Goal: Information Seeking & Learning: Learn about a topic

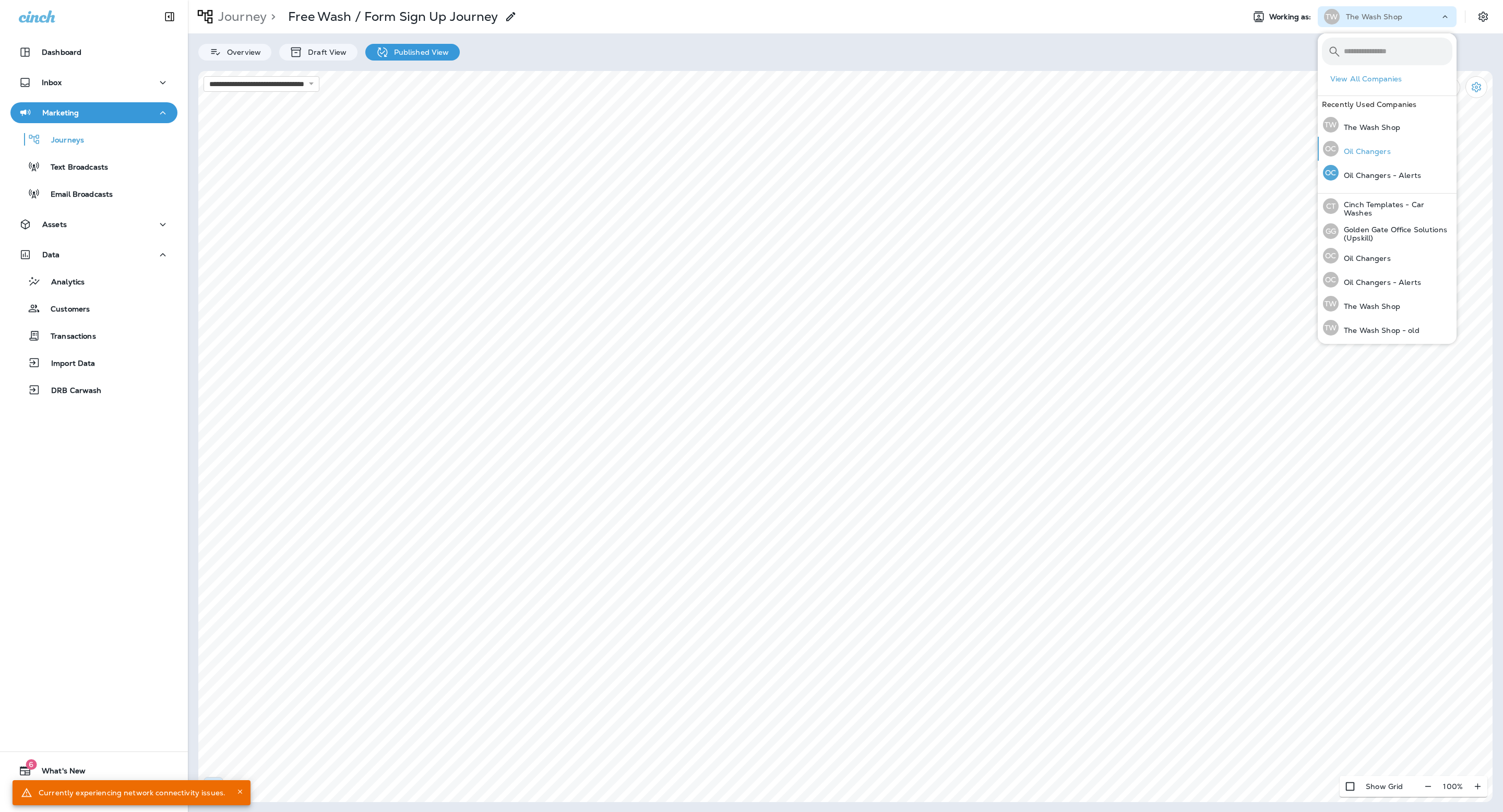
click at [1368, 154] on p "Oil Changers" at bounding box center [1364, 151] width 52 height 8
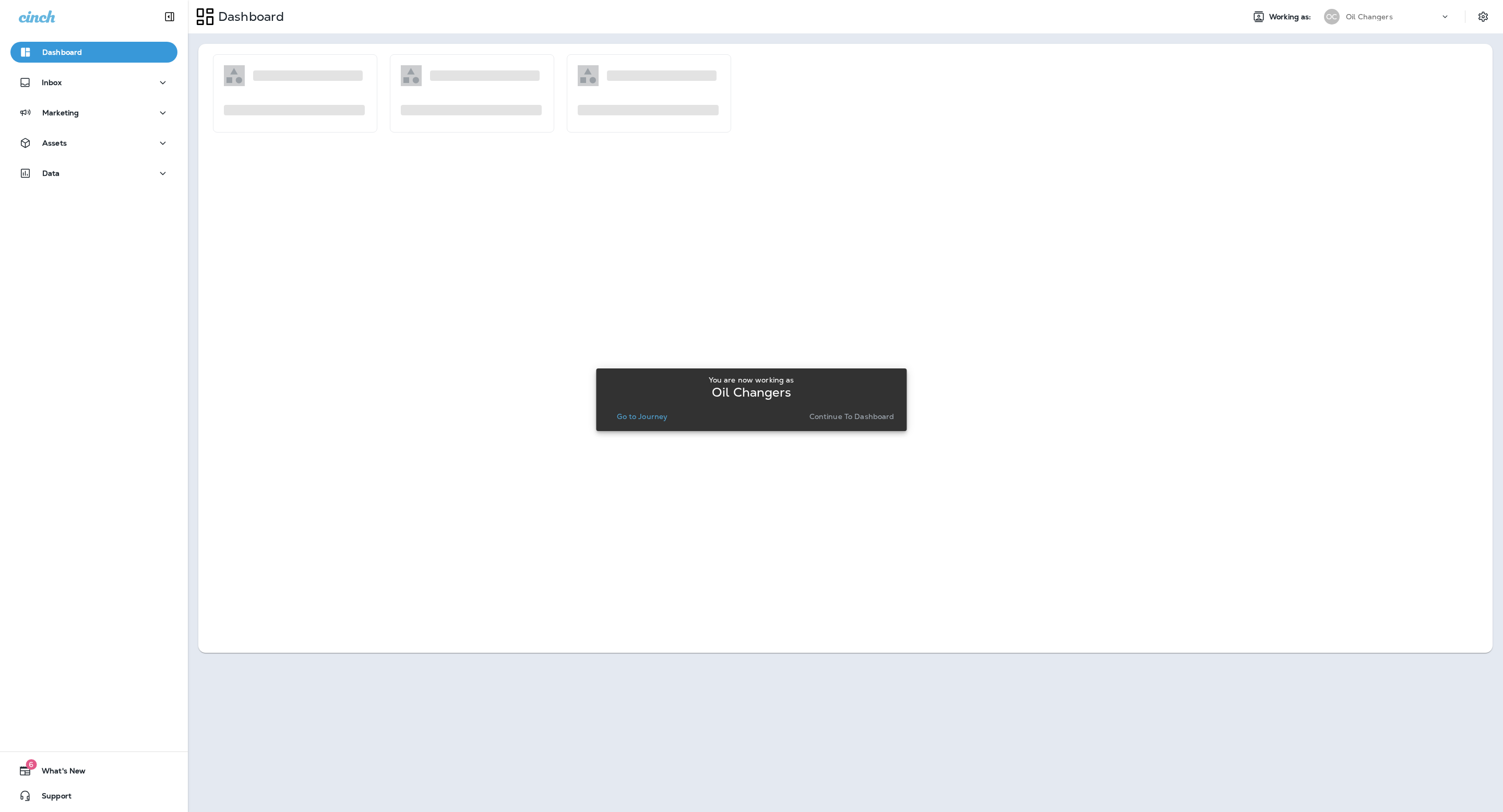
click at [654, 414] on p "Go to Journey" at bounding box center [642, 416] width 51 height 8
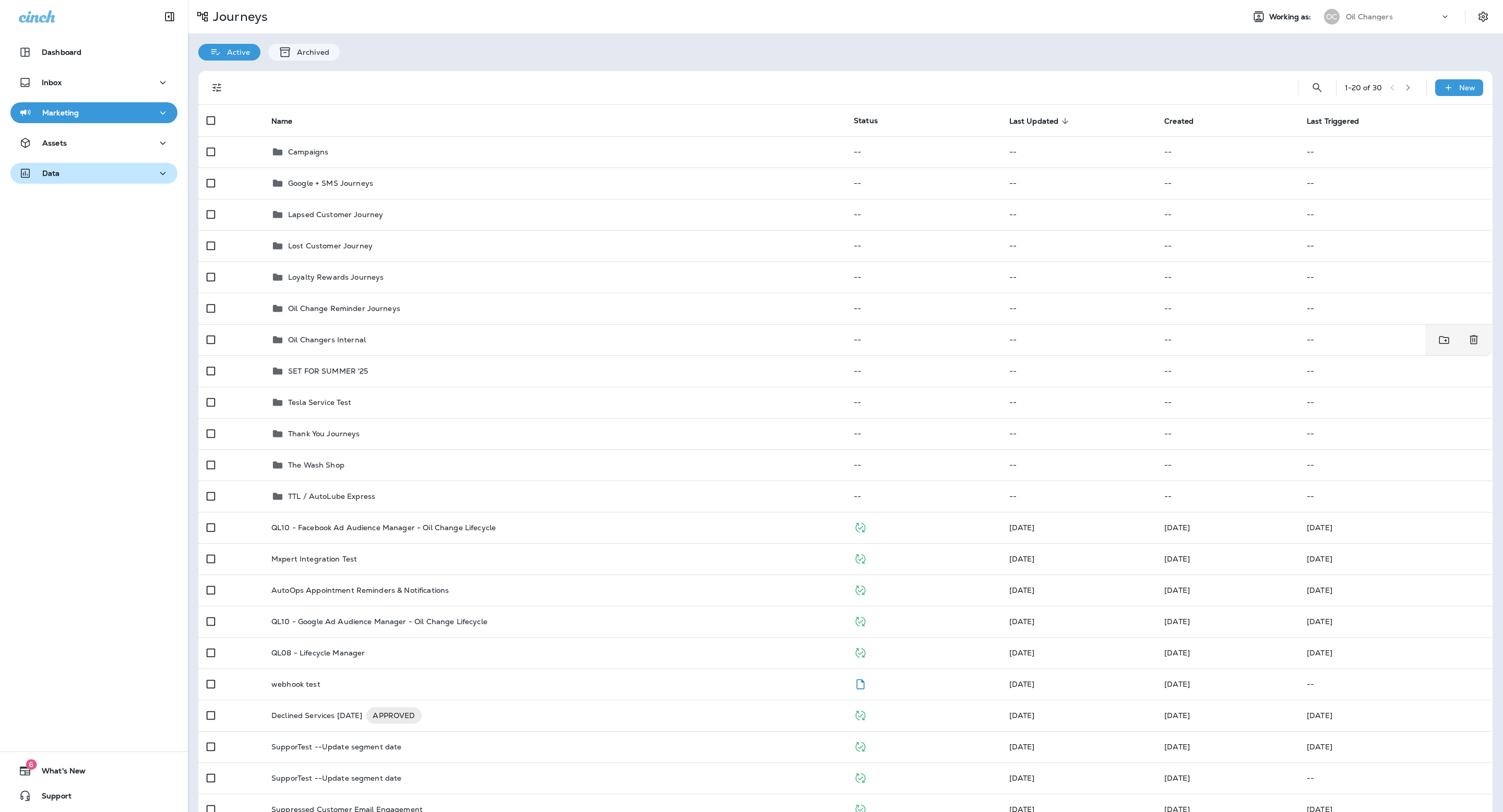
click at [83, 173] on div "Data" at bounding box center [94, 173] width 150 height 13
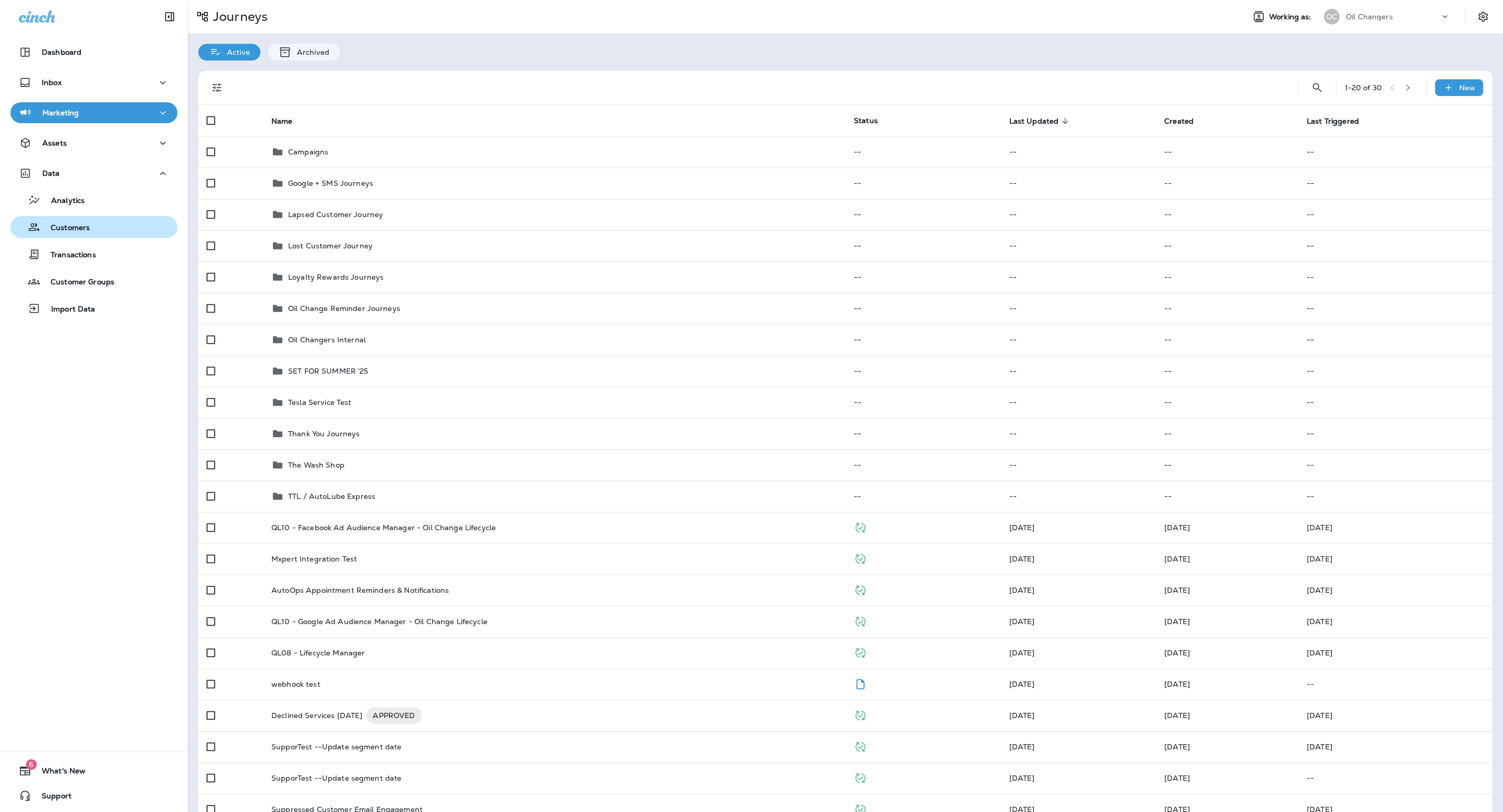
click at [86, 219] on div "Customers" at bounding box center [52, 227] width 75 height 16
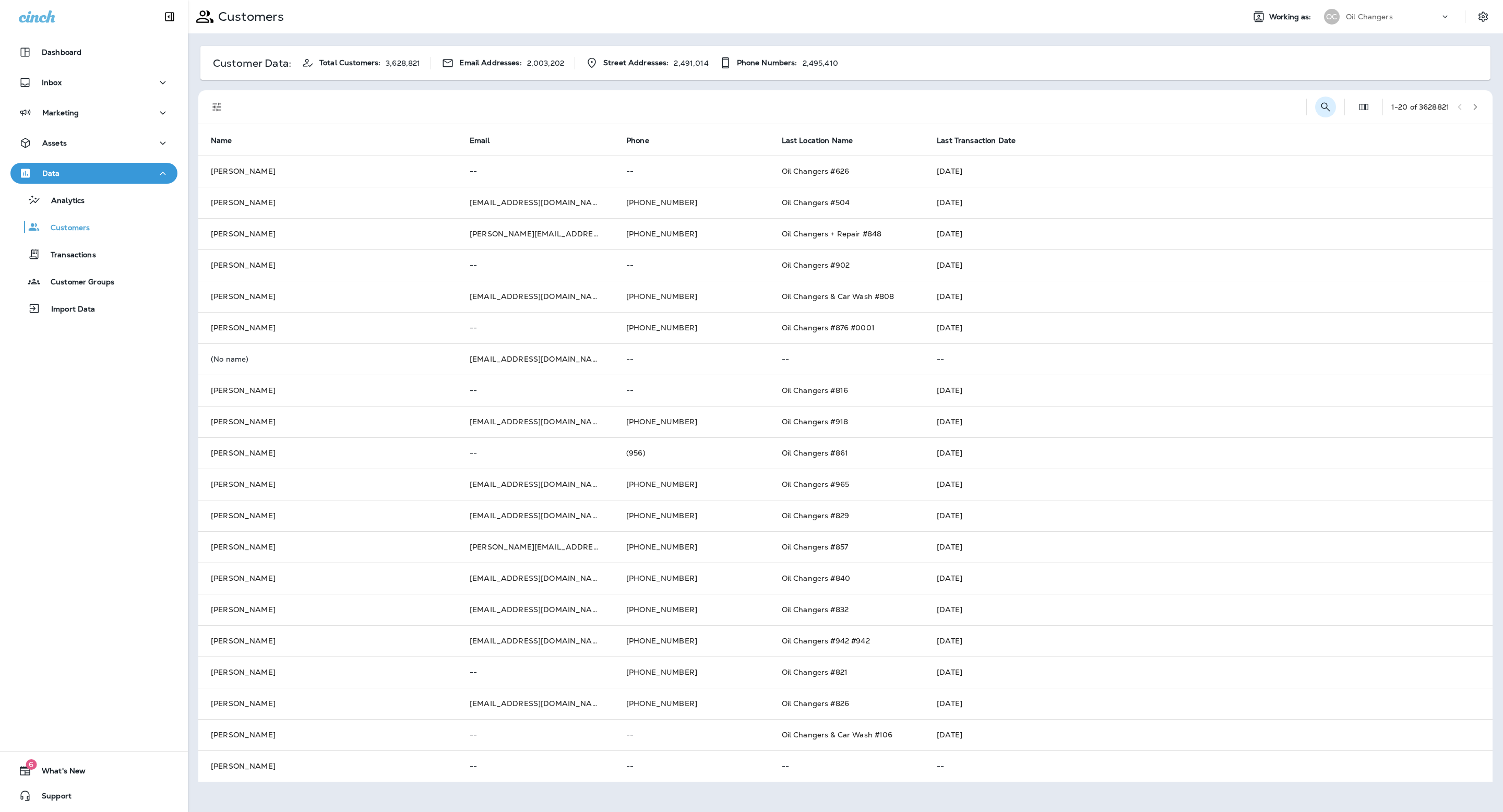
click at [1326, 108] on icon "Search Customers" at bounding box center [1326, 107] width 13 height 13
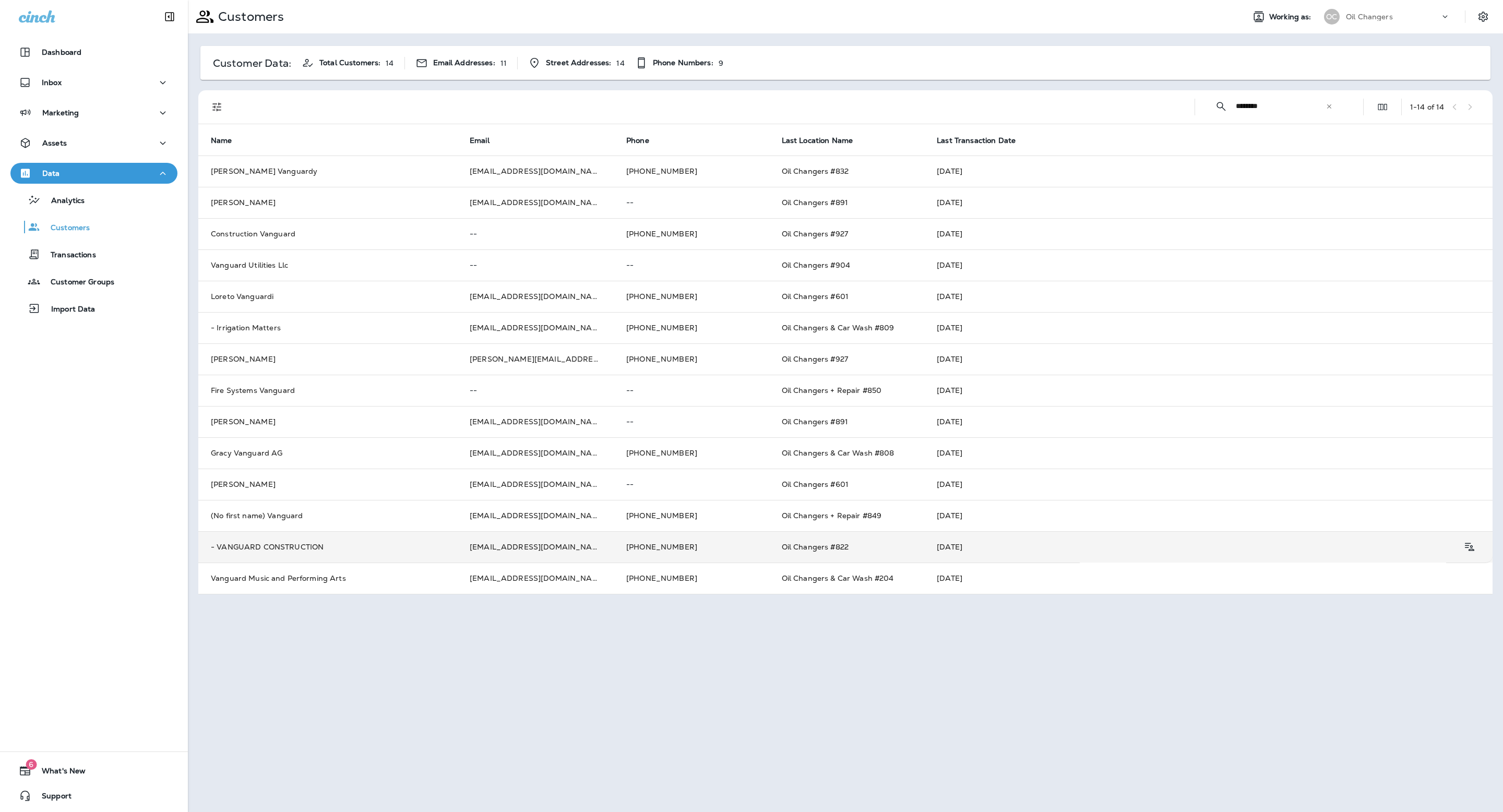
type input "********"
click at [770, 539] on td "Oil Changers #822" at bounding box center [847, 547] width 156 height 31
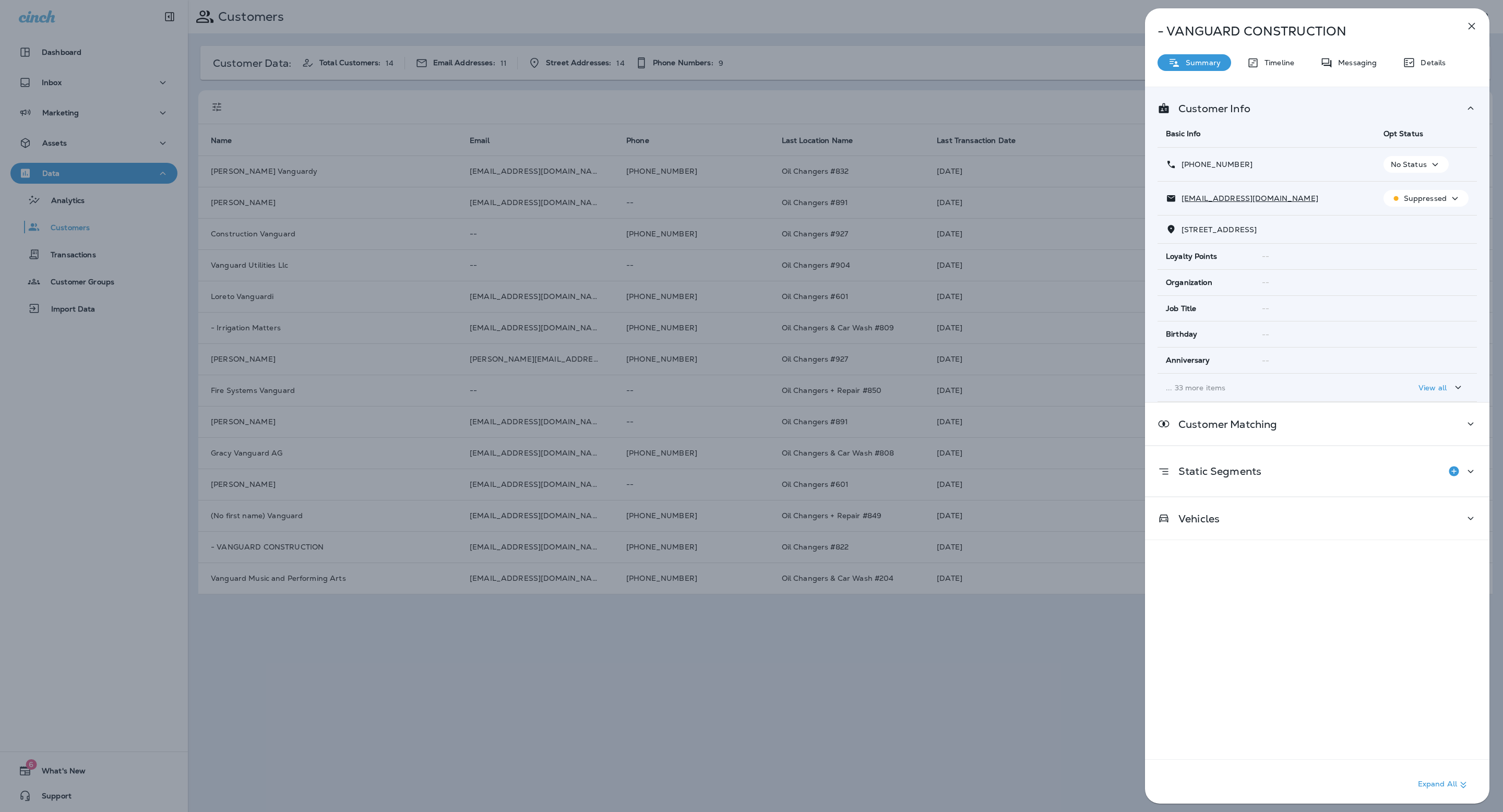
click at [1416, 72] on div "- VANGUARD CONSTRUCTION Summary Timeline Messaging Details Customer Info Basic …" at bounding box center [1317, 409] width 344 height 802
click at [1416, 67] on div "Details" at bounding box center [1425, 62] width 64 height 17
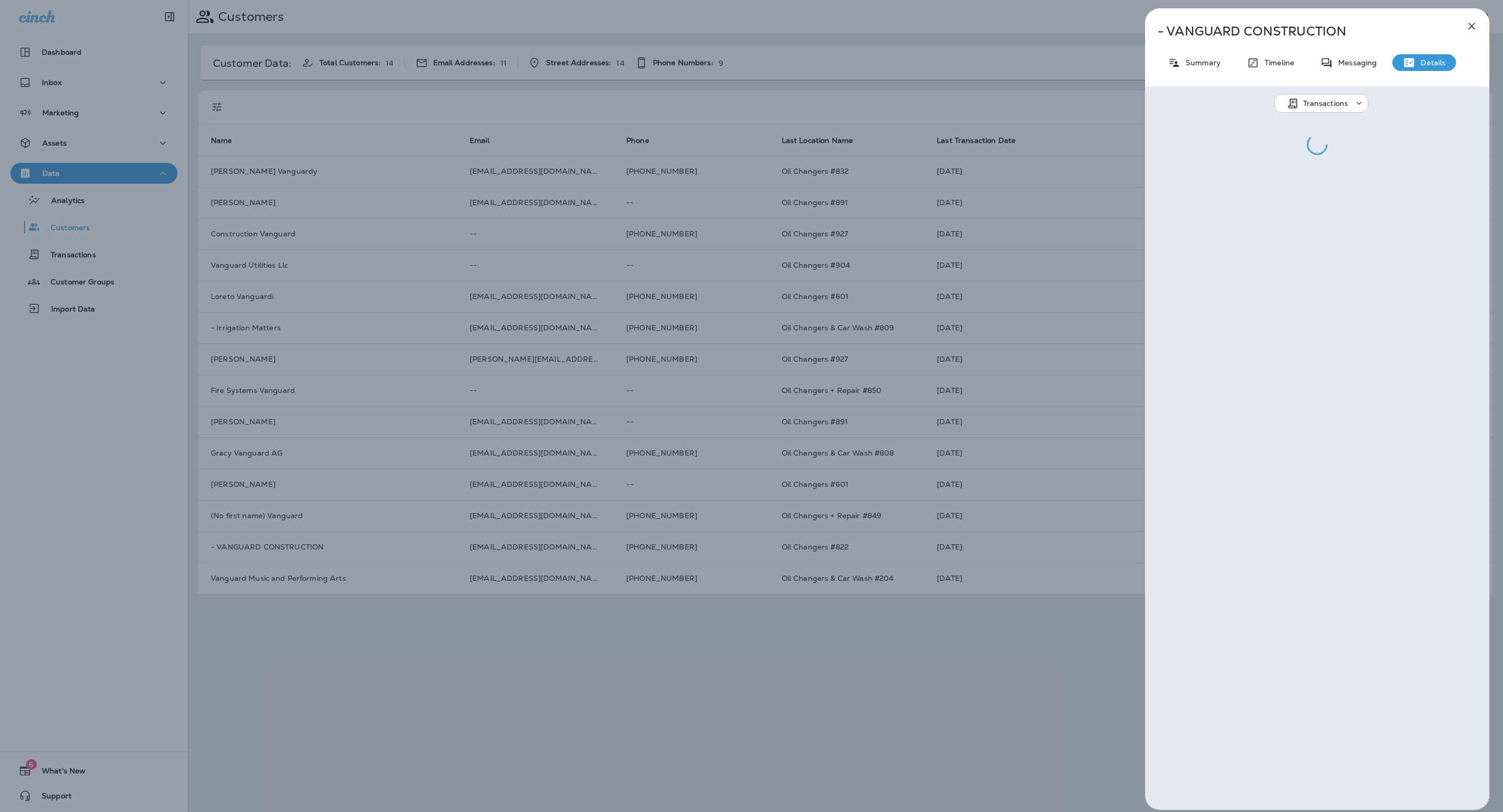
click at [1357, 70] on div "Messaging" at bounding box center [1349, 62] width 77 height 17
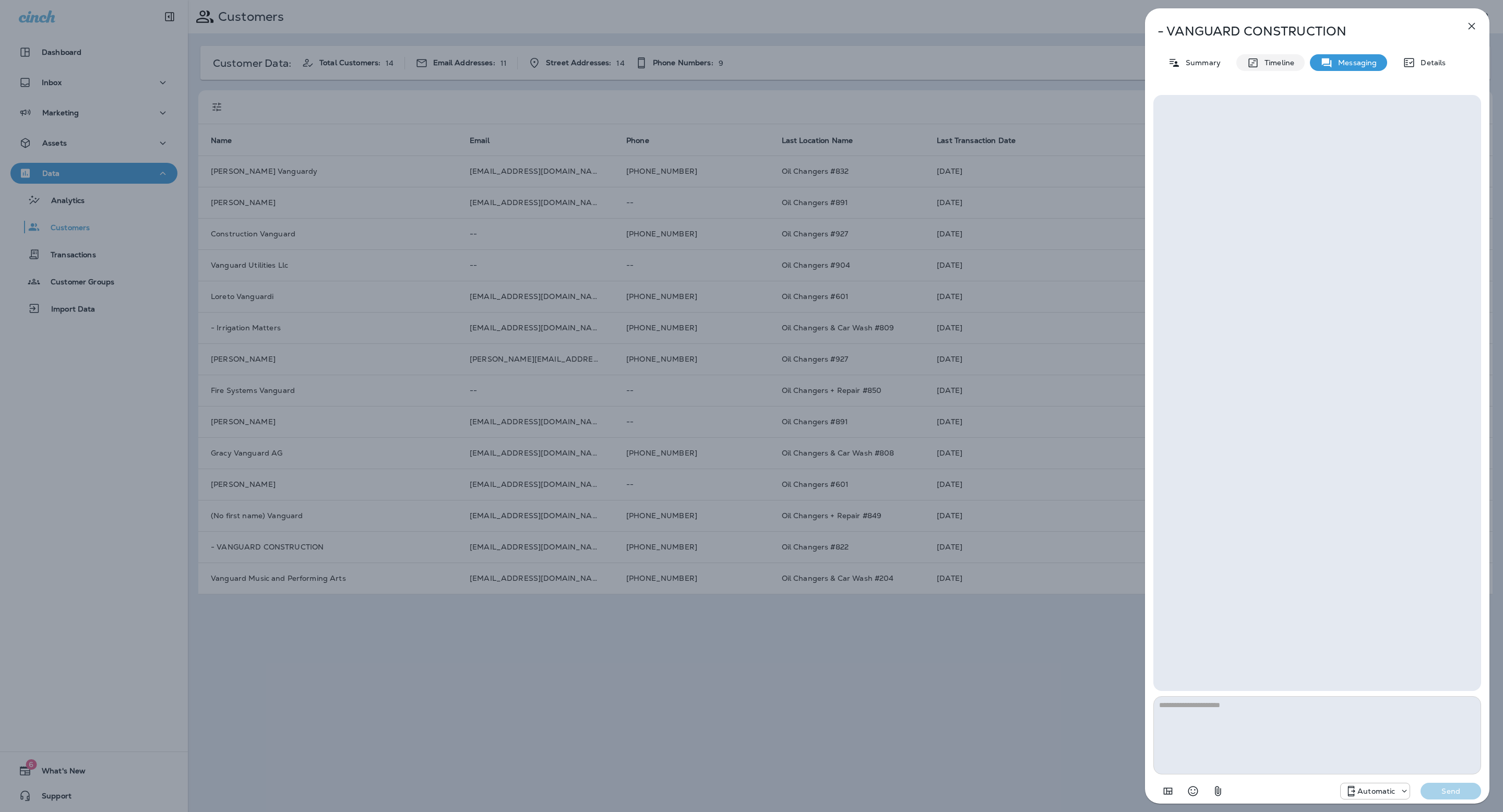
click at [1281, 64] on p "Timeline" at bounding box center [1277, 62] width 35 height 8
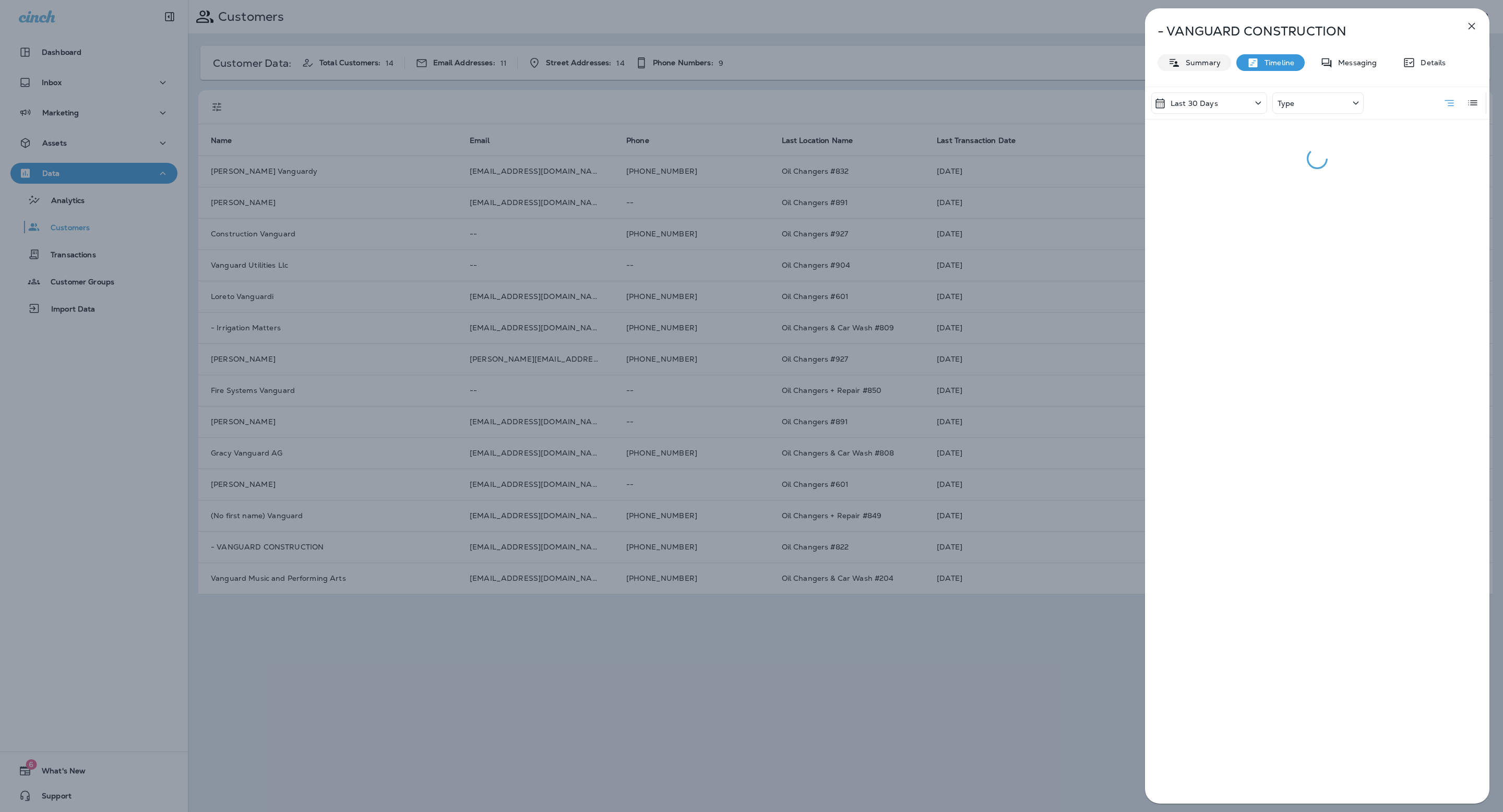
click at [1205, 60] on p "Summary" at bounding box center [1201, 62] width 40 height 8
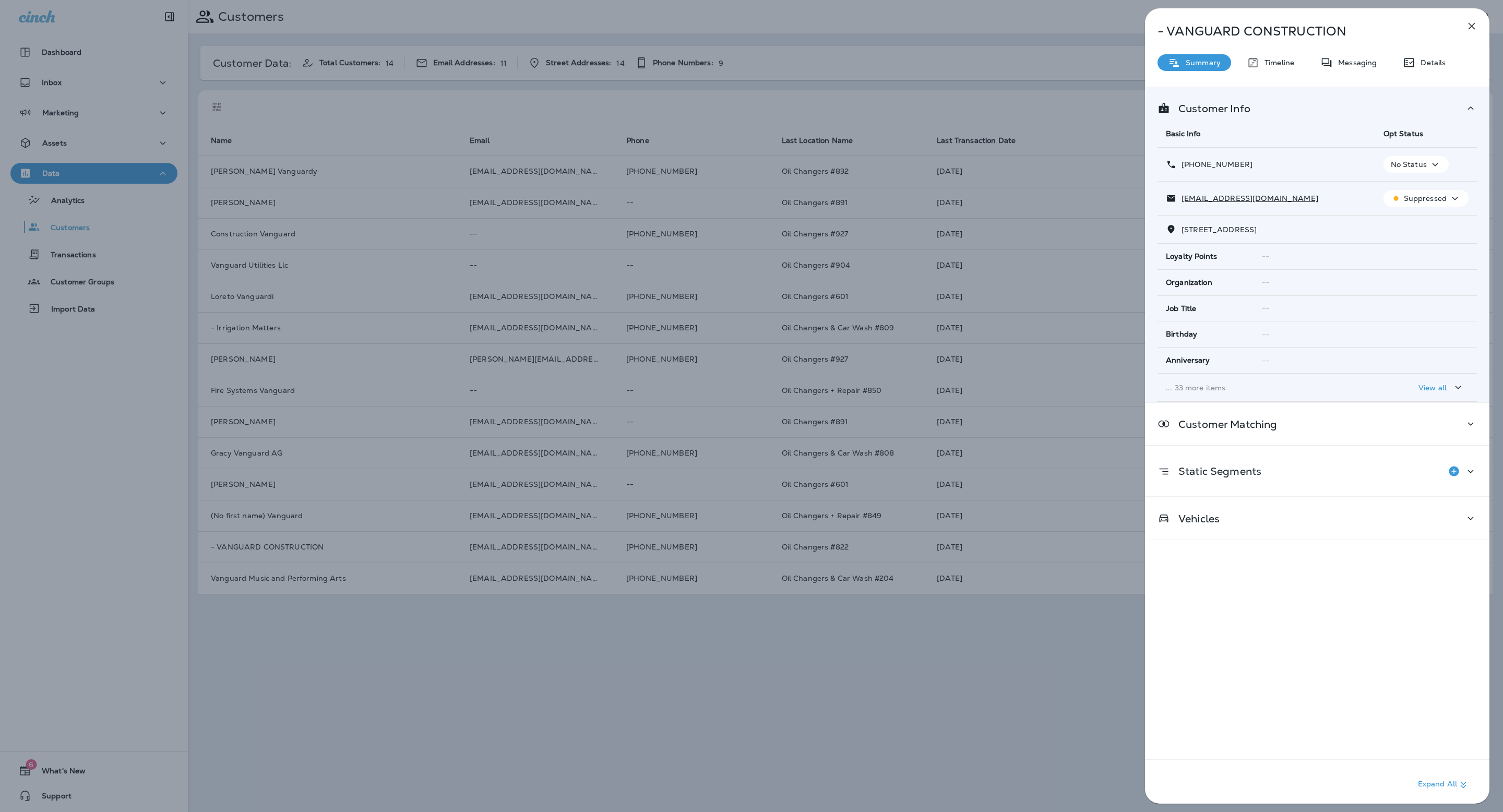
click at [1233, 384] on p "... 33 more items" at bounding box center [1266, 388] width 201 height 8
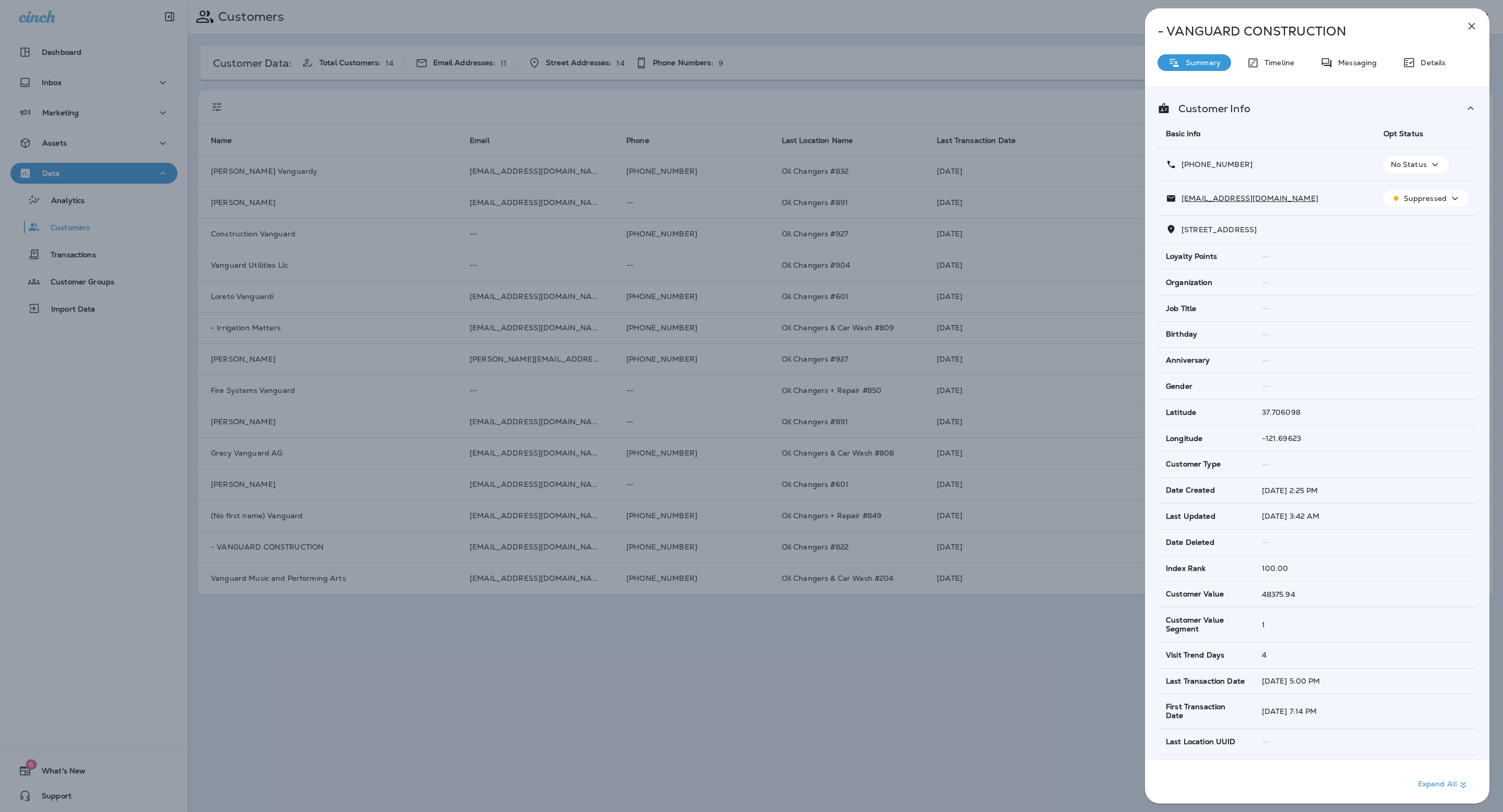
scroll to position [708, 0]
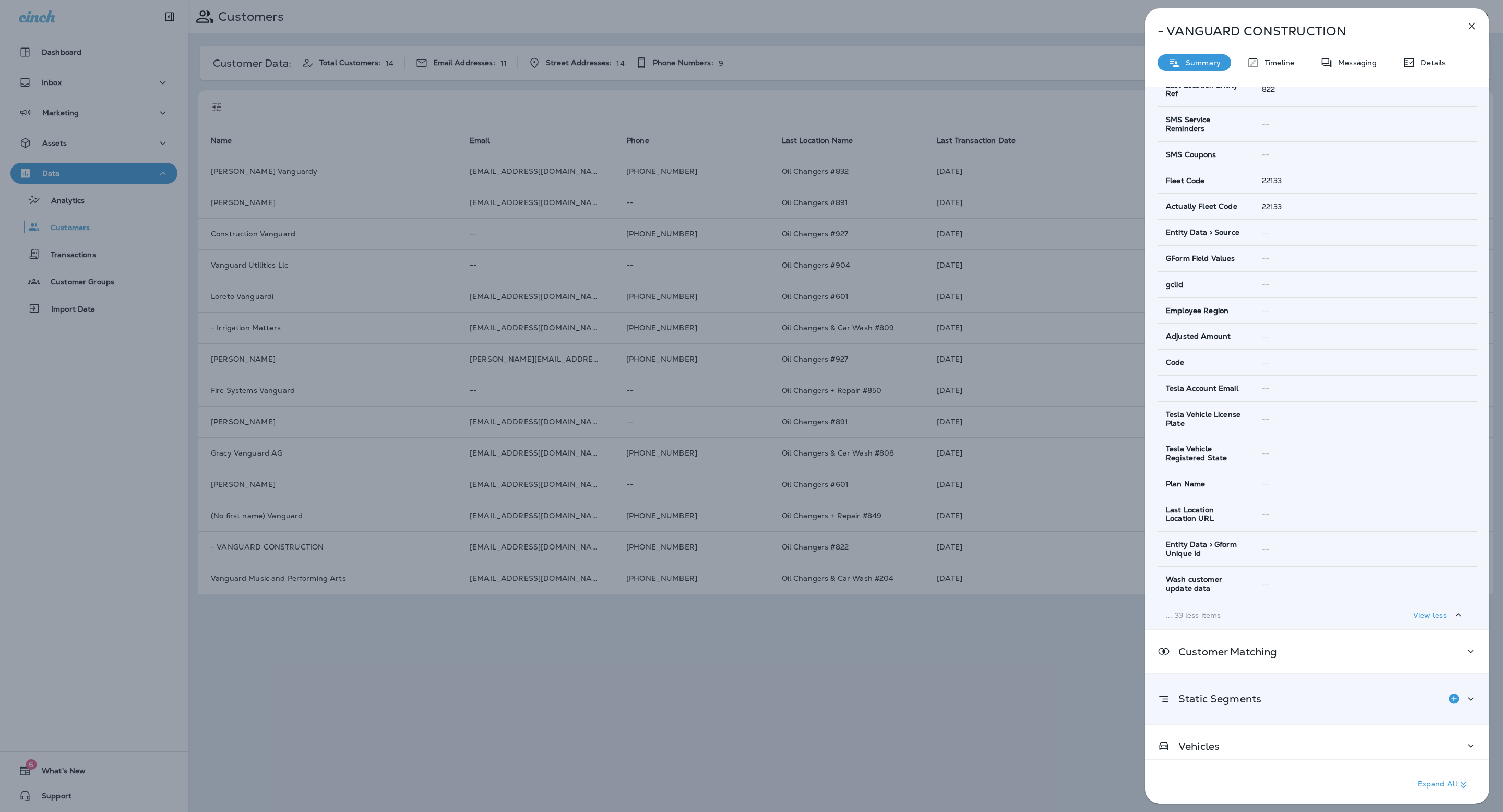
click at [1359, 654] on div "Customer Matching" at bounding box center [1317, 652] width 344 height 42
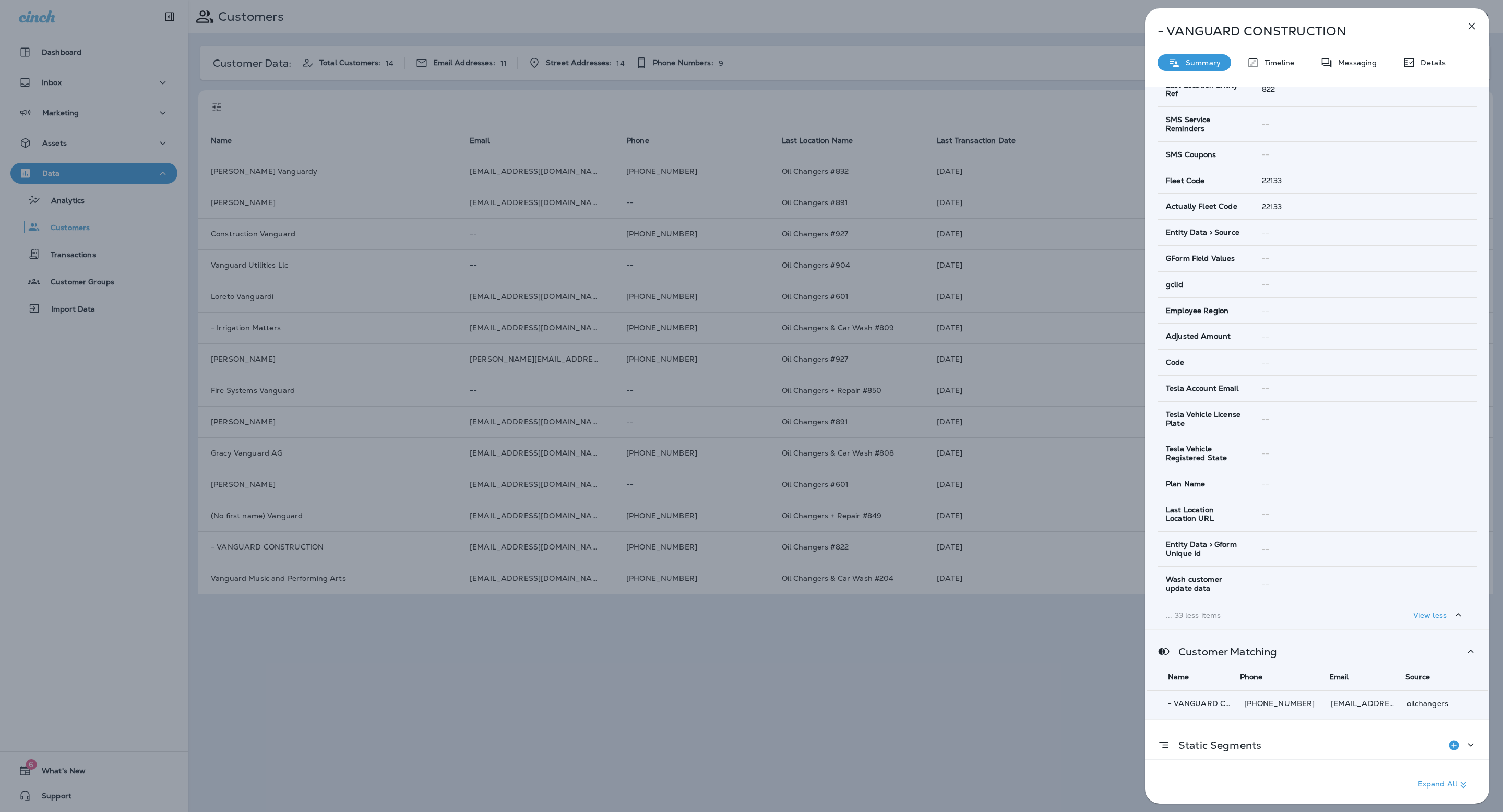
click at [1339, 786] on div "Vehicles" at bounding box center [1318, 792] width 319 height 13
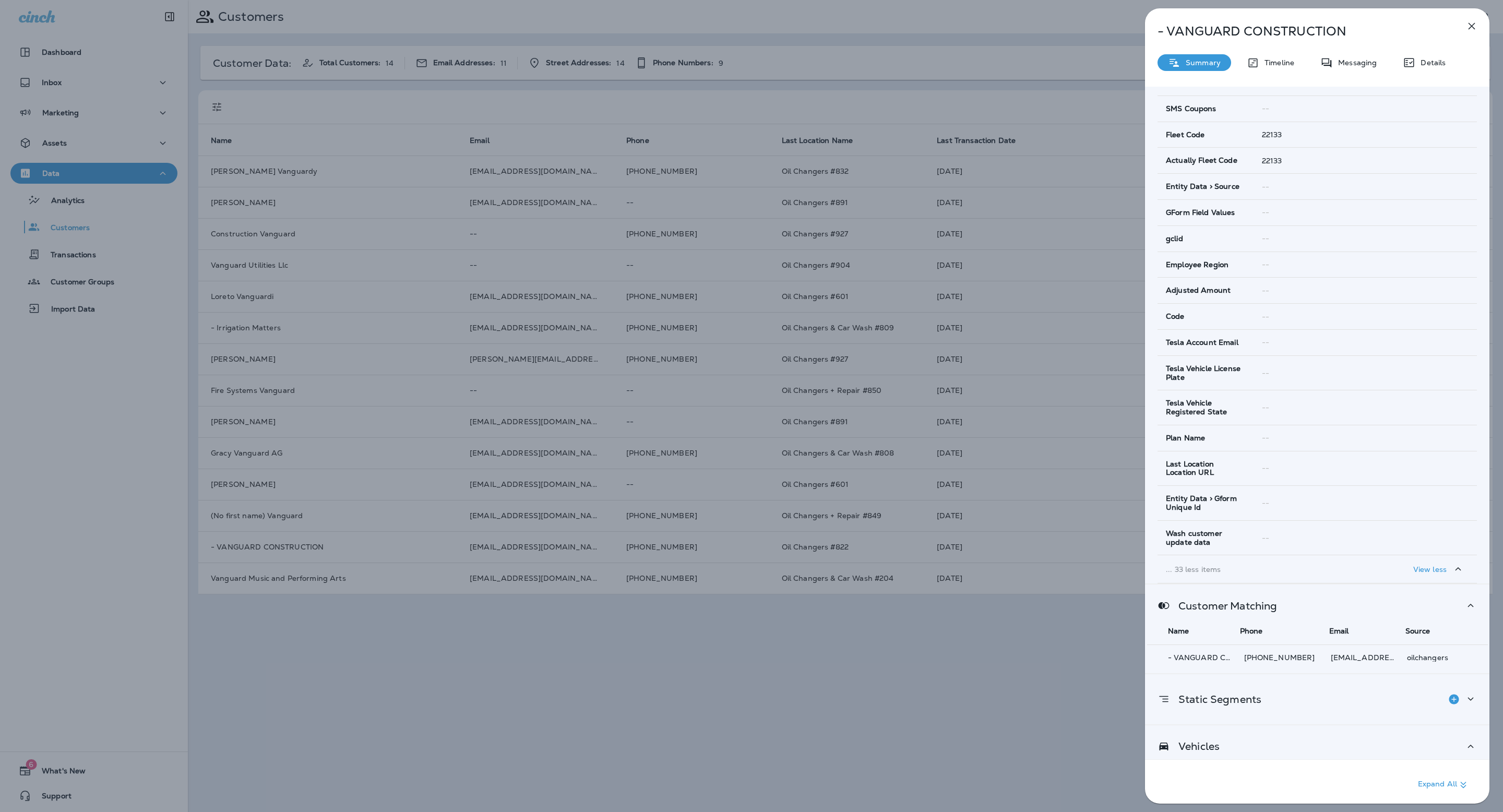
scroll to position [921, 0]
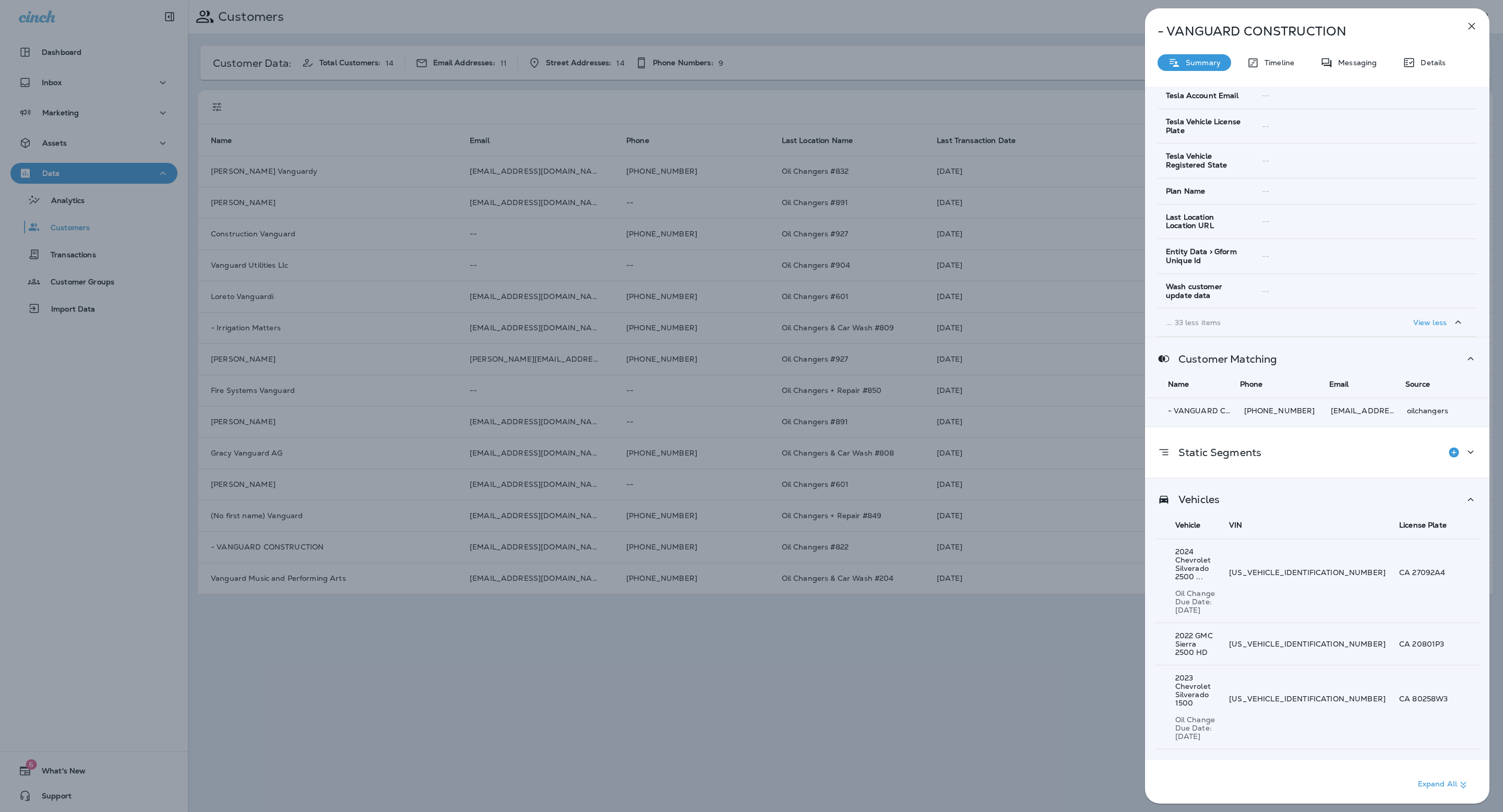
scroll to position [0, 0]
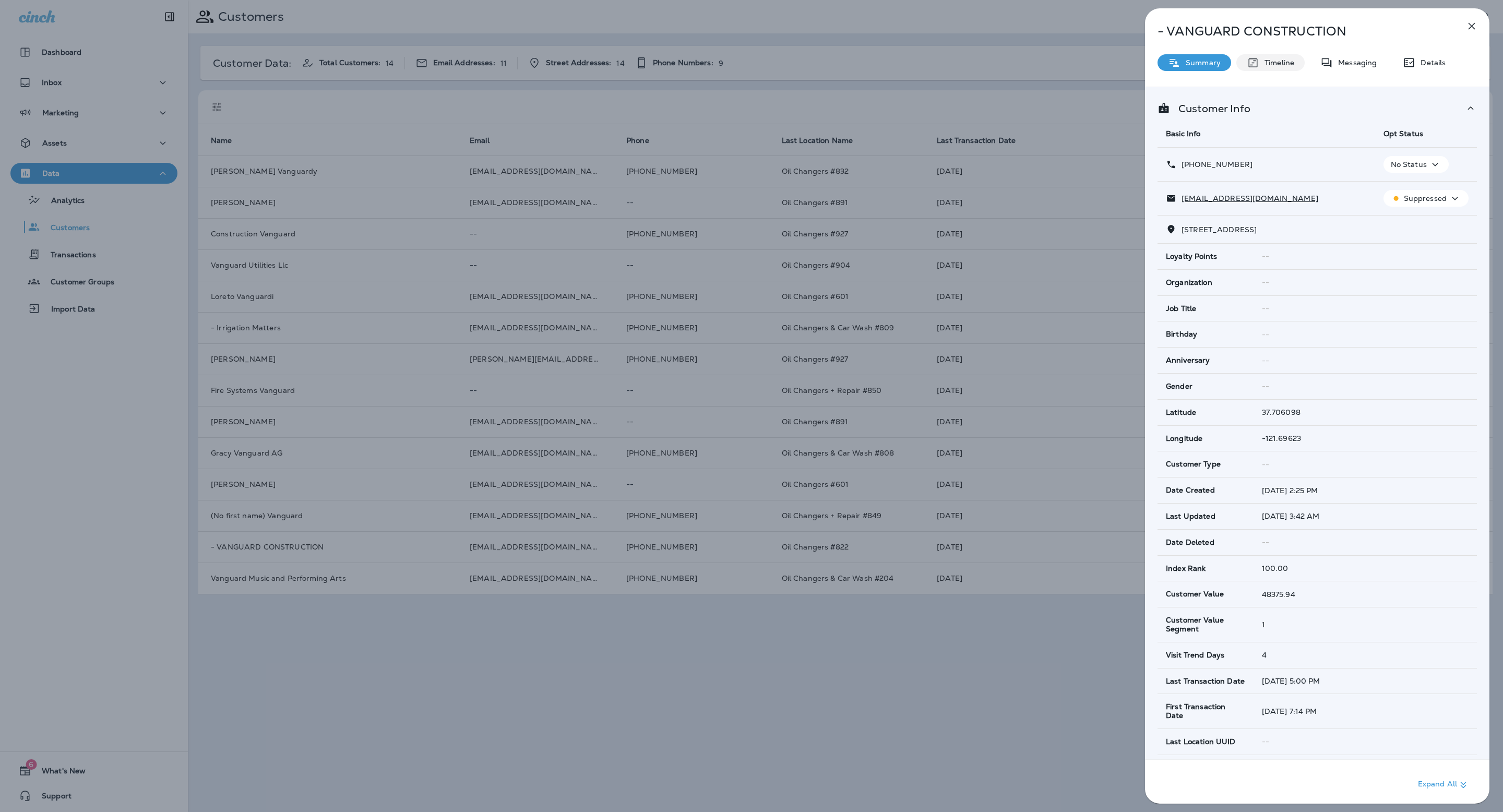
click at [1253, 62] on icon at bounding box center [1253, 62] width 9 height 9
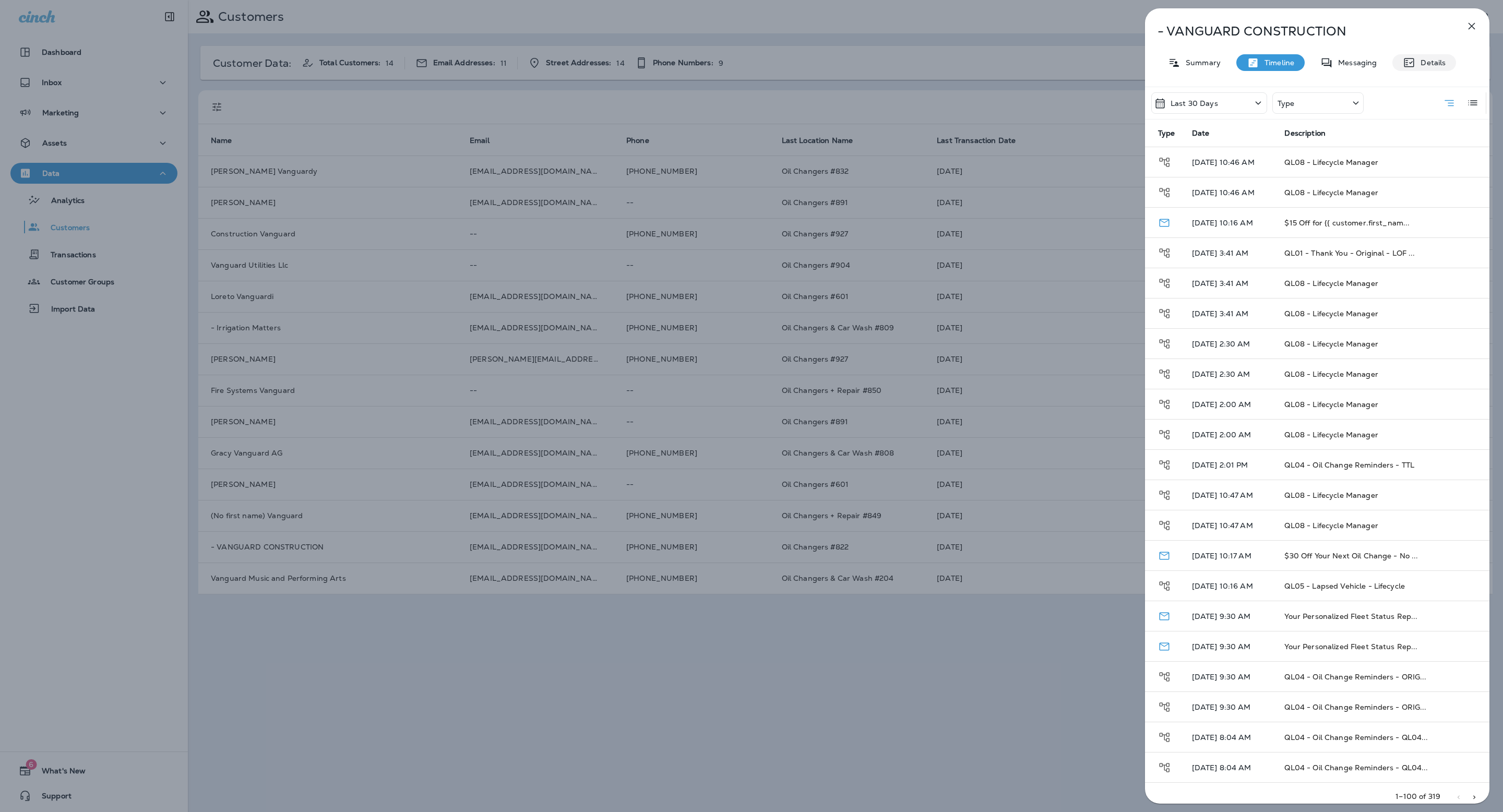
click at [1422, 54] on div "Details" at bounding box center [1425, 62] width 64 height 17
click at [1423, 66] on p "Details" at bounding box center [1431, 62] width 30 height 8
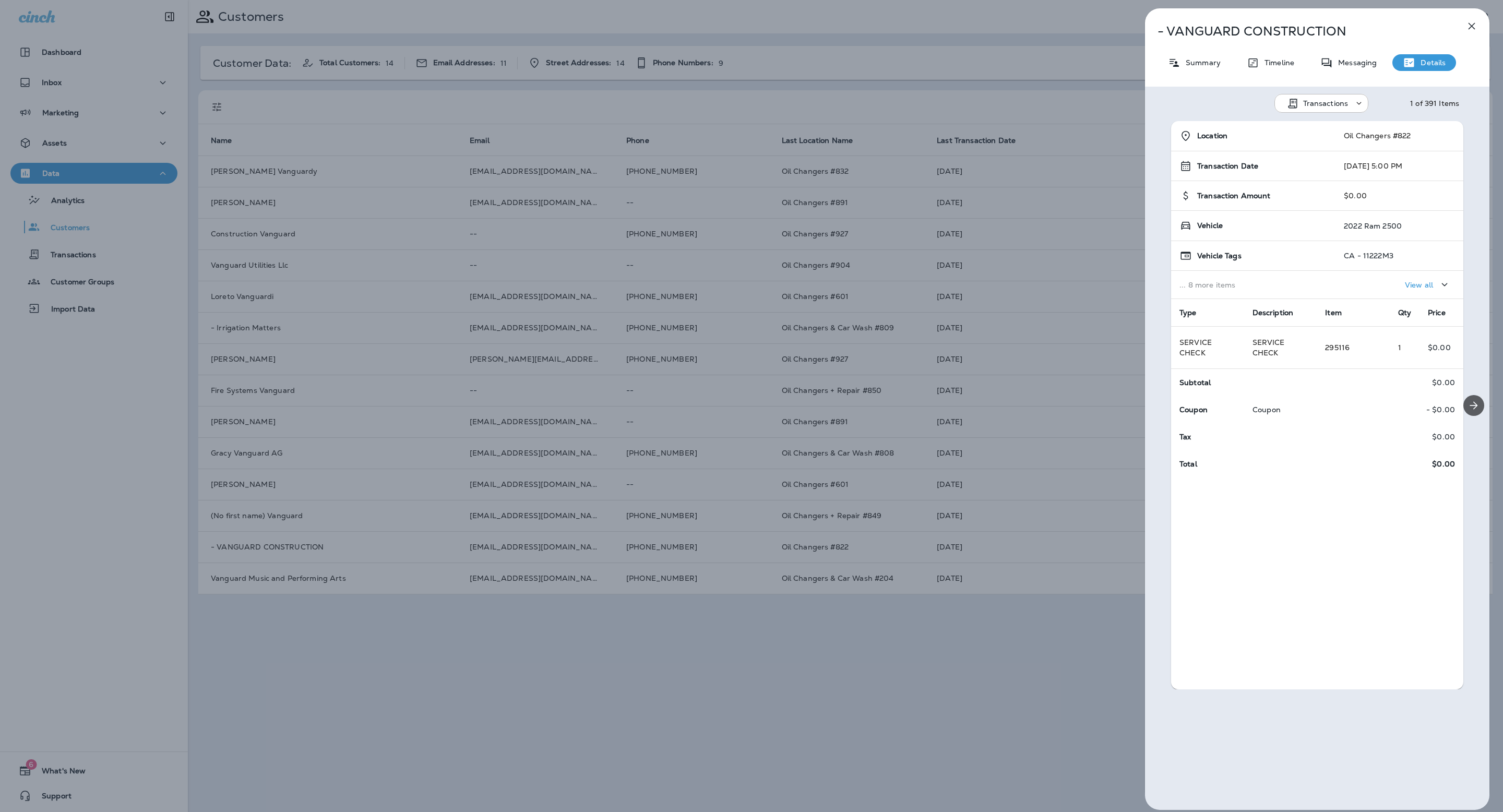
click at [1457, 401] on td "- $0.00" at bounding box center [1427, 409] width 73 height 27
click at [1475, 401] on icon "Next" at bounding box center [1474, 405] width 13 height 13
click at [1163, 403] on icon "Previous" at bounding box center [1159, 404] width 10 height 10
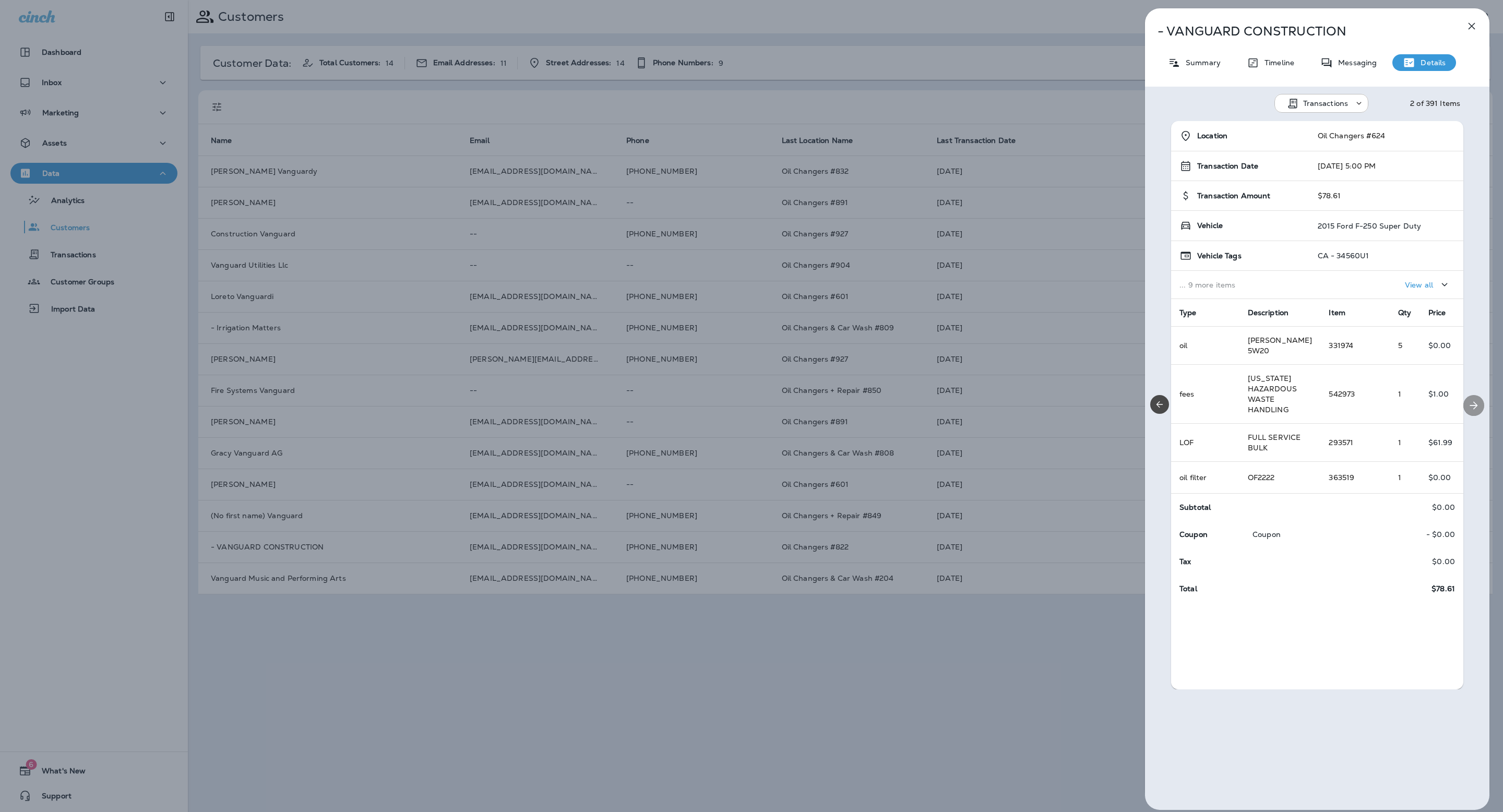
click at [1475, 404] on icon "Next" at bounding box center [1474, 405] width 13 height 13
click at [1473, 404] on icon "Next" at bounding box center [1474, 405] width 13 height 13
click at [1215, 58] on p "Summary" at bounding box center [1201, 62] width 40 height 8
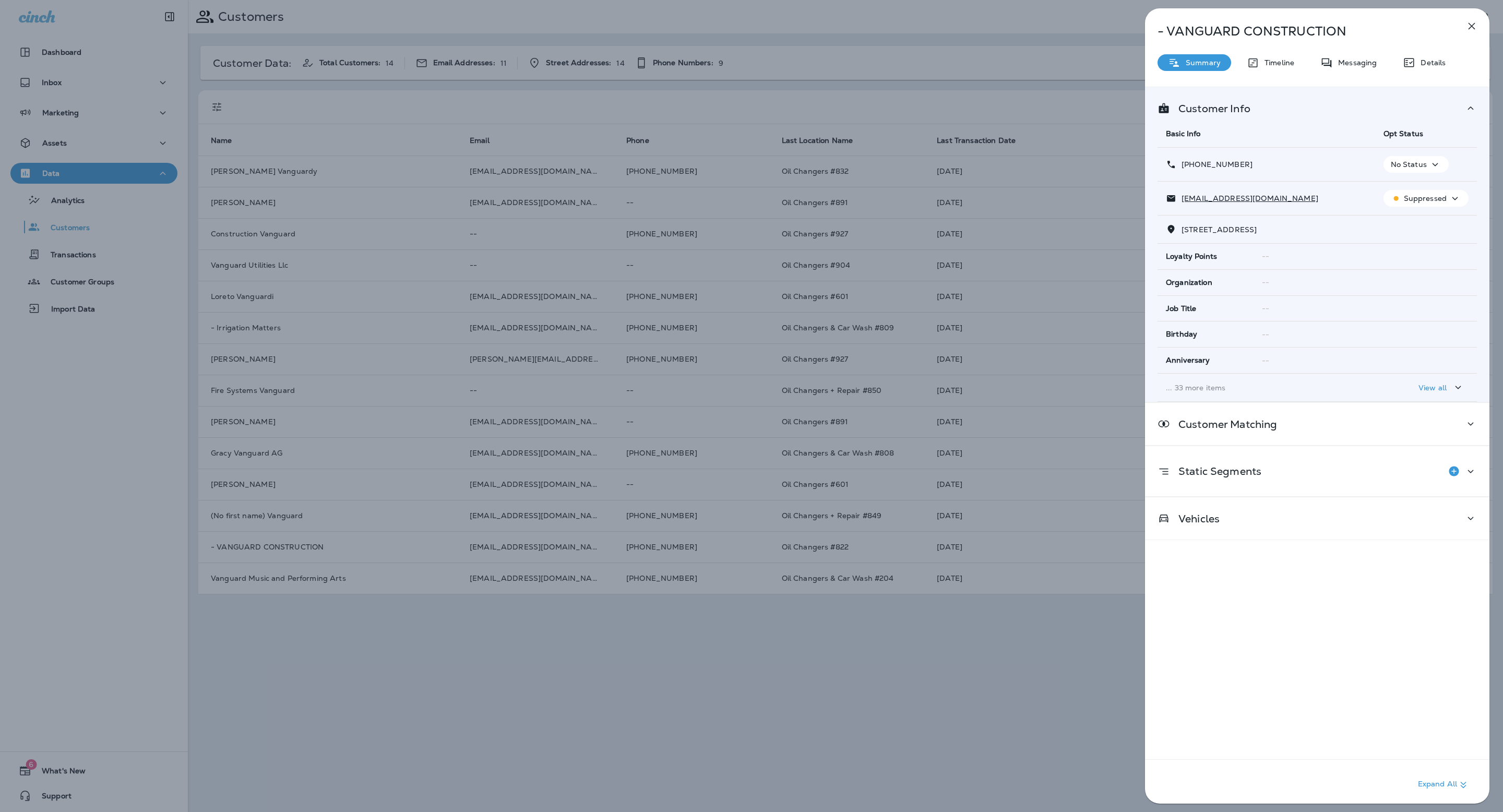
click at [1198, 60] on p "Summary" at bounding box center [1201, 62] width 40 height 8
click at [1438, 384] on p "View all" at bounding box center [1433, 388] width 28 height 8
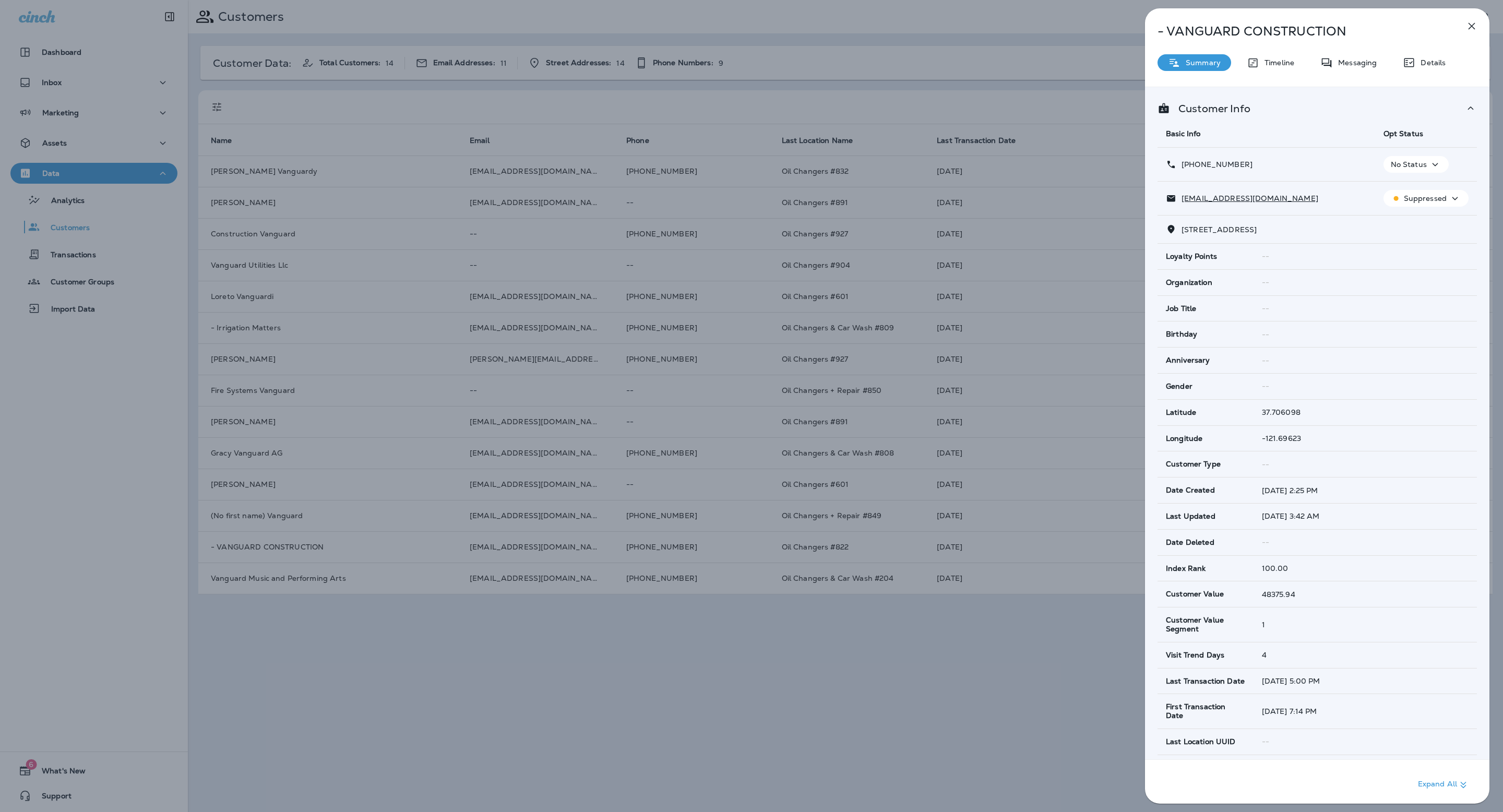
click at [1278, 128] on th "Basic Info" at bounding box center [1267, 133] width 218 height 28
click at [1279, 63] on p "Timeline" at bounding box center [1277, 62] width 35 height 8
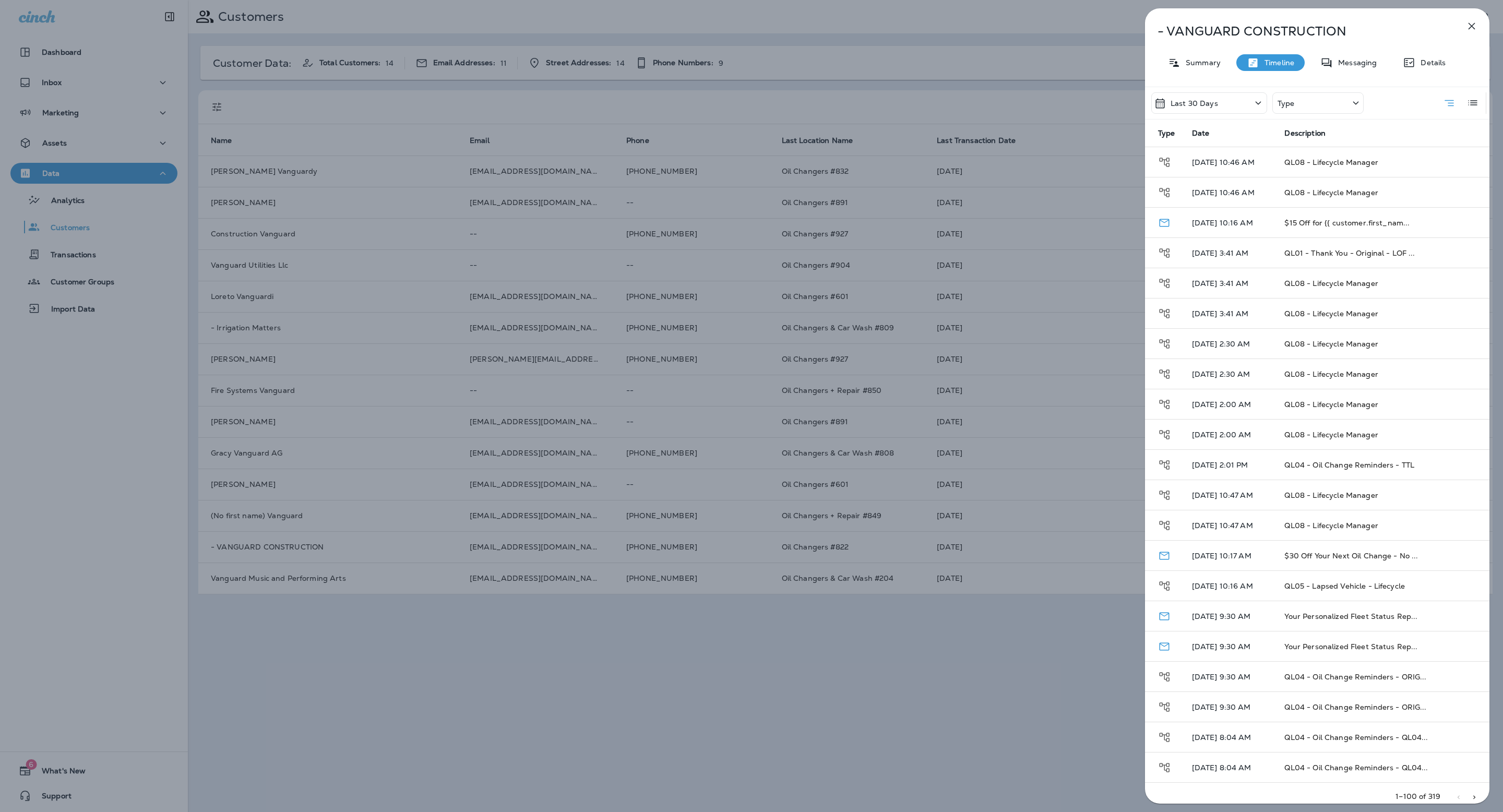
scroll to position [2391, 0]
click at [1320, 702] on span "Your Personalized Fleet Status Rep..." at bounding box center [1351, 707] width 133 height 9
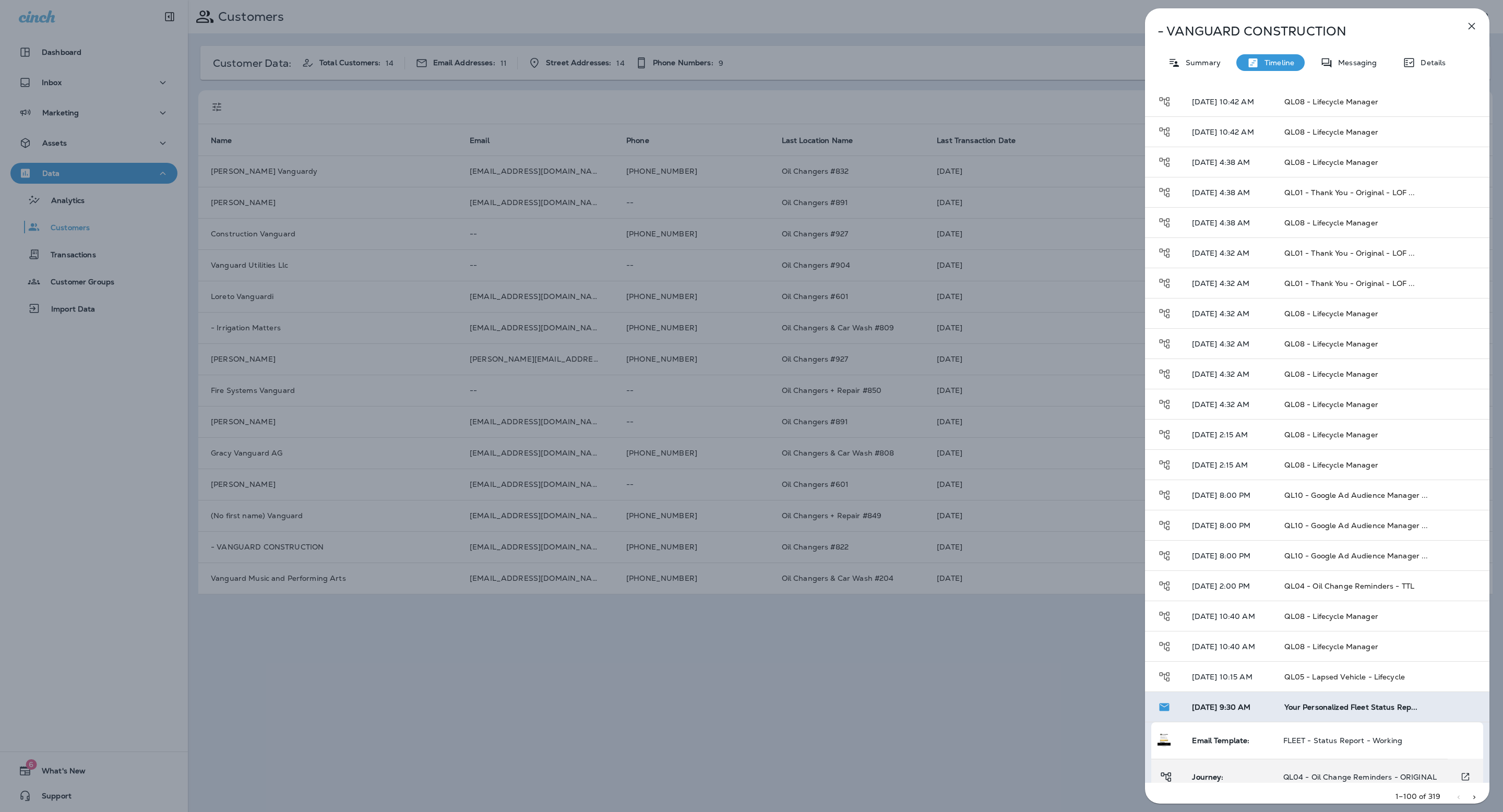
scroll to position [2465, 0]
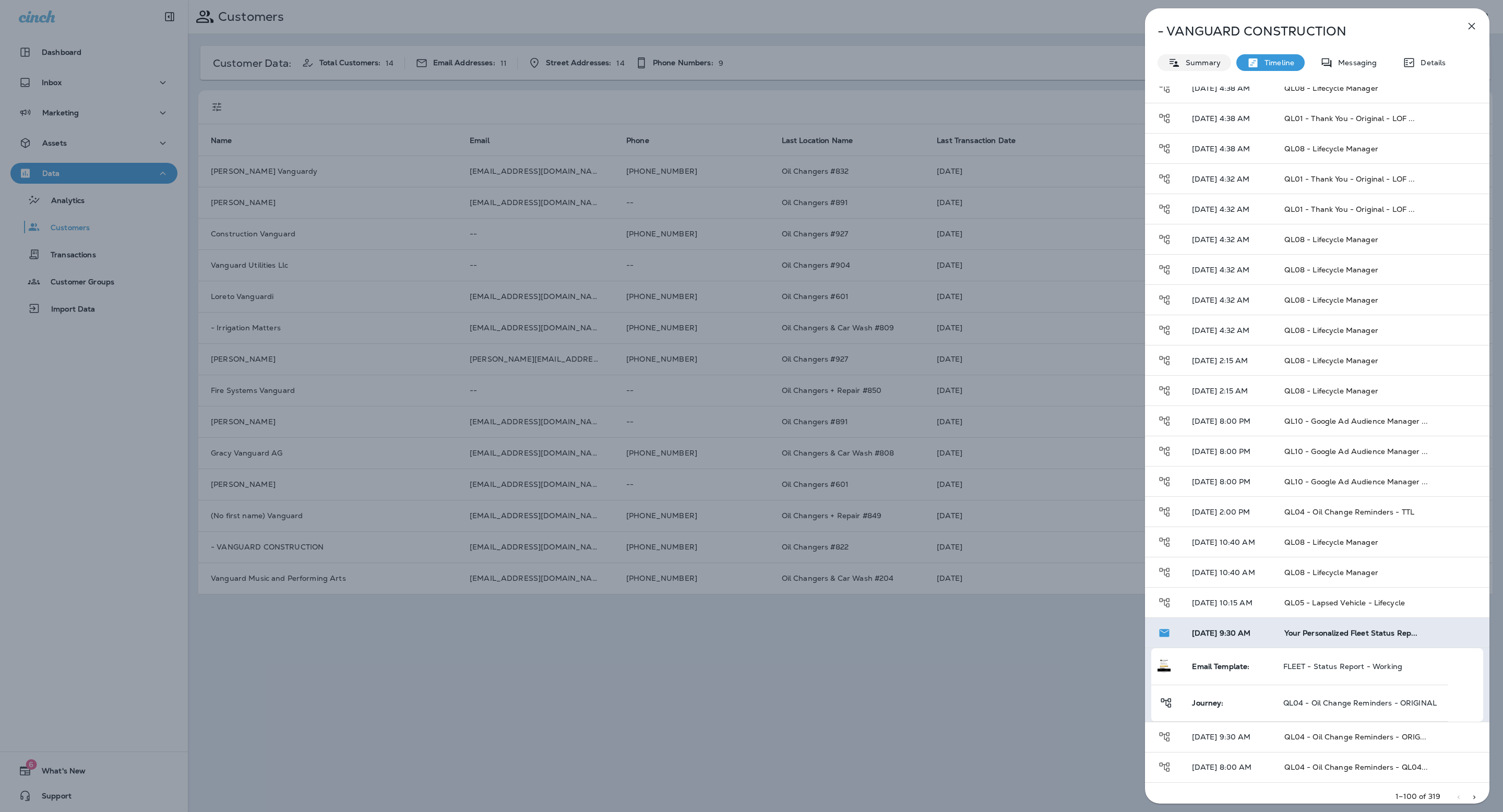
click at [1211, 60] on p "Summary" at bounding box center [1201, 62] width 40 height 8
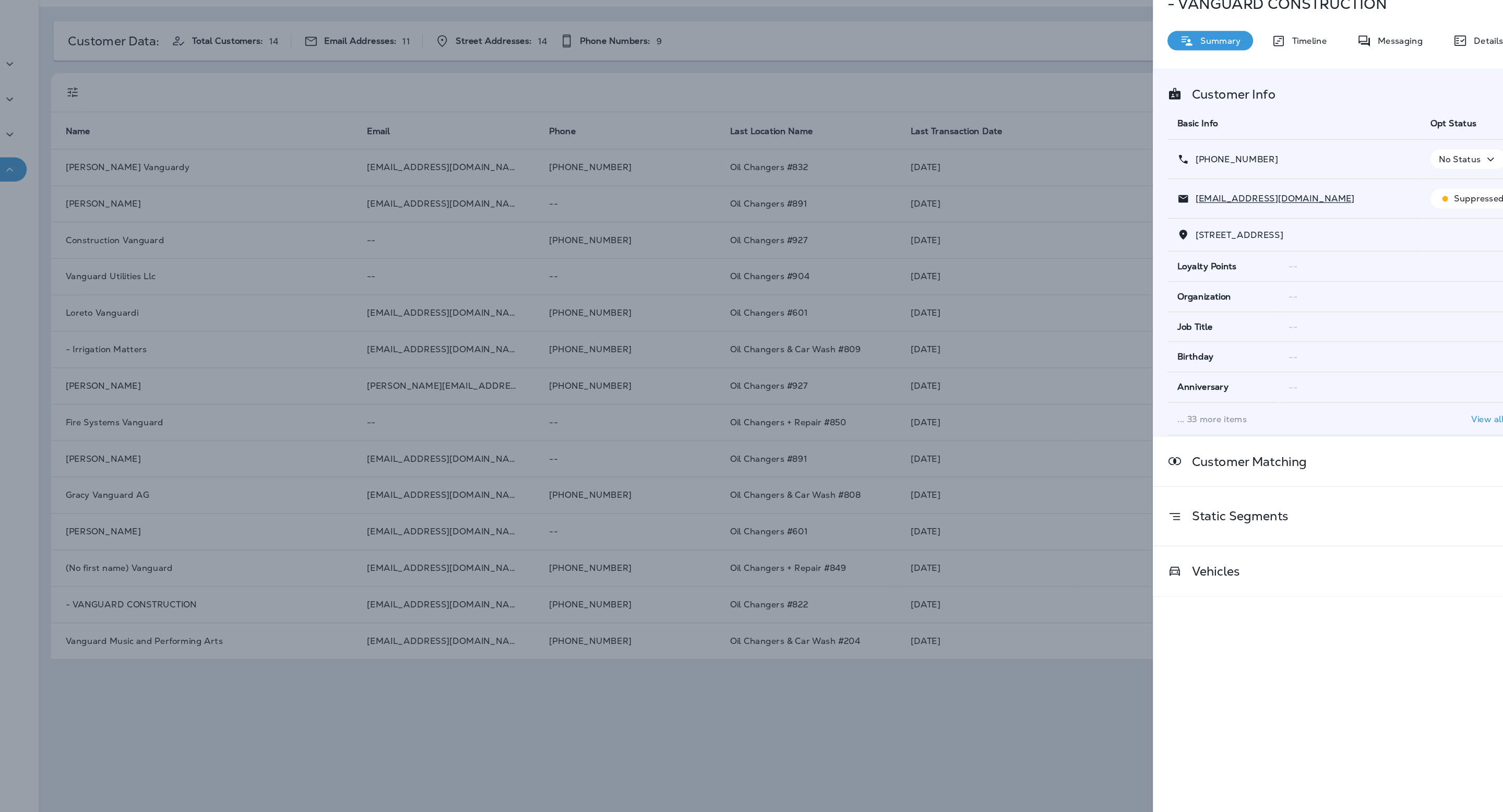
click at [1124, 101] on div "- VANGUARD CONSTRUCTION Summary Timeline Messaging Details Customer Info Basic …" at bounding box center [751, 406] width 1503 height 812
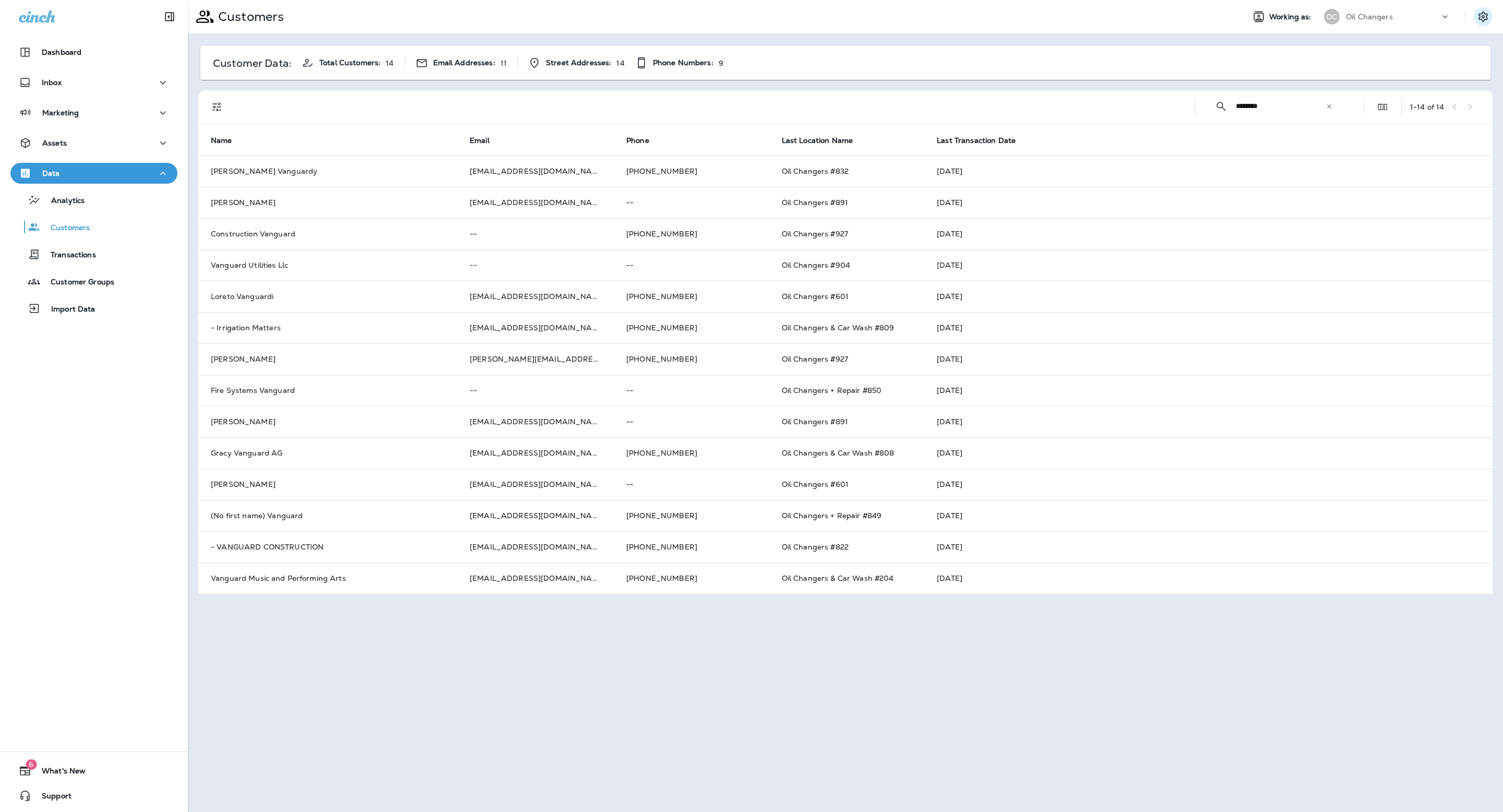
click at [1482, 20] on icon "Settings" at bounding box center [1483, 16] width 13 height 13
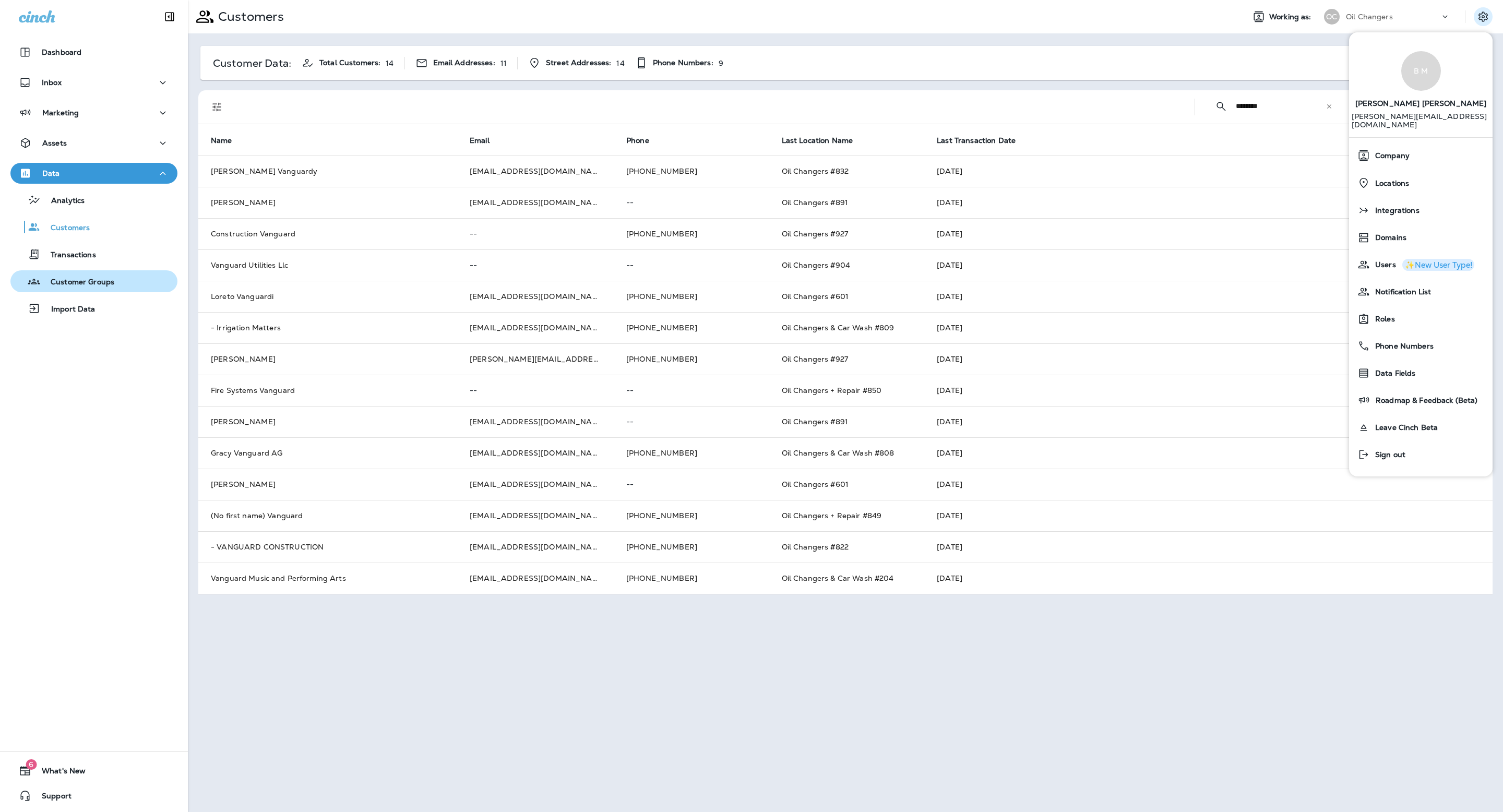
click at [105, 286] on p "Customer Groups" at bounding box center [77, 282] width 74 height 10
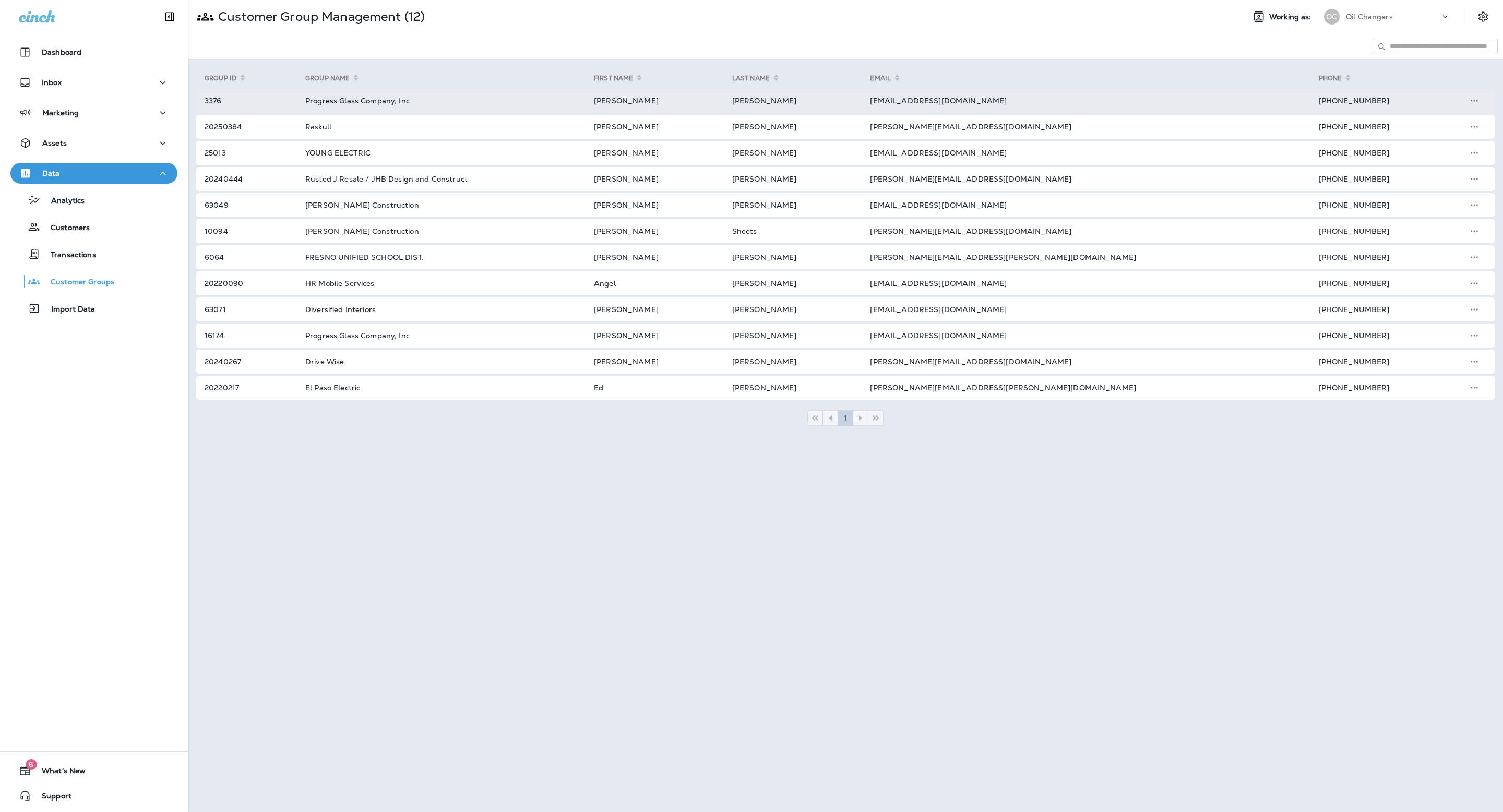
click at [1169, 103] on td "[EMAIL_ADDRESS][DOMAIN_NAME]" at bounding box center [1081, 100] width 449 height 24
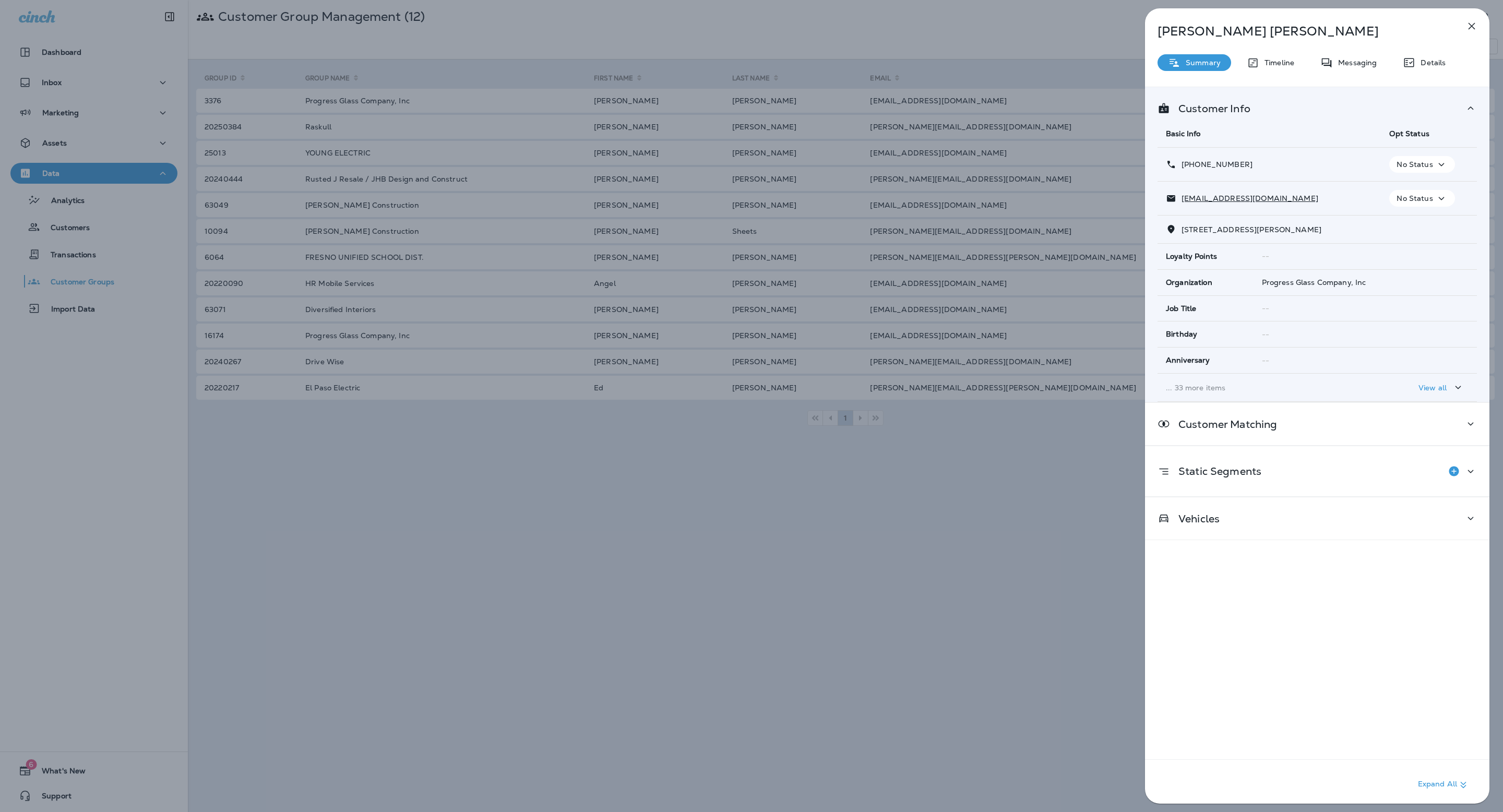
click at [1434, 70] on div "Details" at bounding box center [1425, 62] width 64 height 17
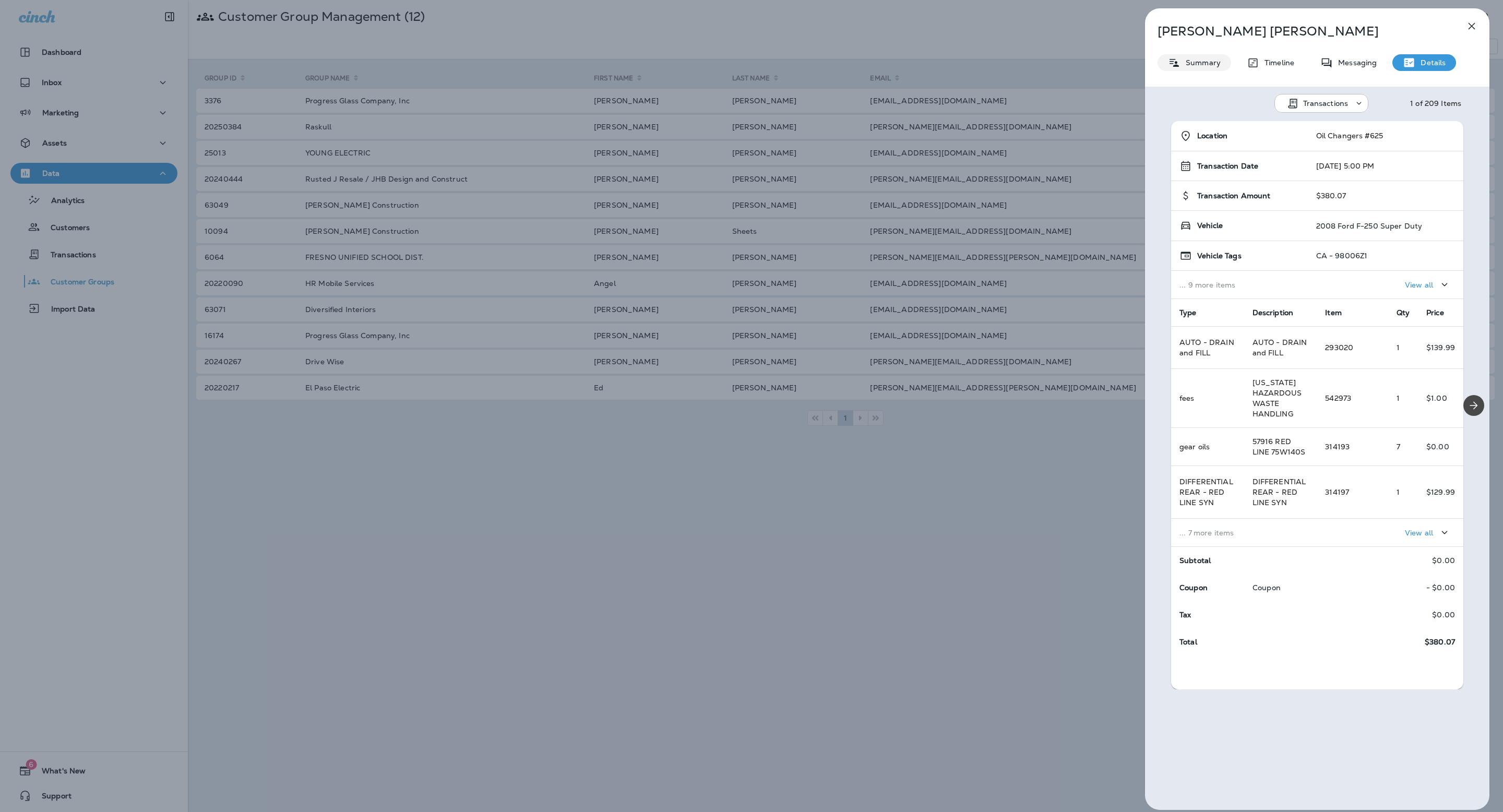
click at [1211, 66] on p "Summary" at bounding box center [1201, 62] width 40 height 8
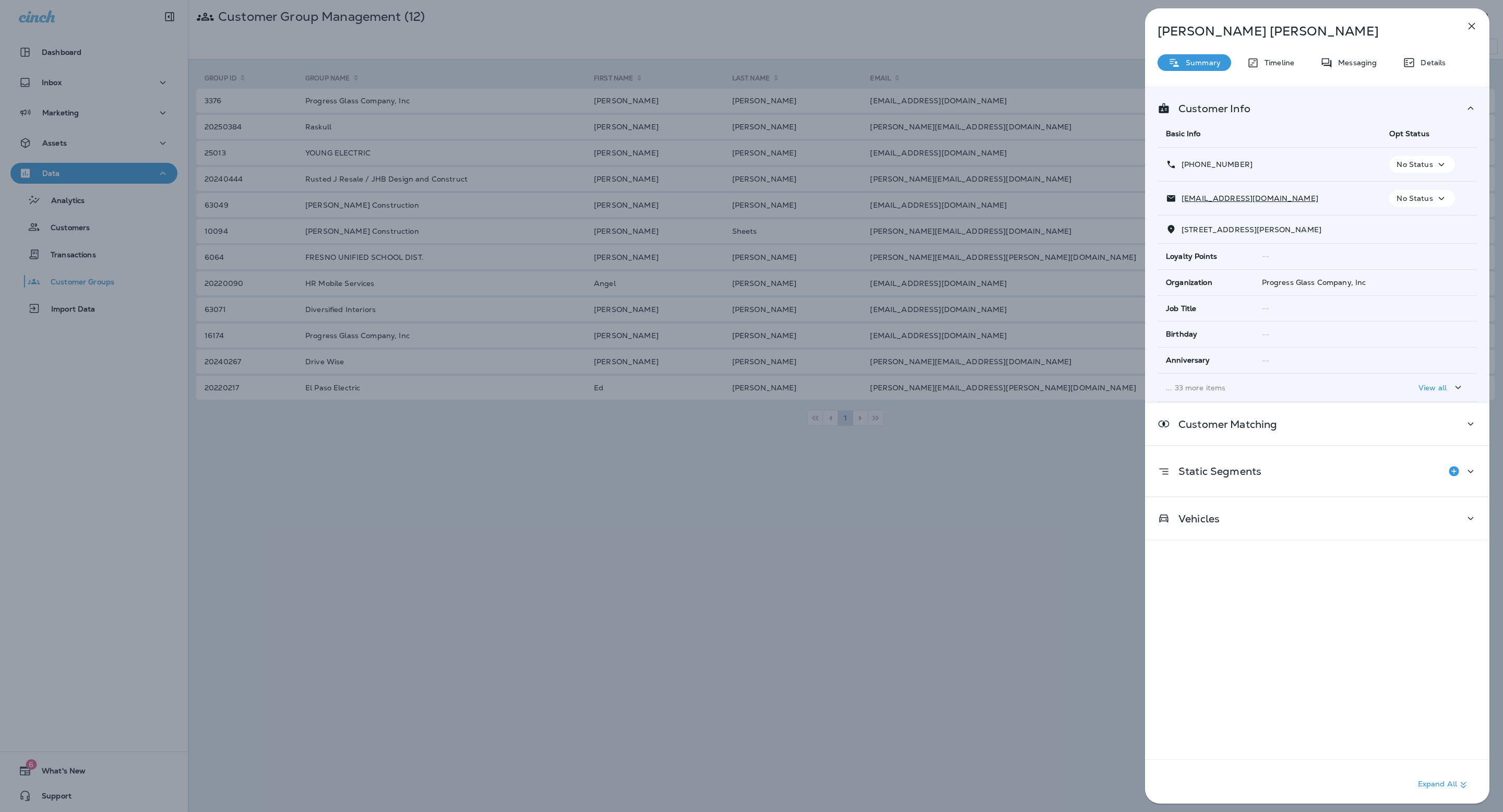
drag, startPoint x: 1471, startPoint y: 28, endPoint x: 972, endPoint y: 3, distance: 499.6
click at [1471, 28] on icon "button" at bounding box center [1472, 26] width 13 height 13
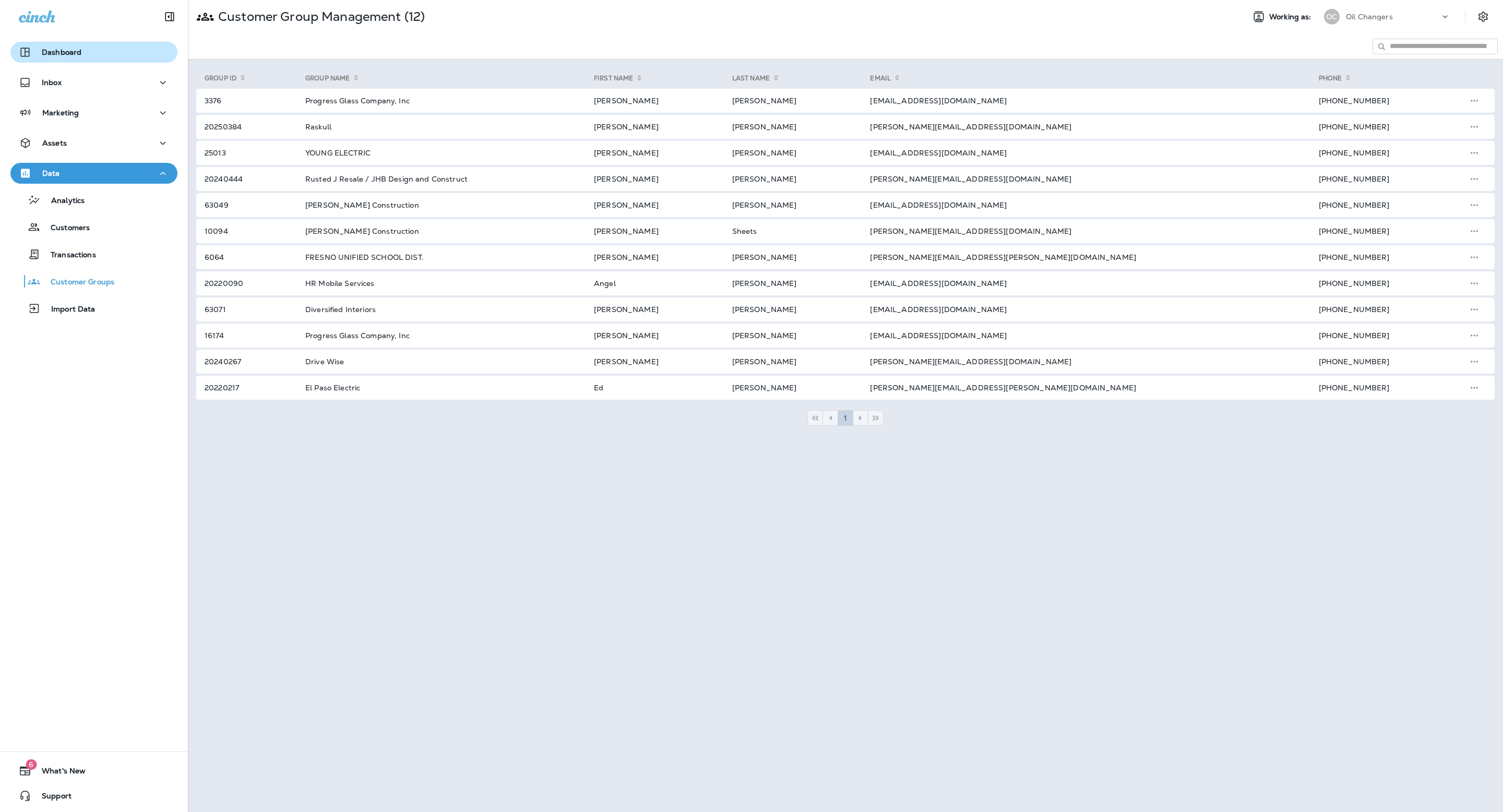
click at [60, 66] on div "Dashboard Inbox Marketing Assets Data Analytics Customers Transactions Customer…" at bounding box center [94, 182] width 188 height 302
click at [64, 48] on p "Dashboard" at bounding box center [62, 52] width 40 height 8
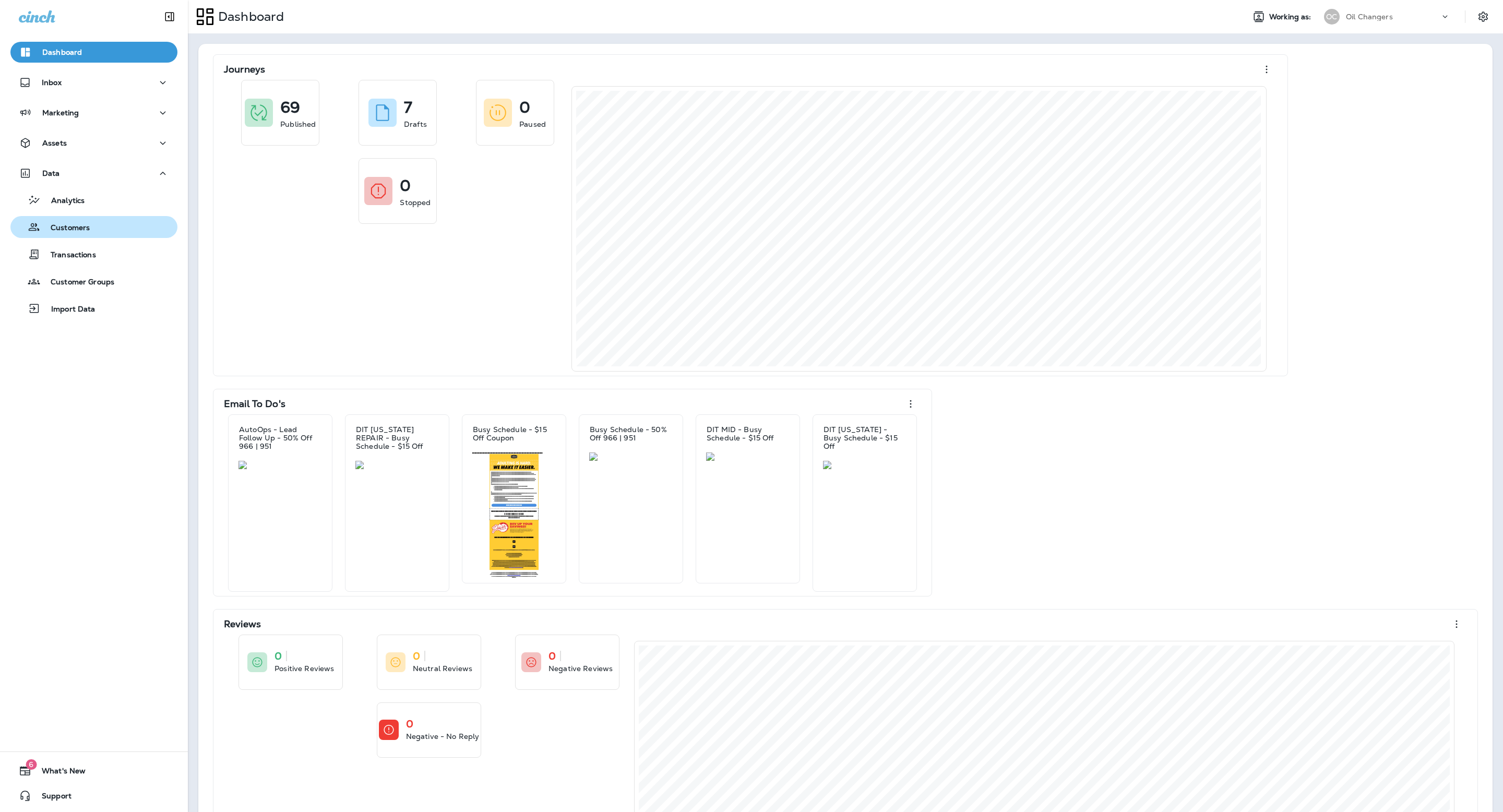
click at [95, 221] on div "Customers" at bounding box center [94, 227] width 158 height 16
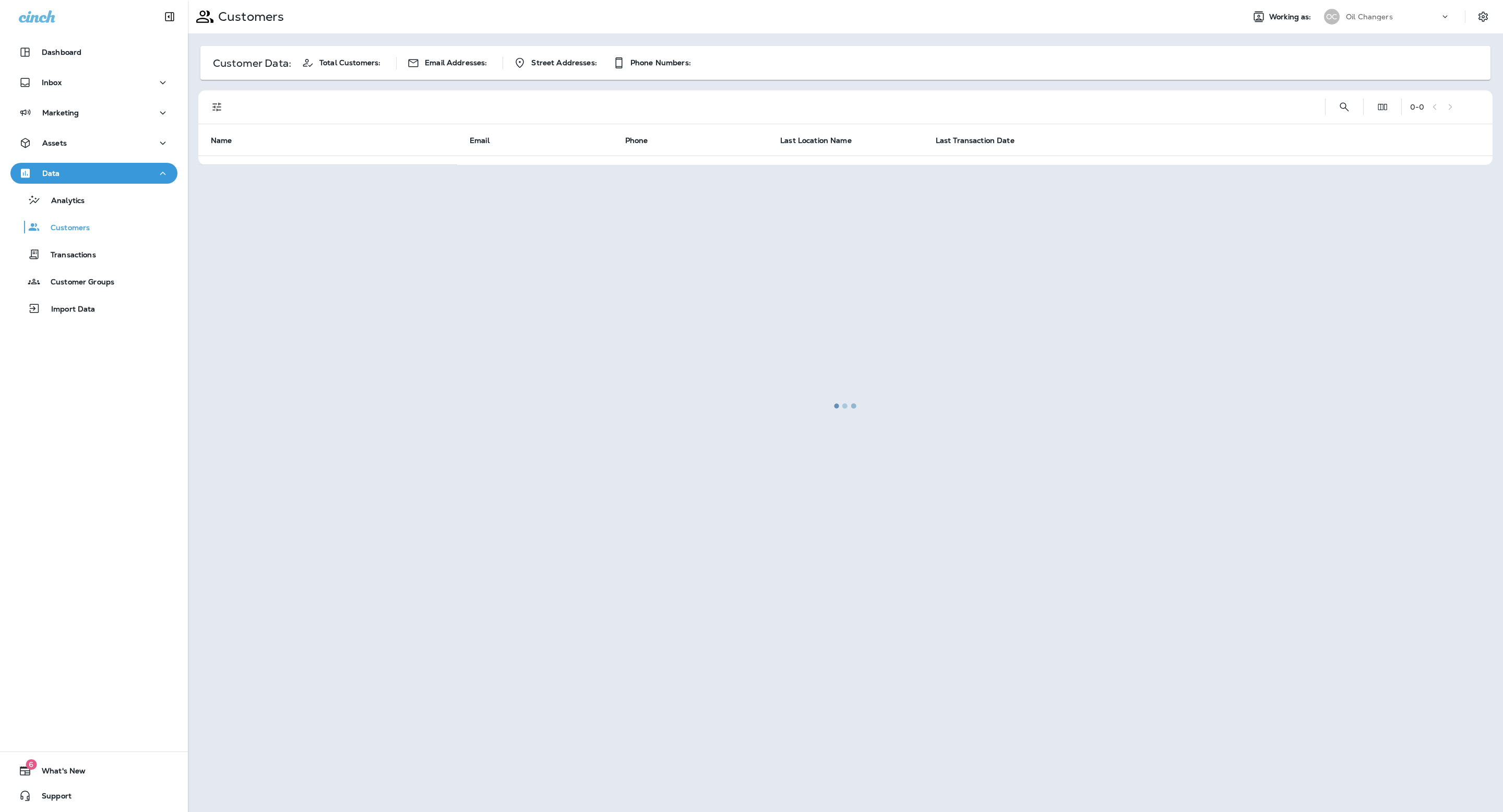
click at [1341, 107] on div at bounding box center [845, 406] width 1313 height 810
click at [1343, 107] on div at bounding box center [845, 406] width 1313 height 810
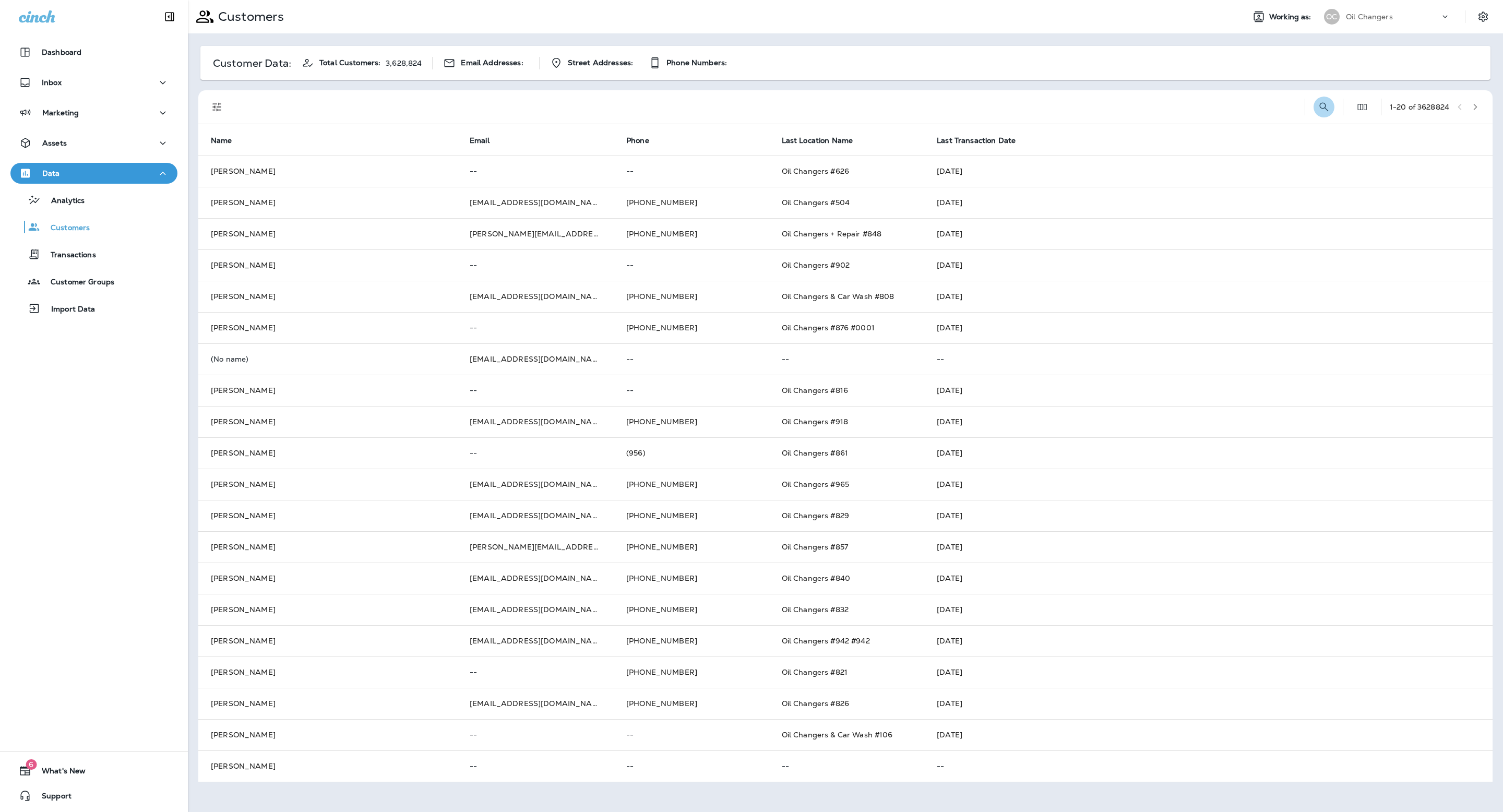
click at [1318, 105] on icon "Search Customers" at bounding box center [1324, 107] width 13 height 13
type input "**********"
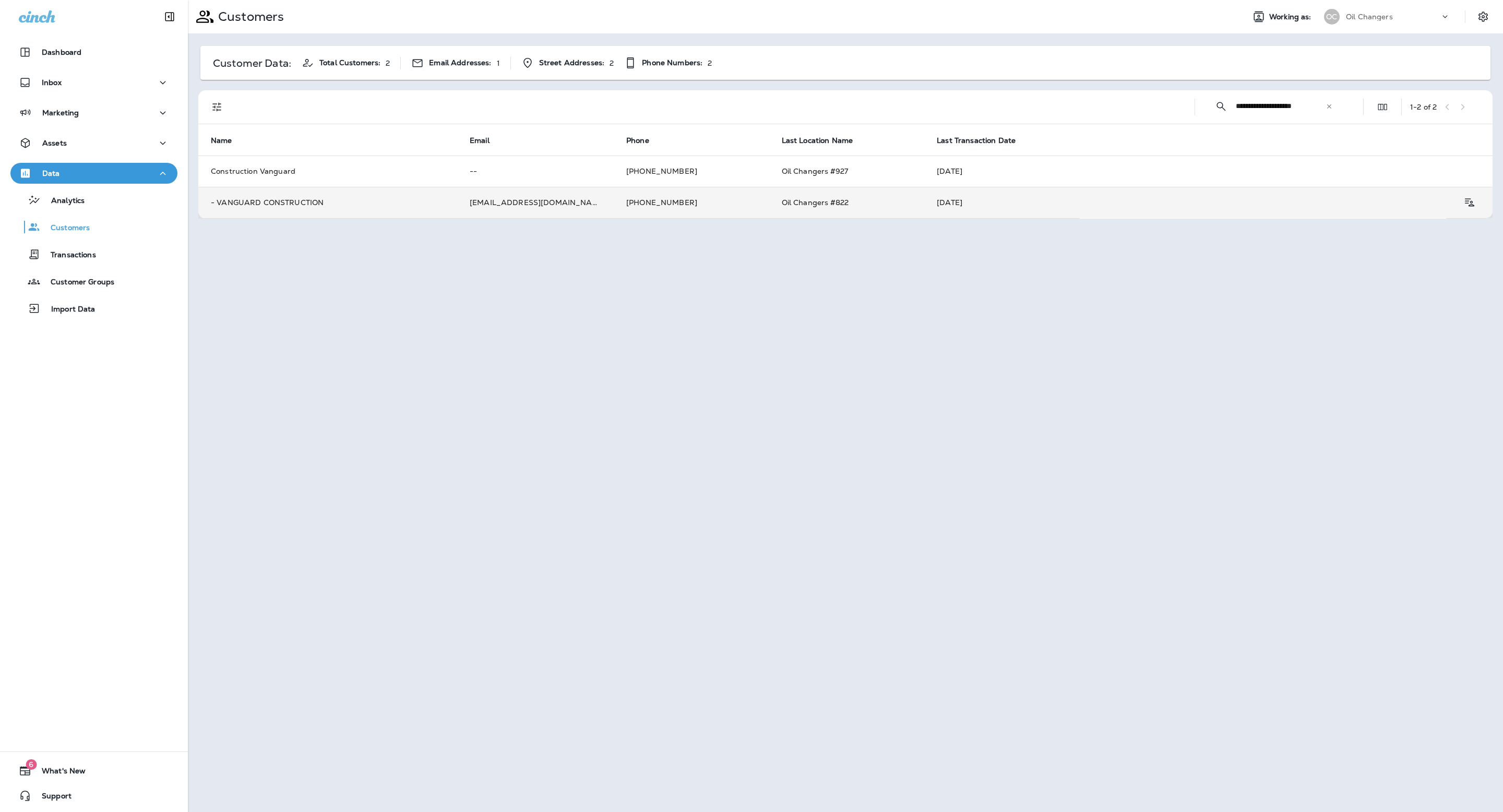
click at [363, 204] on td "- VANGUARD CONSTRUCTION" at bounding box center [328, 202] width 259 height 31
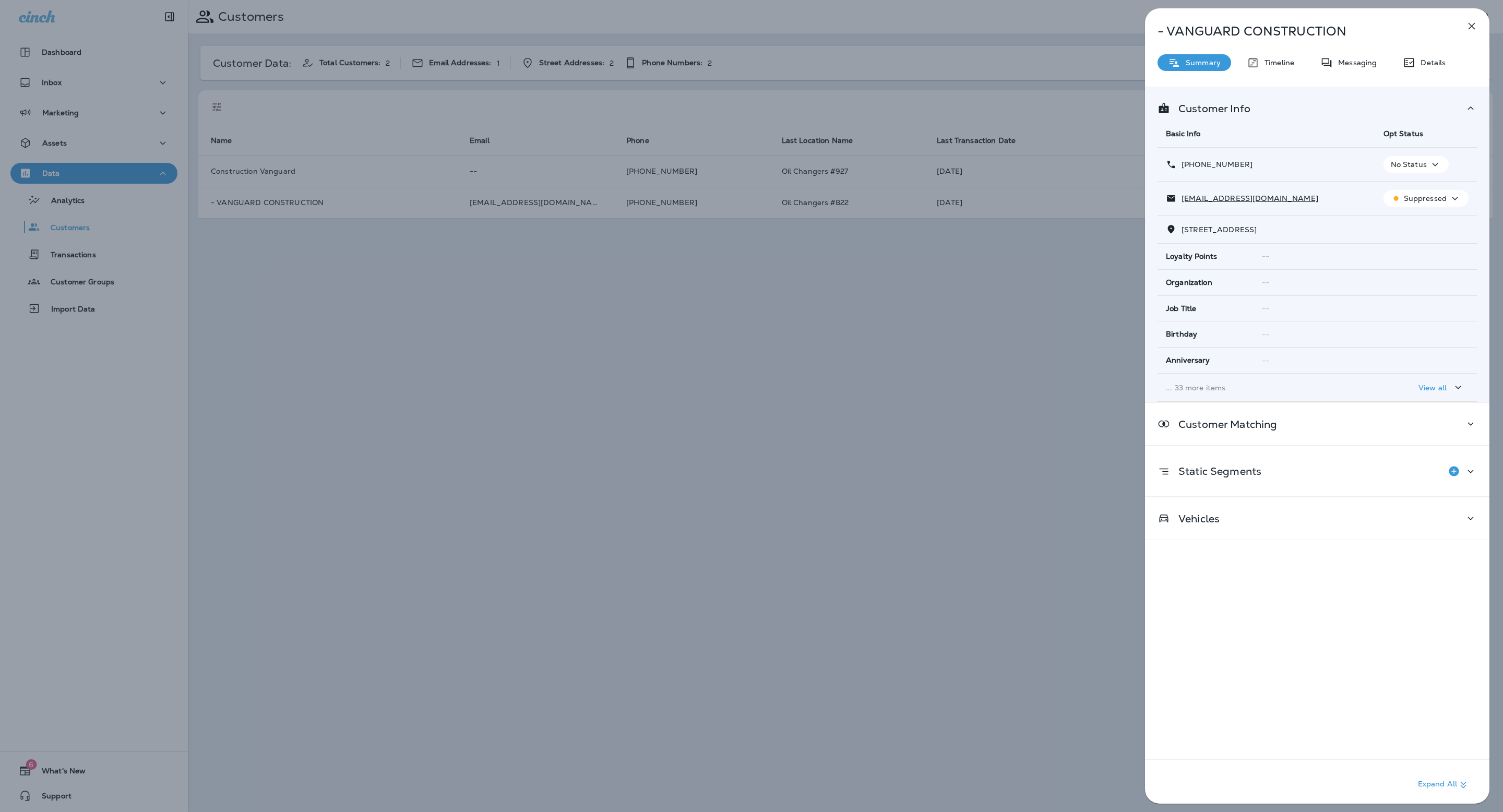
click at [1438, 62] on p "Details" at bounding box center [1431, 62] width 30 height 8
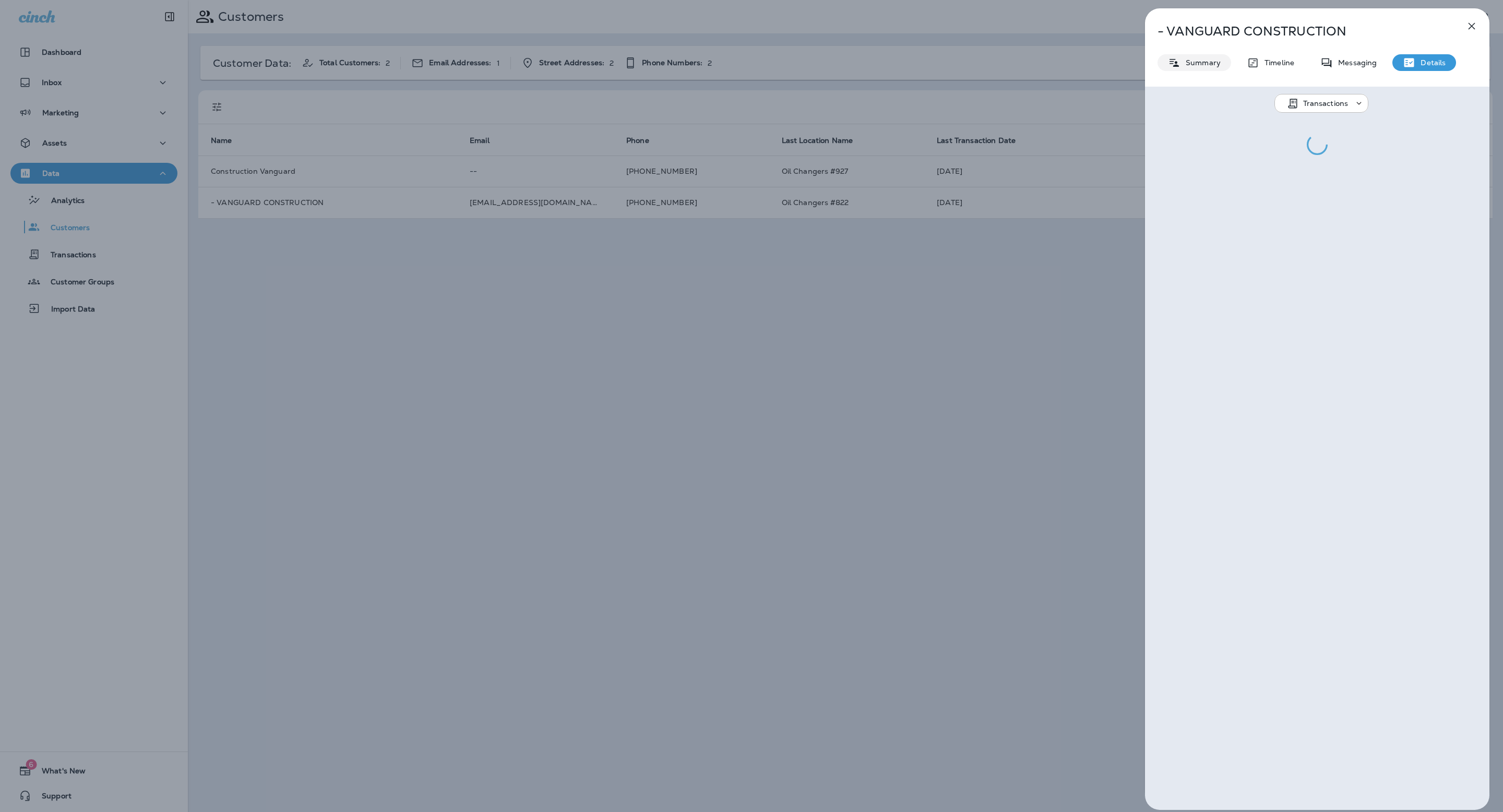
click at [1211, 64] on p "Summary" at bounding box center [1201, 62] width 40 height 8
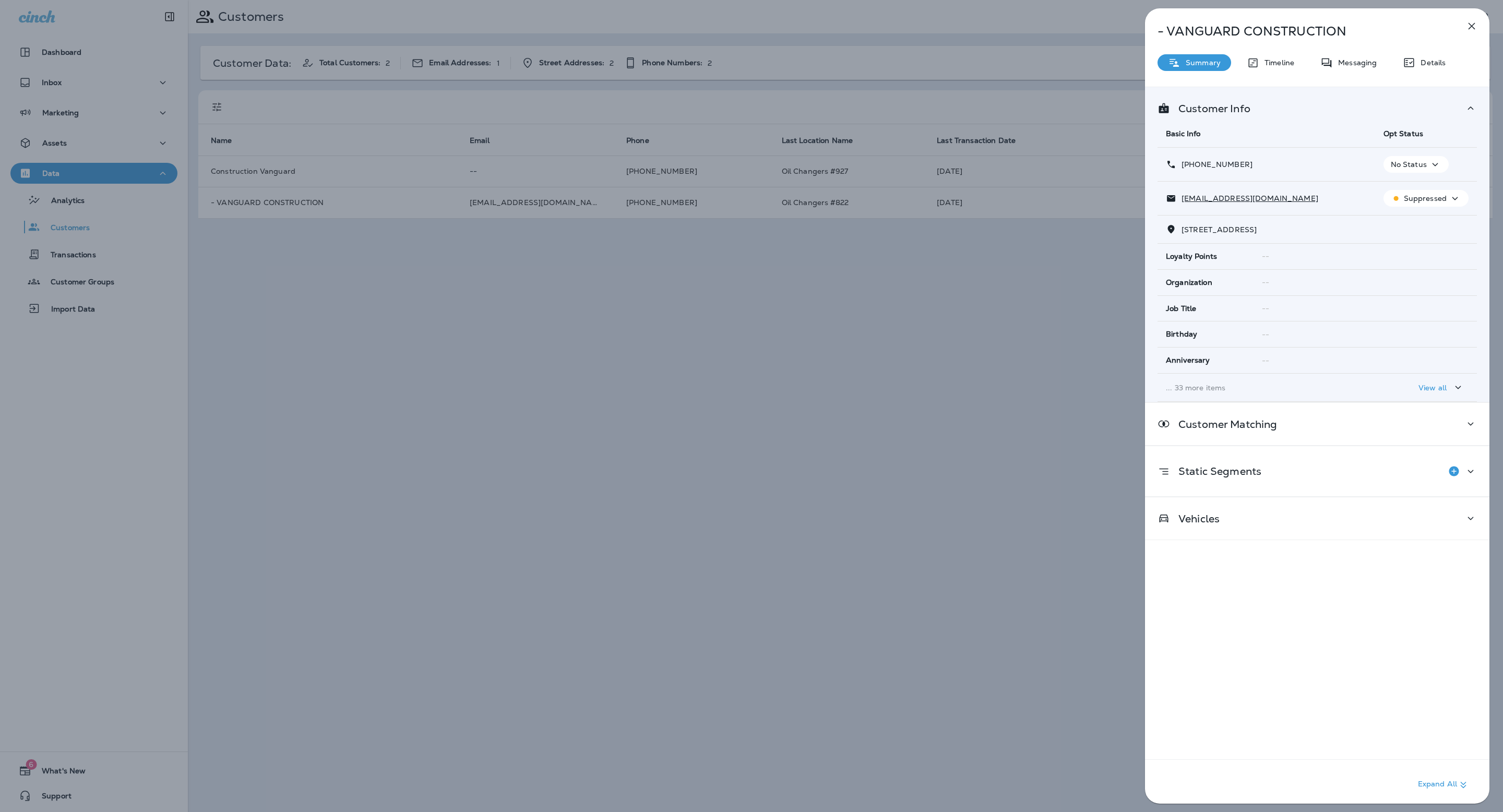
click at [1412, 382] on div "View all" at bounding box center [1427, 387] width 85 height 20
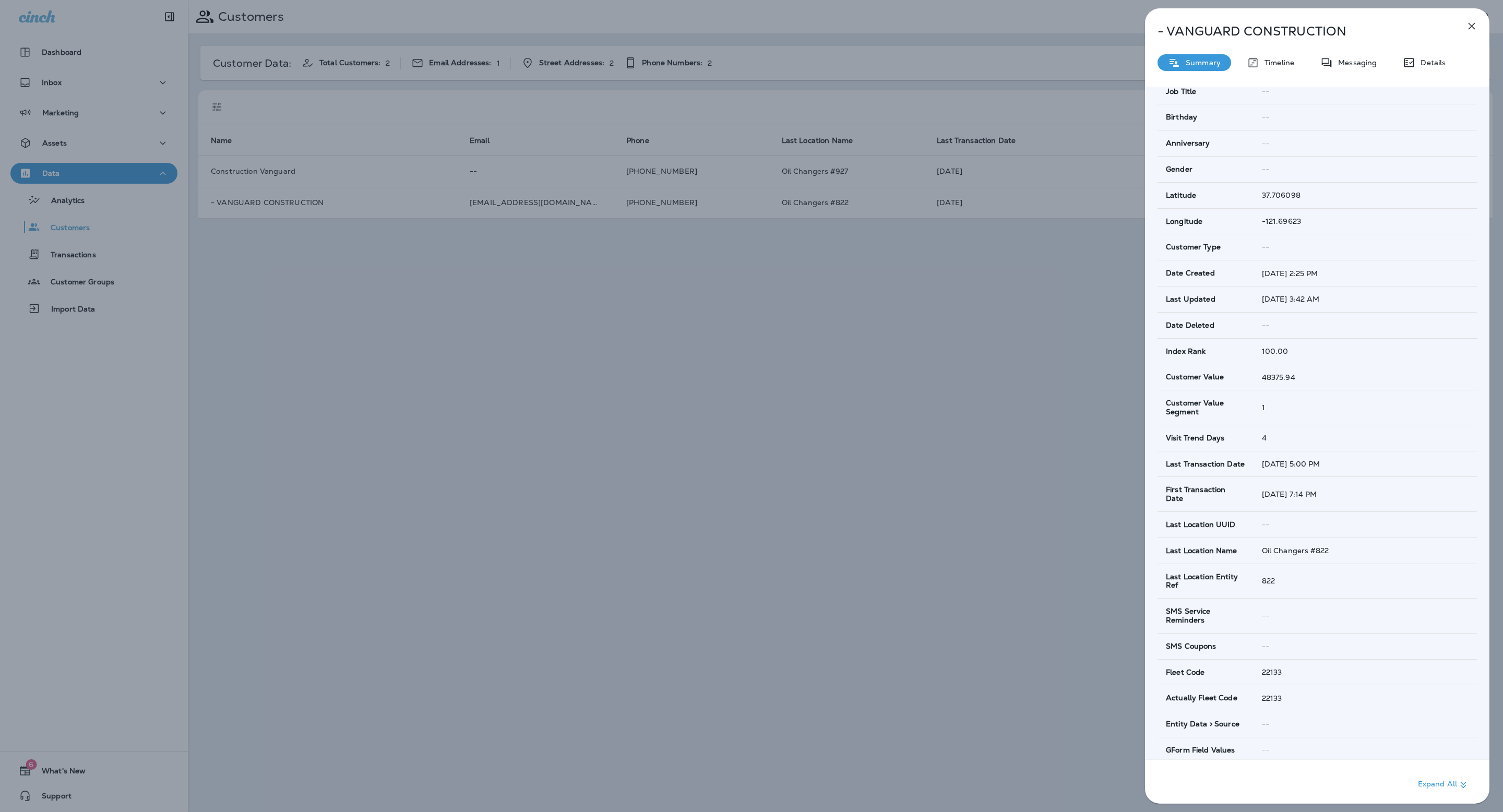
scroll to position [219, 0]
drag, startPoint x: 1257, startPoint y: 663, endPoint x: 1163, endPoint y: 659, distance: 94.1
click at [1174, 660] on tr "Fleet Code 22133" at bounding box center [1318, 670] width 319 height 26
drag, startPoint x: 1174, startPoint y: 660, endPoint x: 1285, endPoint y: 665, distance: 111.1
click at [1286, 665] on tr "Fleet Code 22133" at bounding box center [1318, 670] width 319 height 26
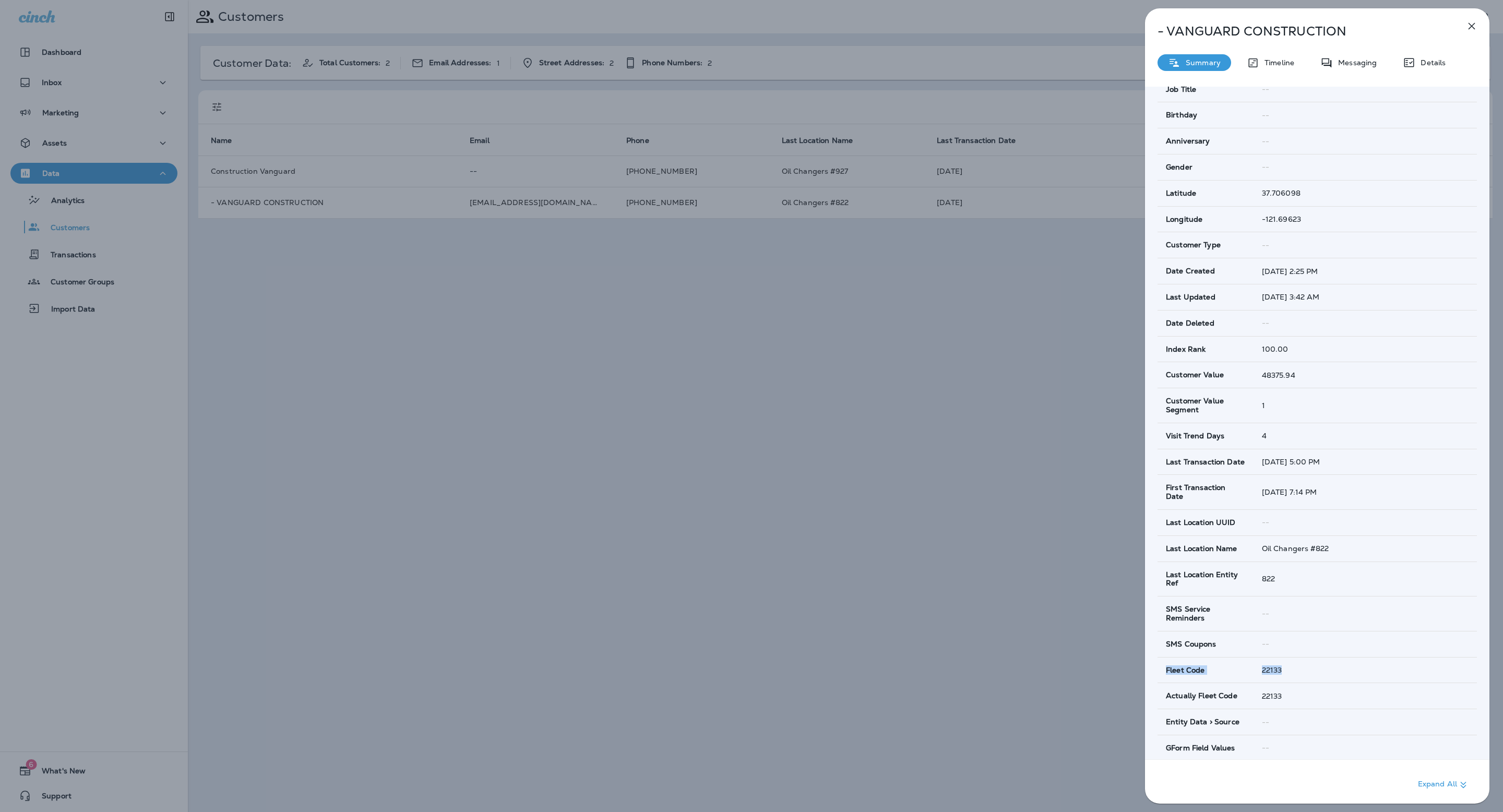
copy tr "Fleet Code 22133"
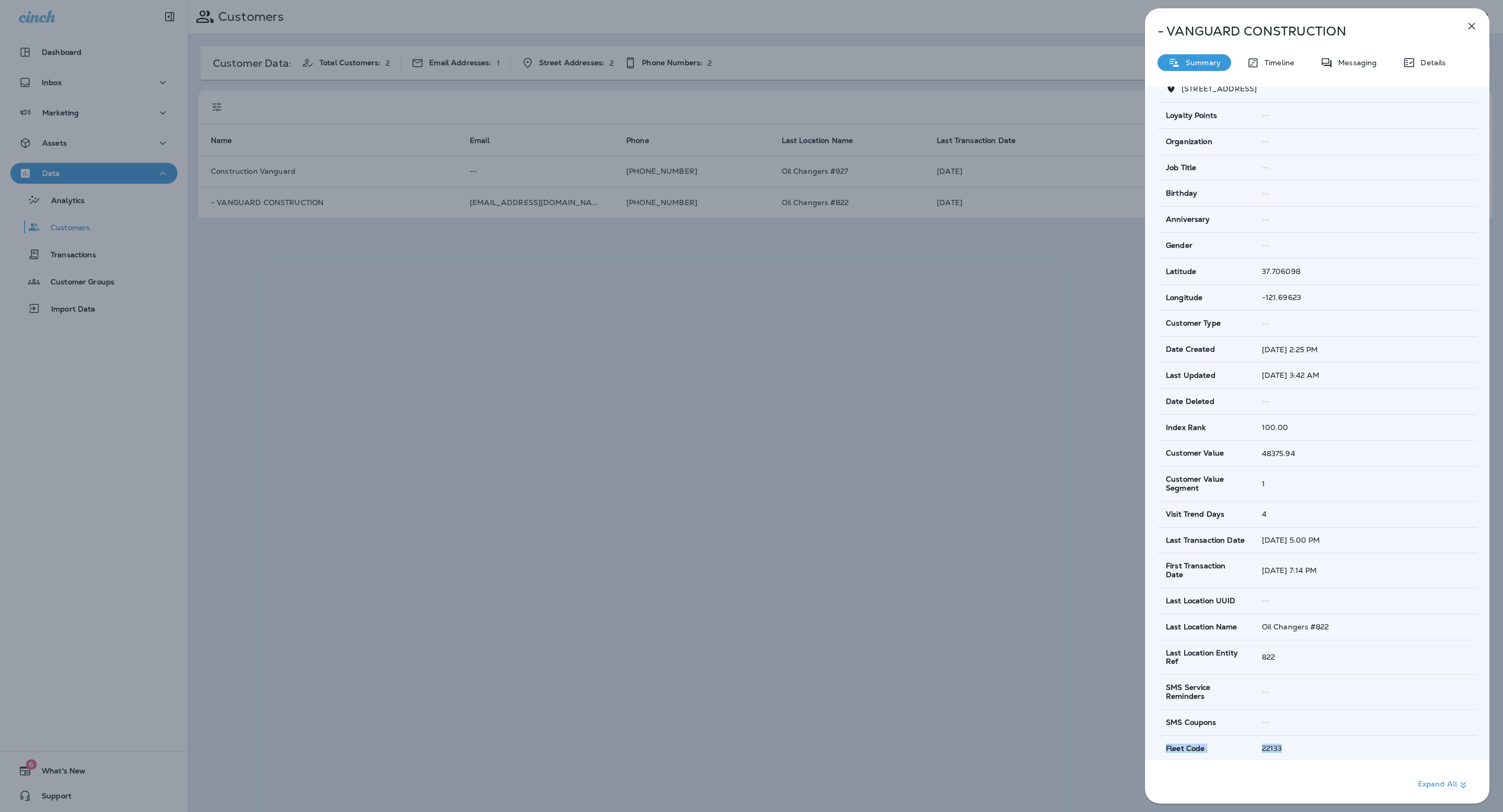
scroll to position [0, 0]
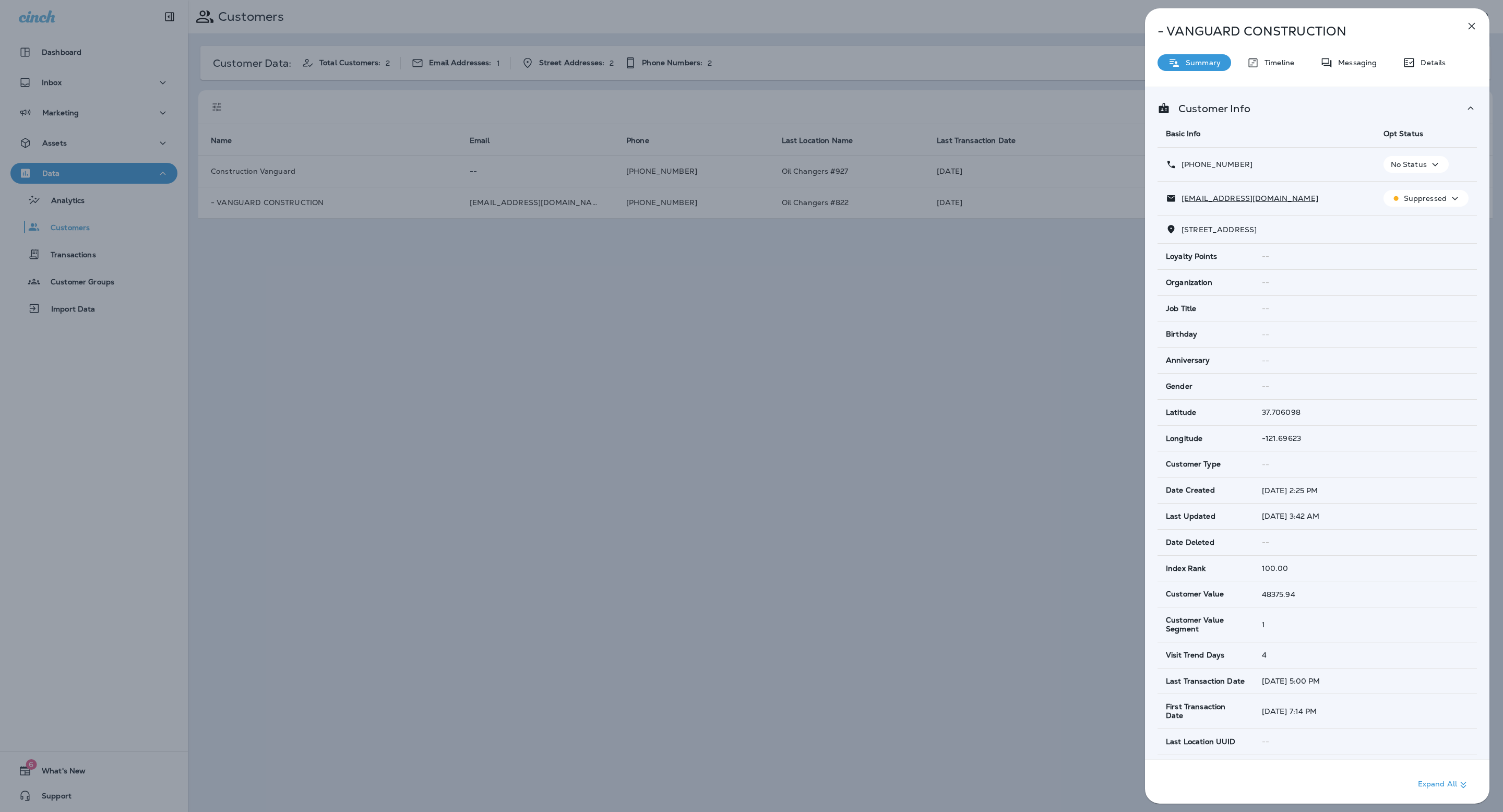
click at [1437, 64] on p "Details" at bounding box center [1431, 62] width 30 height 8
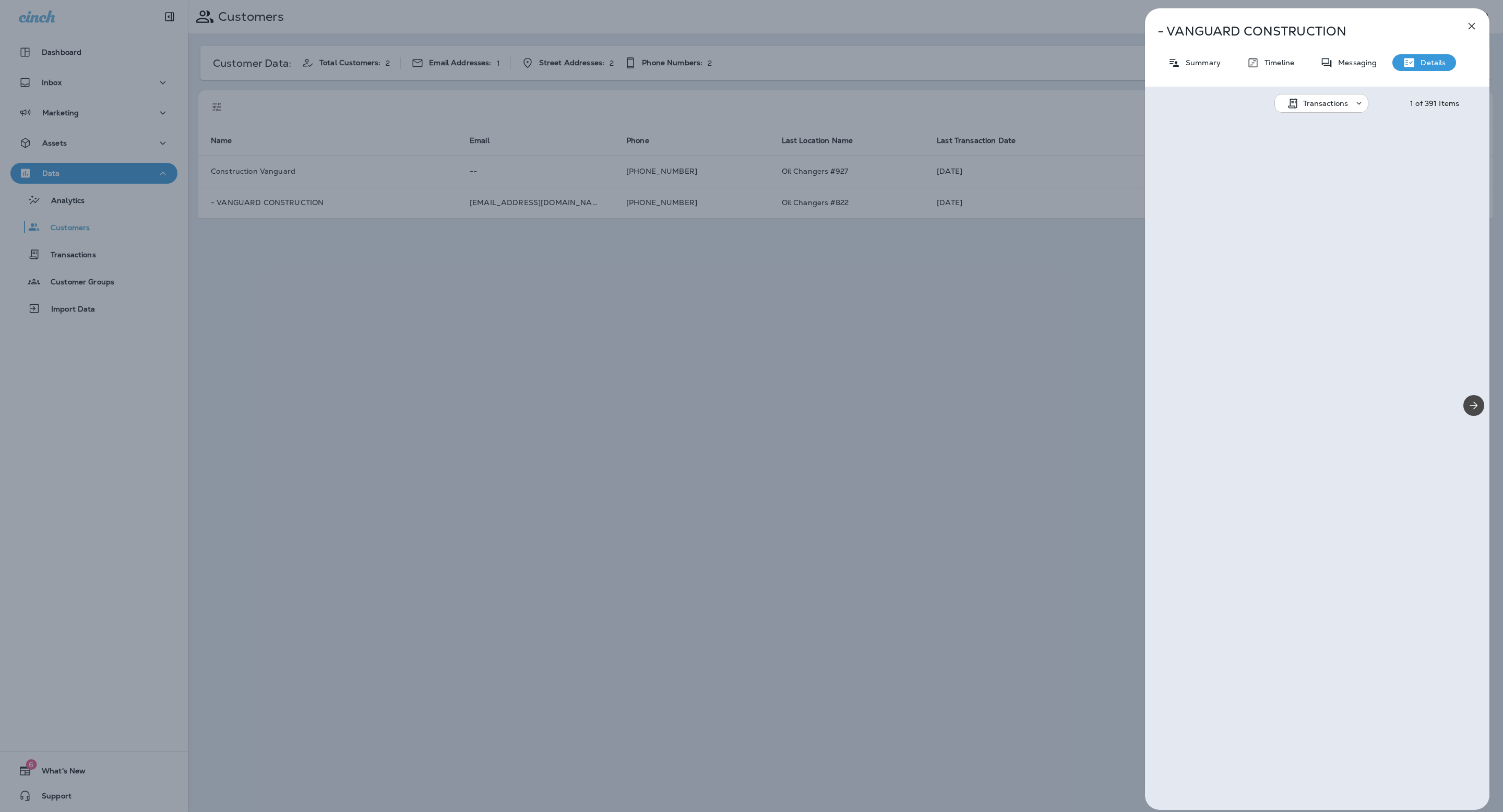
click at [838, 319] on div "- VANGUARD CONSTRUCTION Summary Timeline Messaging Details Transactions 1 of 39…" at bounding box center [751, 406] width 1503 height 812
click at [893, 187] on div "- VANGUARD CONSTRUCTION Summary Timeline Messaging Details Transactions 1 of 39…" at bounding box center [751, 406] width 1503 height 812
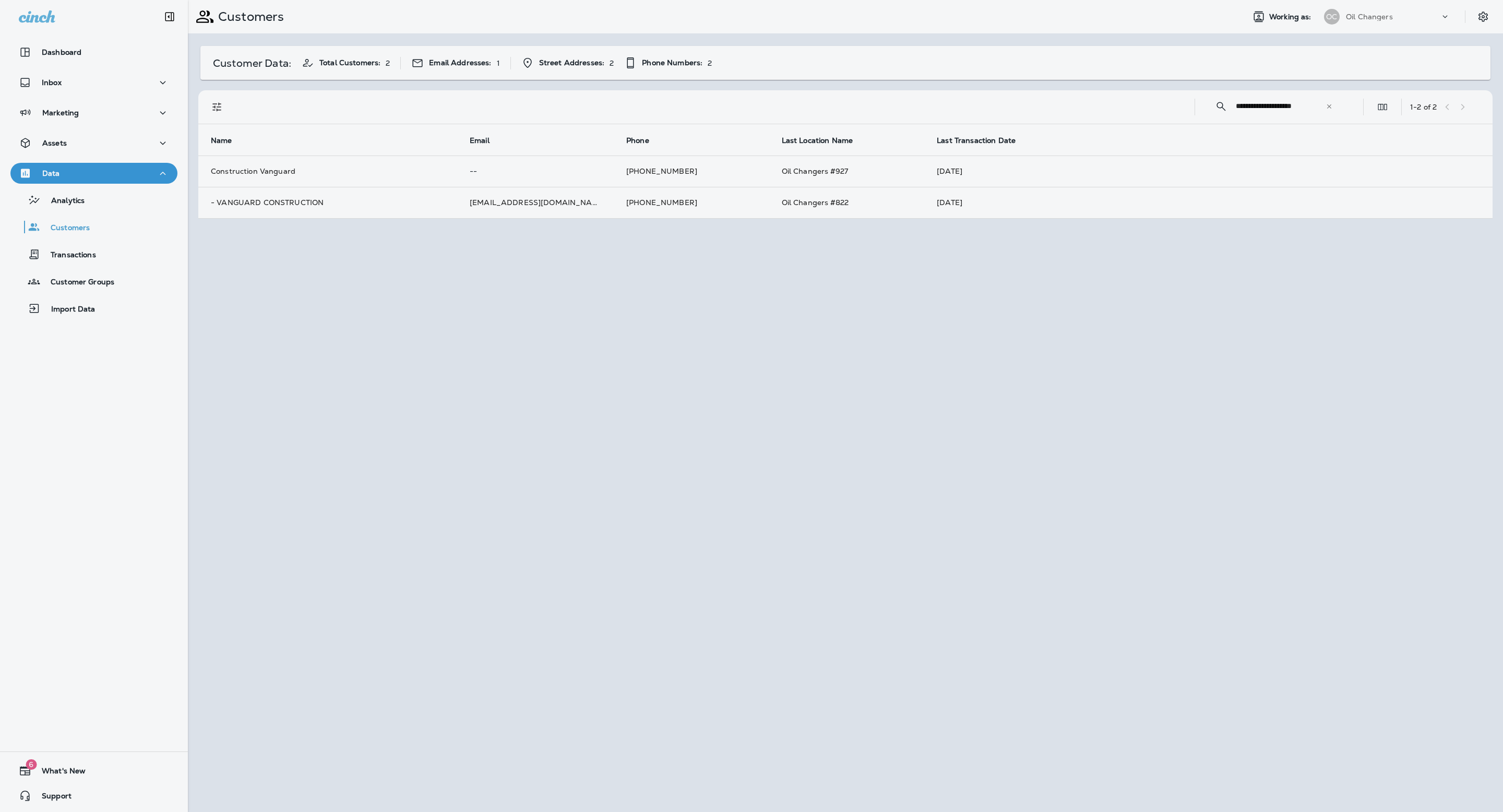
drag, startPoint x: 902, startPoint y: 168, endPoint x: 883, endPoint y: 173, distance: 19.6
click at [902, 168] on div at bounding box center [807, 406] width 1503 height 812
click at [882, 173] on div at bounding box center [807, 406] width 1503 height 812
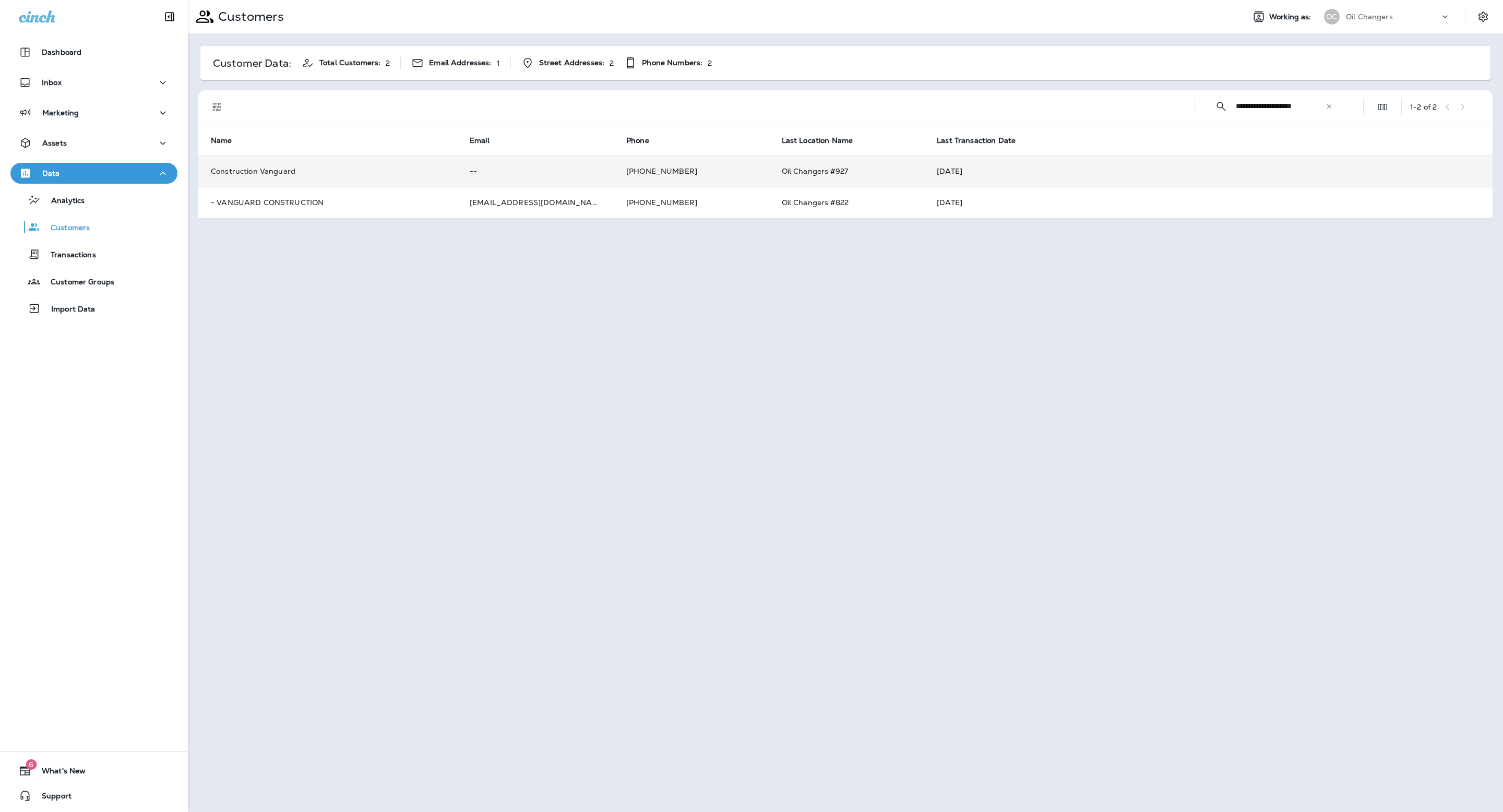
click at [873, 183] on td "Oil Changers #927" at bounding box center [847, 171] width 156 height 31
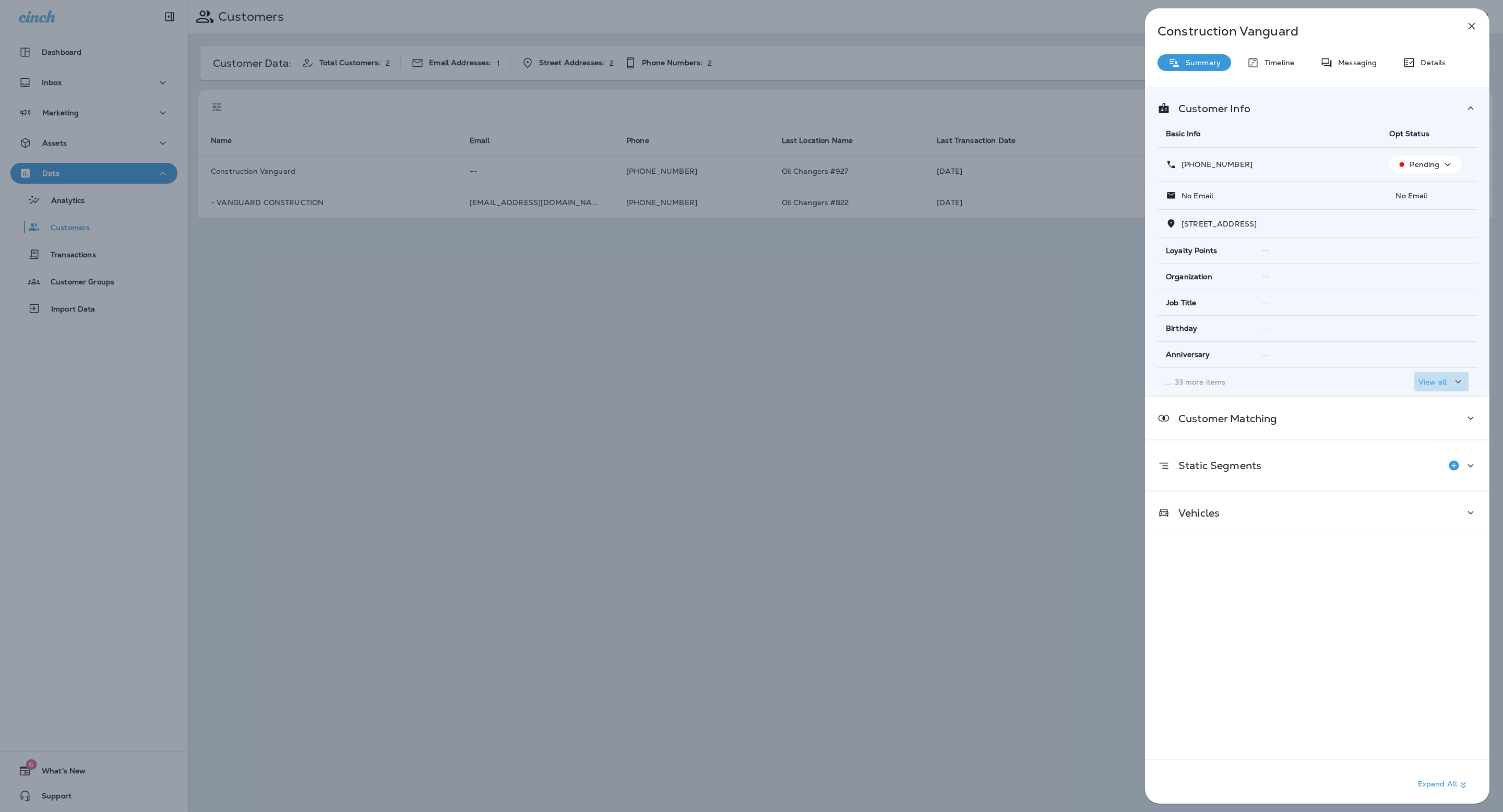
click at [1441, 386] on p "View all" at bounding box center [1433, 382] width 28 height 8
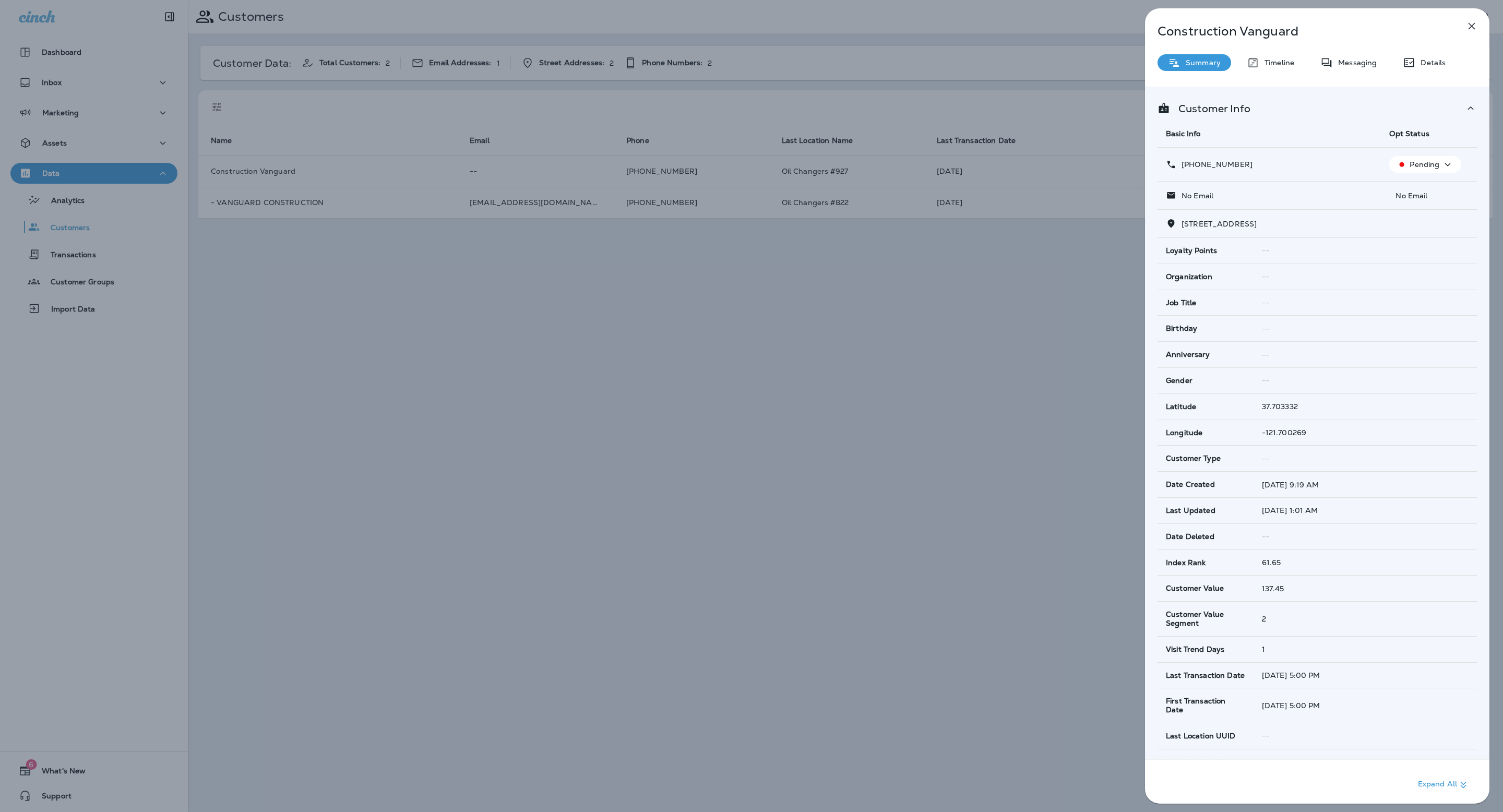
scroll to position [703, 0]
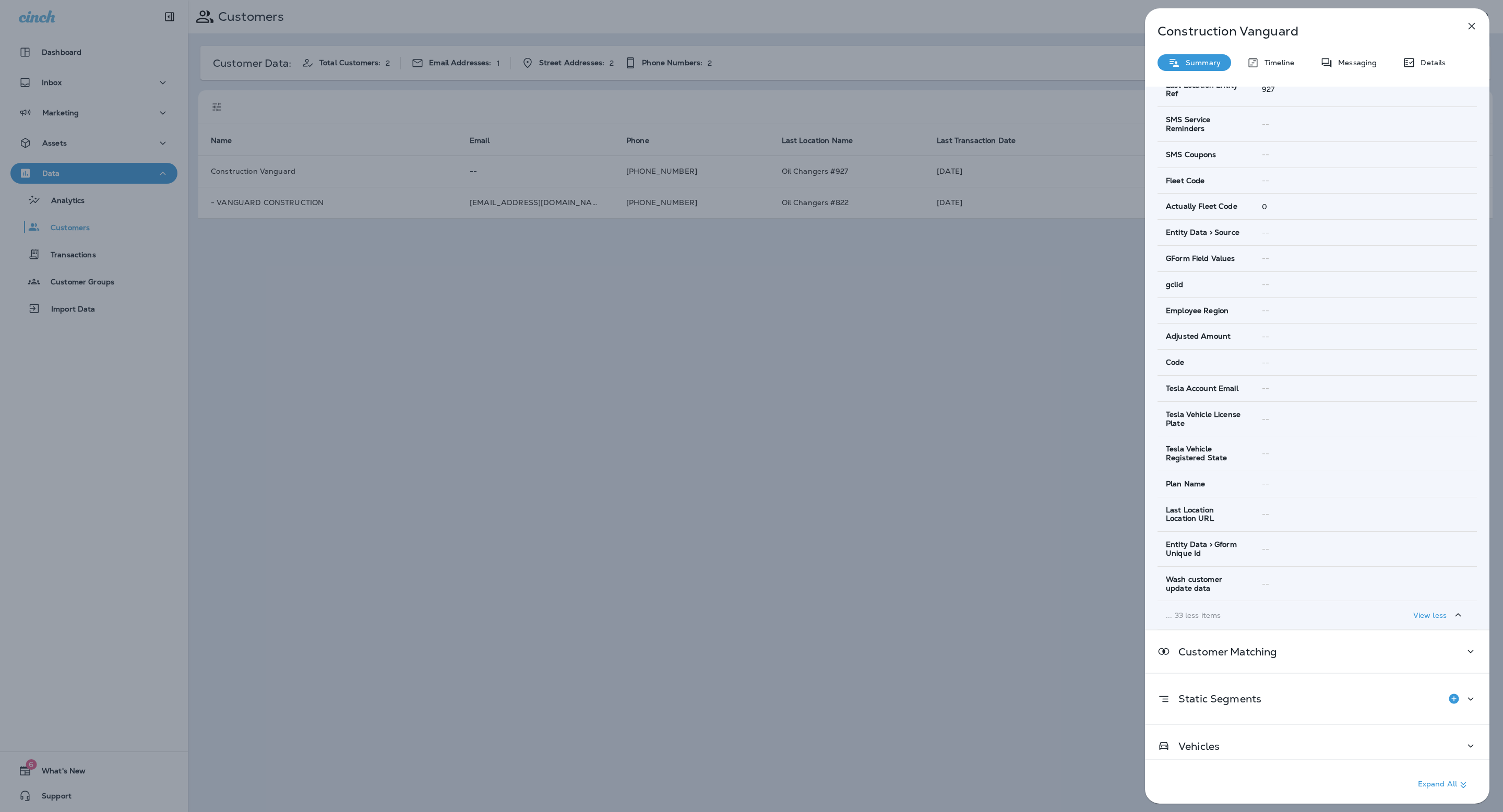
click at [1440, 611] on p "View less" at bounding box center [1430, 615] width 33 height 8
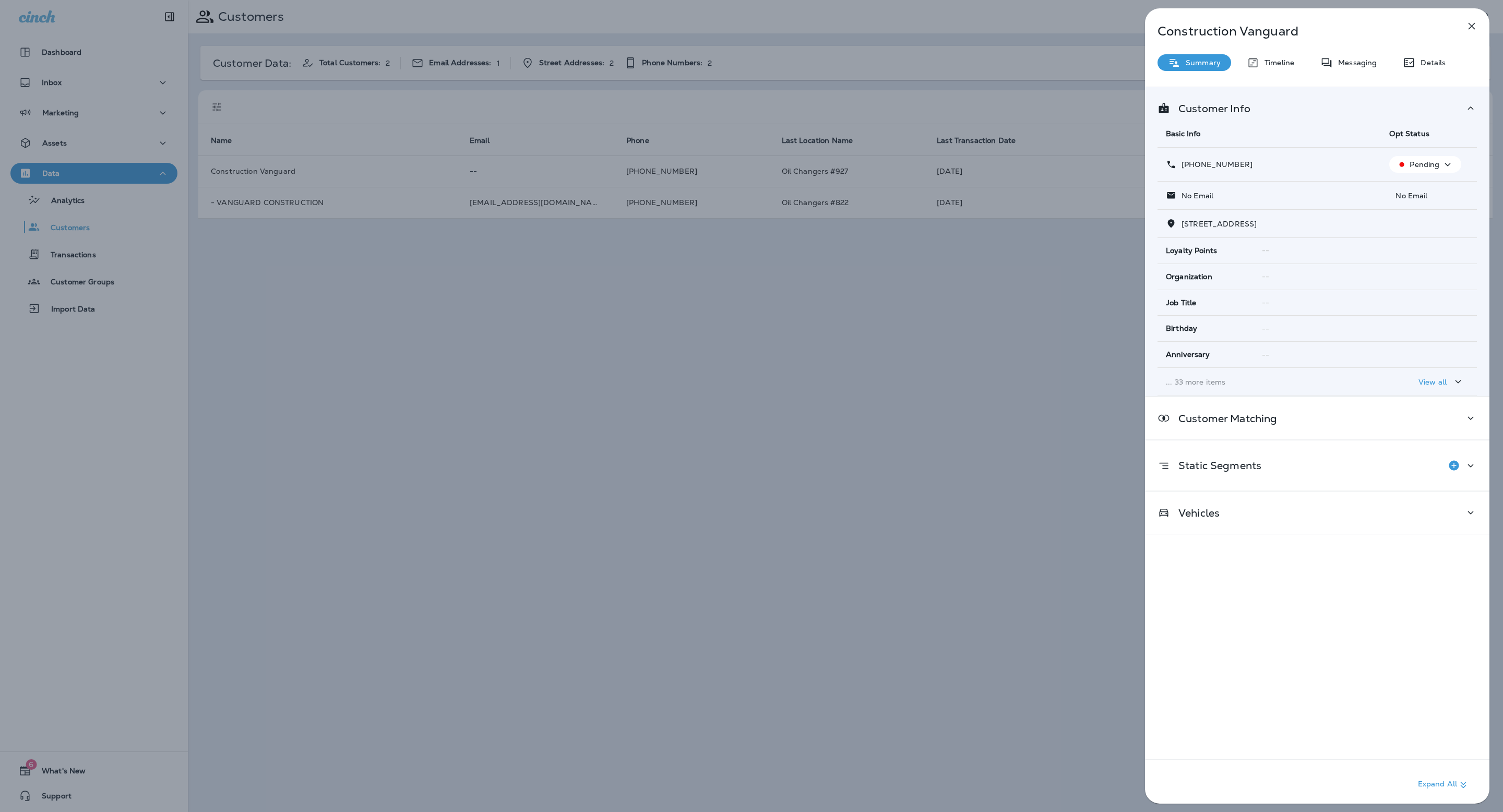
scroll to position [0, 0]
click at [1448, 512] on div "Vehicles" at bounding box center [1318, 512] width 319 height 13
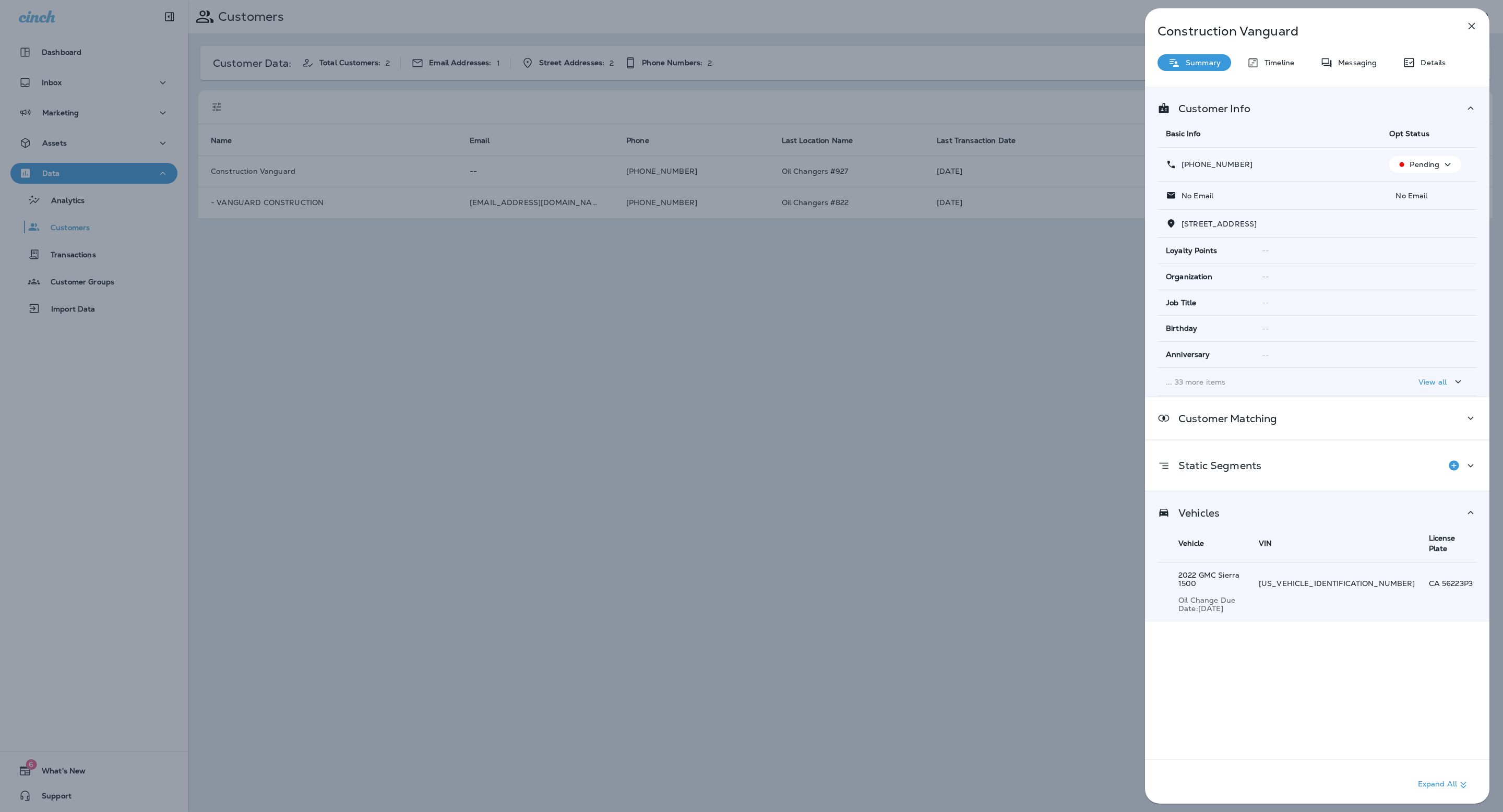
click at [1445, 47] on div "Construction Vanguard Summary Timeline Messaging Details Customer Info Basic In…" at bounding box center [1317, 409] width 344 height 802
click at [808, 447] on div "Construction Vanguard Summary Timeline Messaging Details Customer Info Basic In…" at bounding box center [751, 406] width 1503 height 812
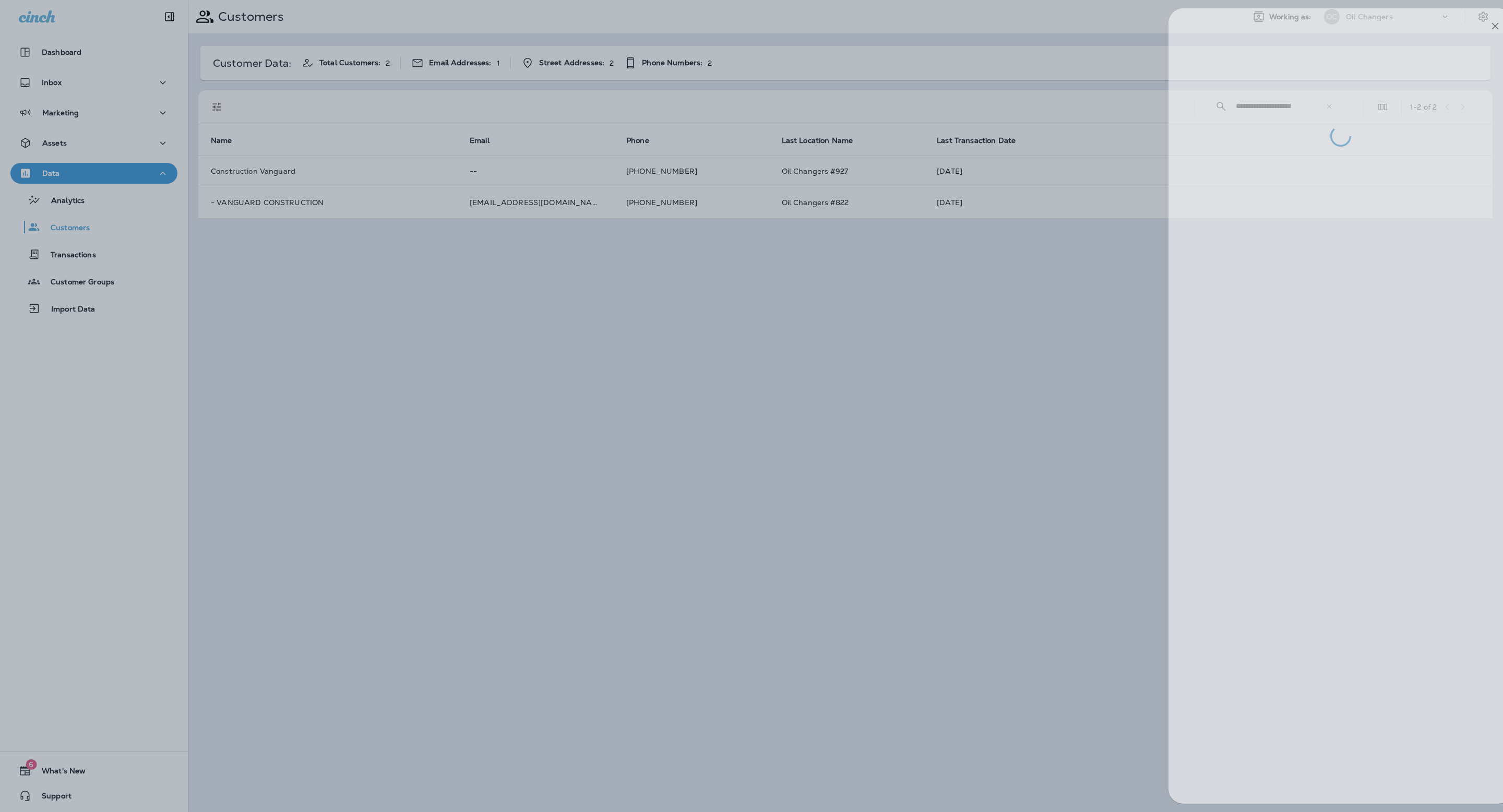
click at [1485, 15] on div at bounding box center [1341, 77] width 344 height 138
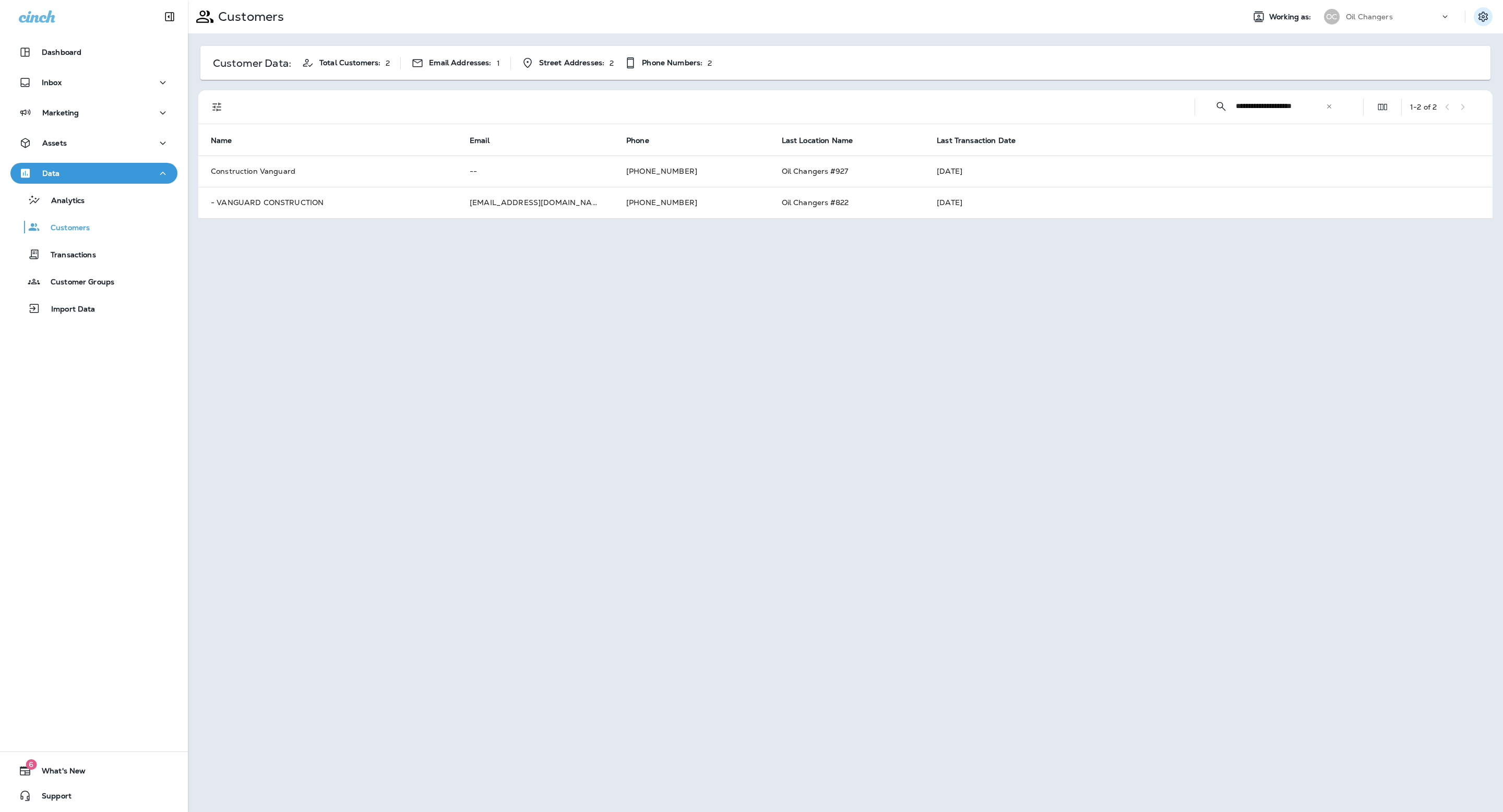
click at [1483, 17] on icon "Settings" at bounding box center [1483, 16] width 13 height 13
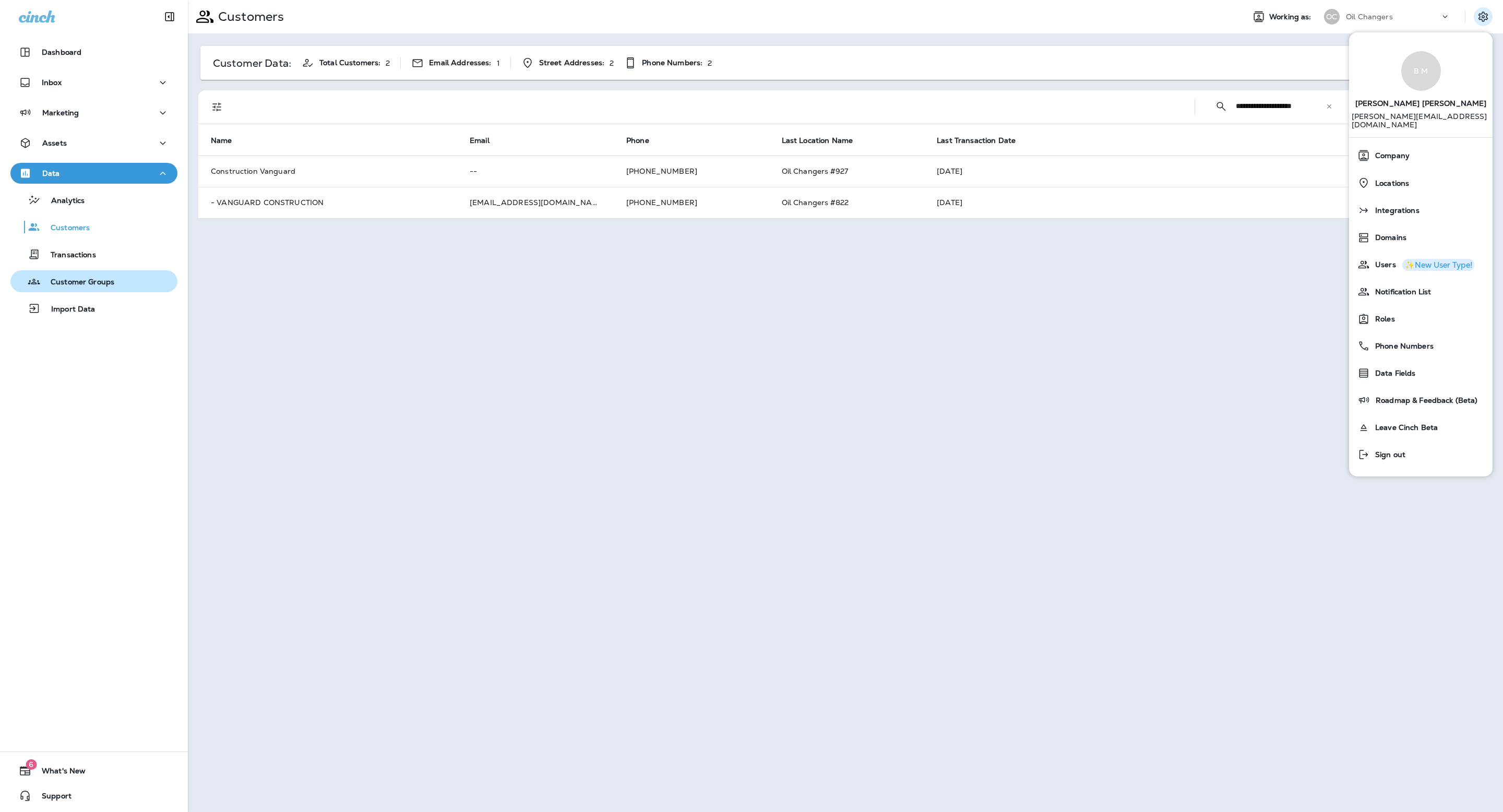
click at [97, 281] on p "Customer Groups" at bounding box center [77, 282] width 74 height 10
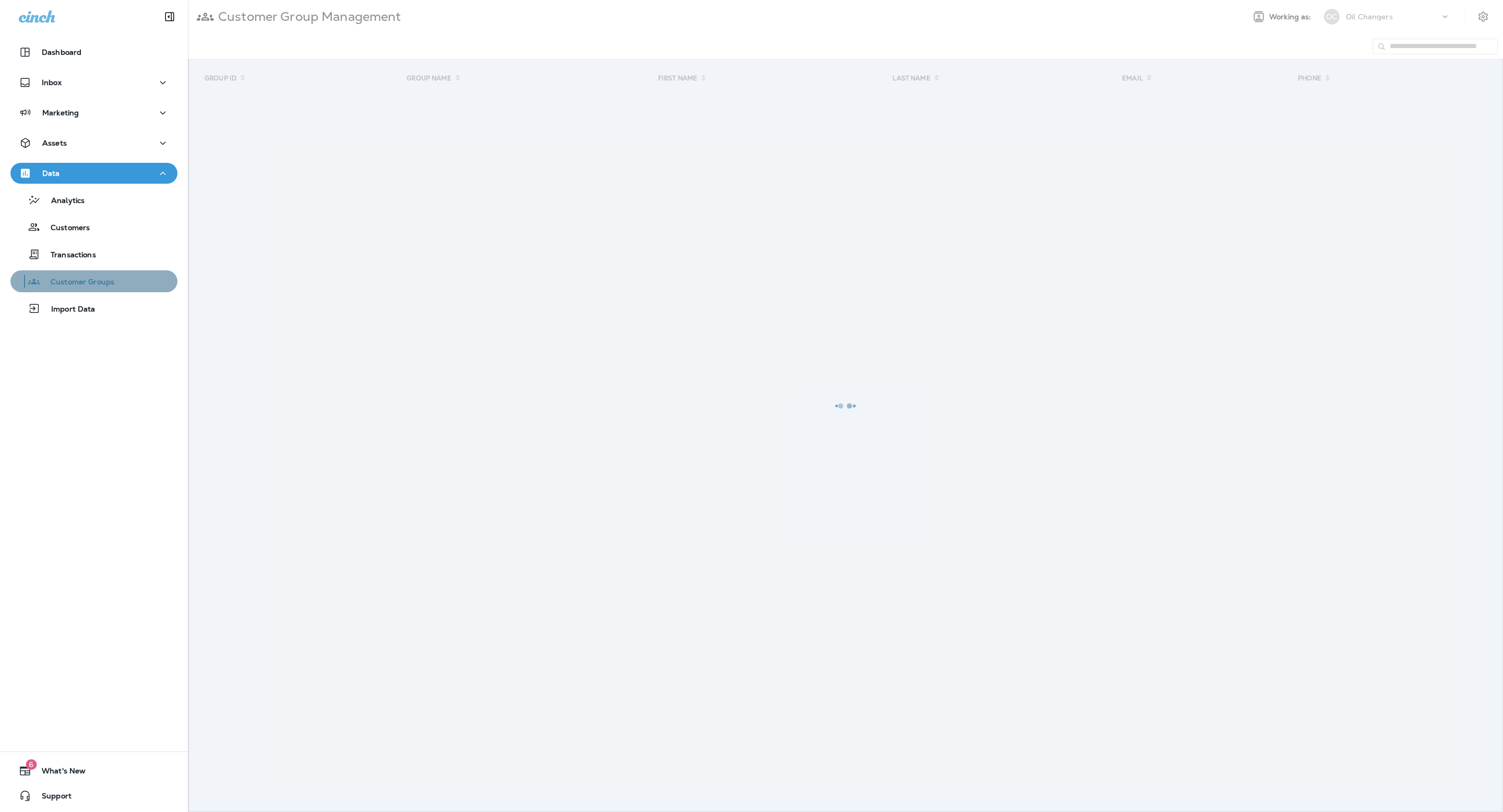
click at [97, 281] on p "Customer Groups" at bounding box center [77, 282] width 74 height 10
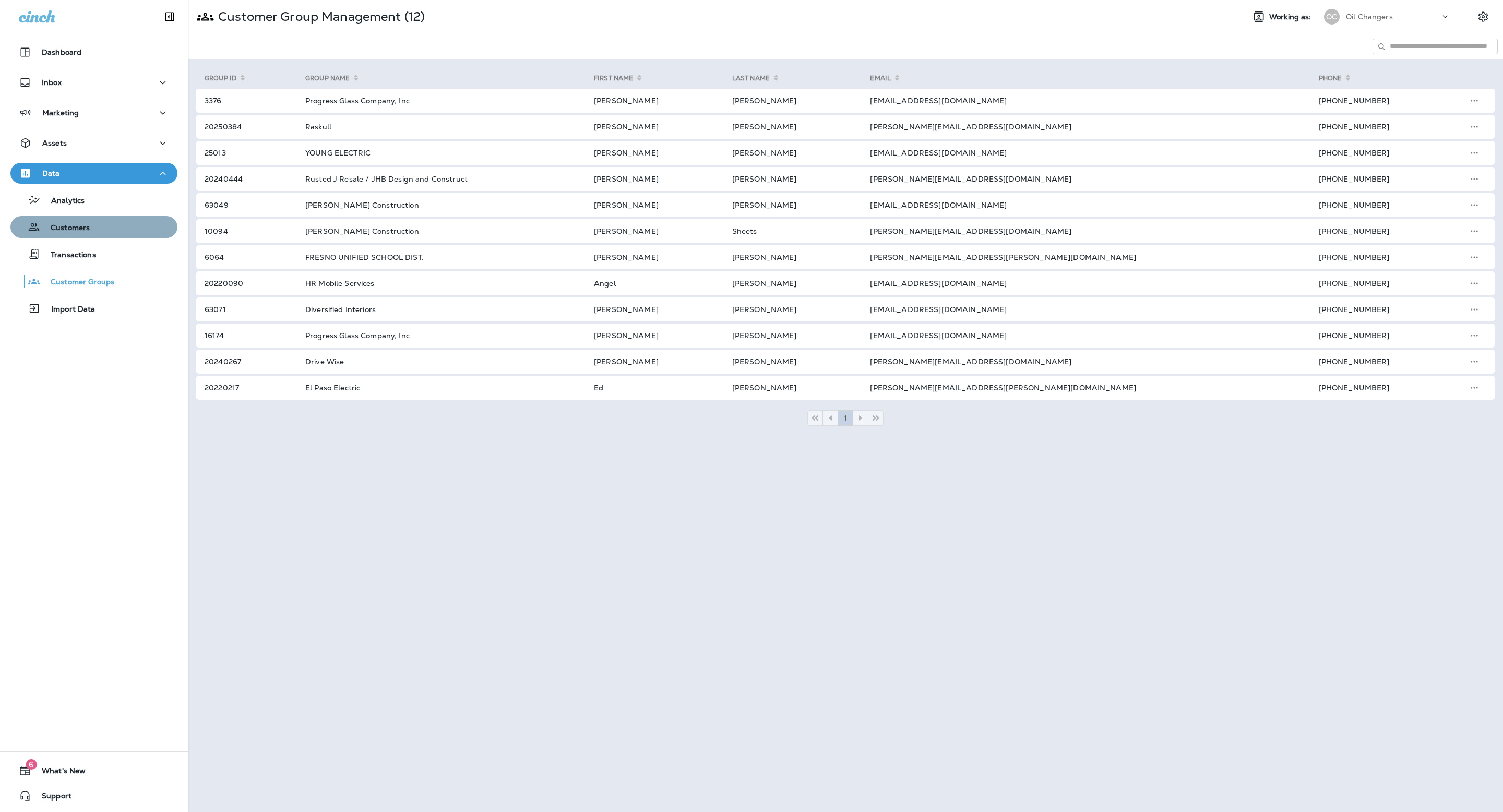
click at [74, 232] on p "Customers" at bounding box center [64, 228] width 49 height 10
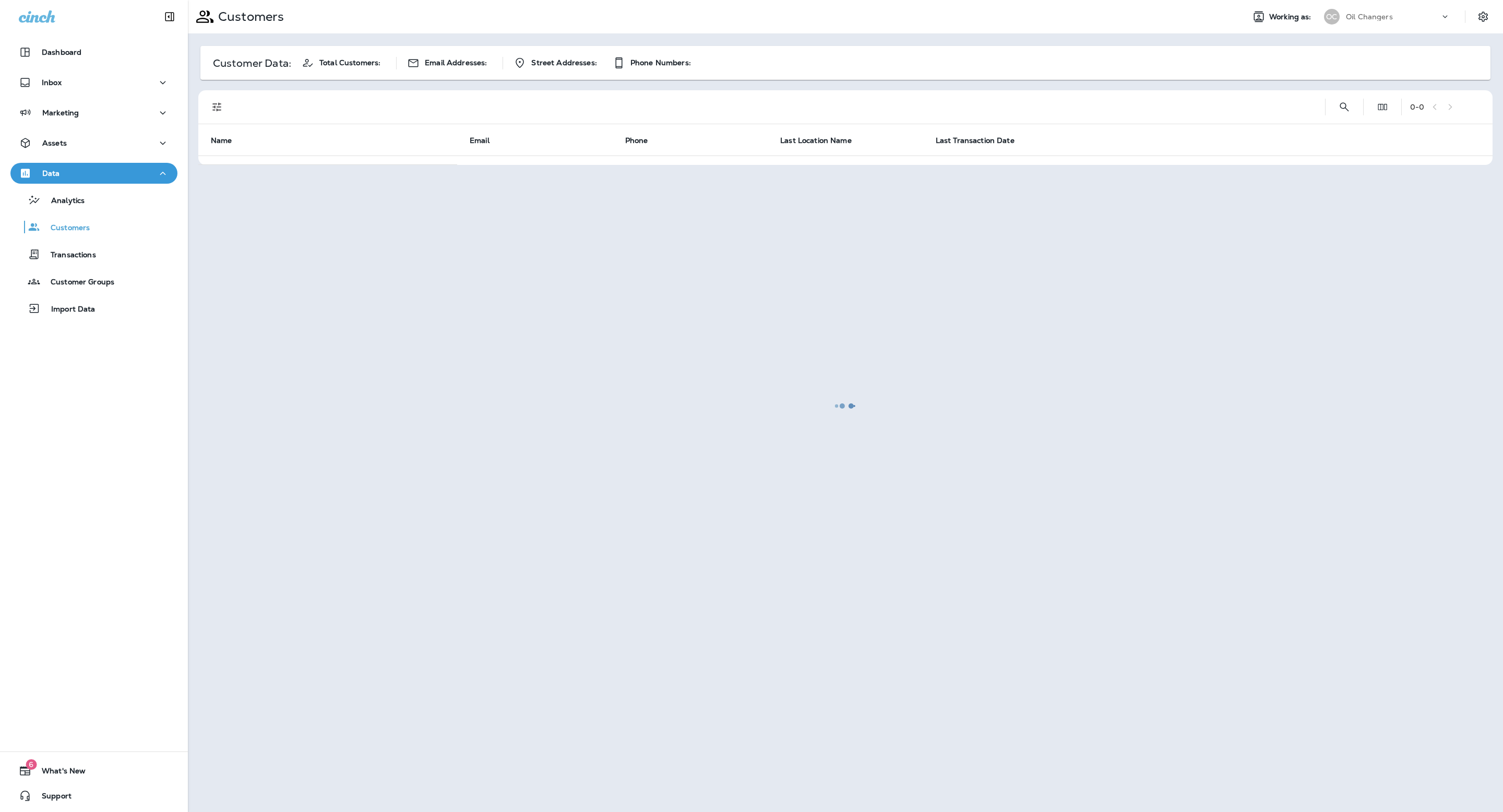
click at [1343, 105] on div at bounding box center [845, 406] width 1313 height 810
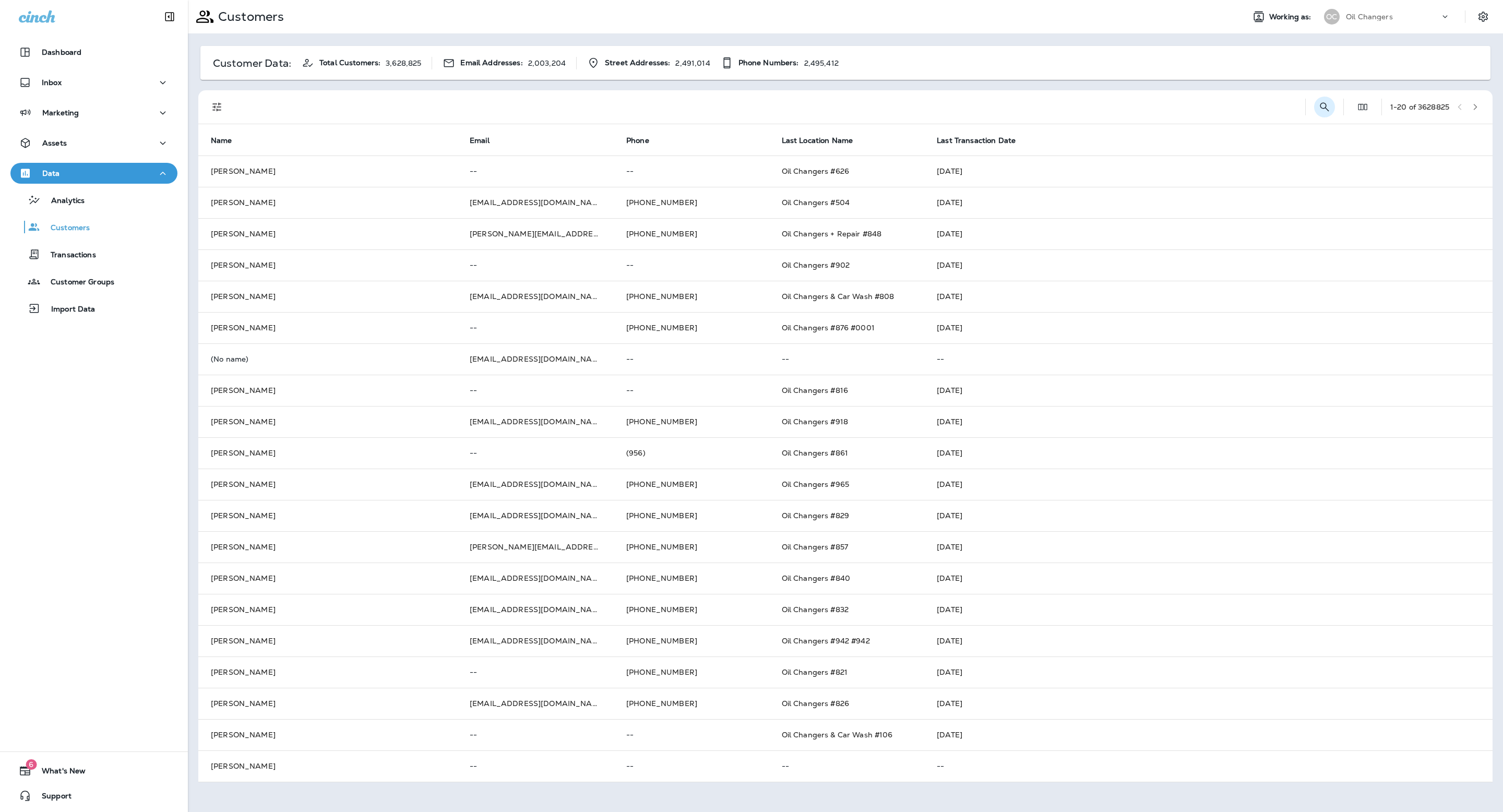
click at [1314, 102] on button "Search Customers" at bounding box center [1324, 107] width 21 height 21
type input "**********"
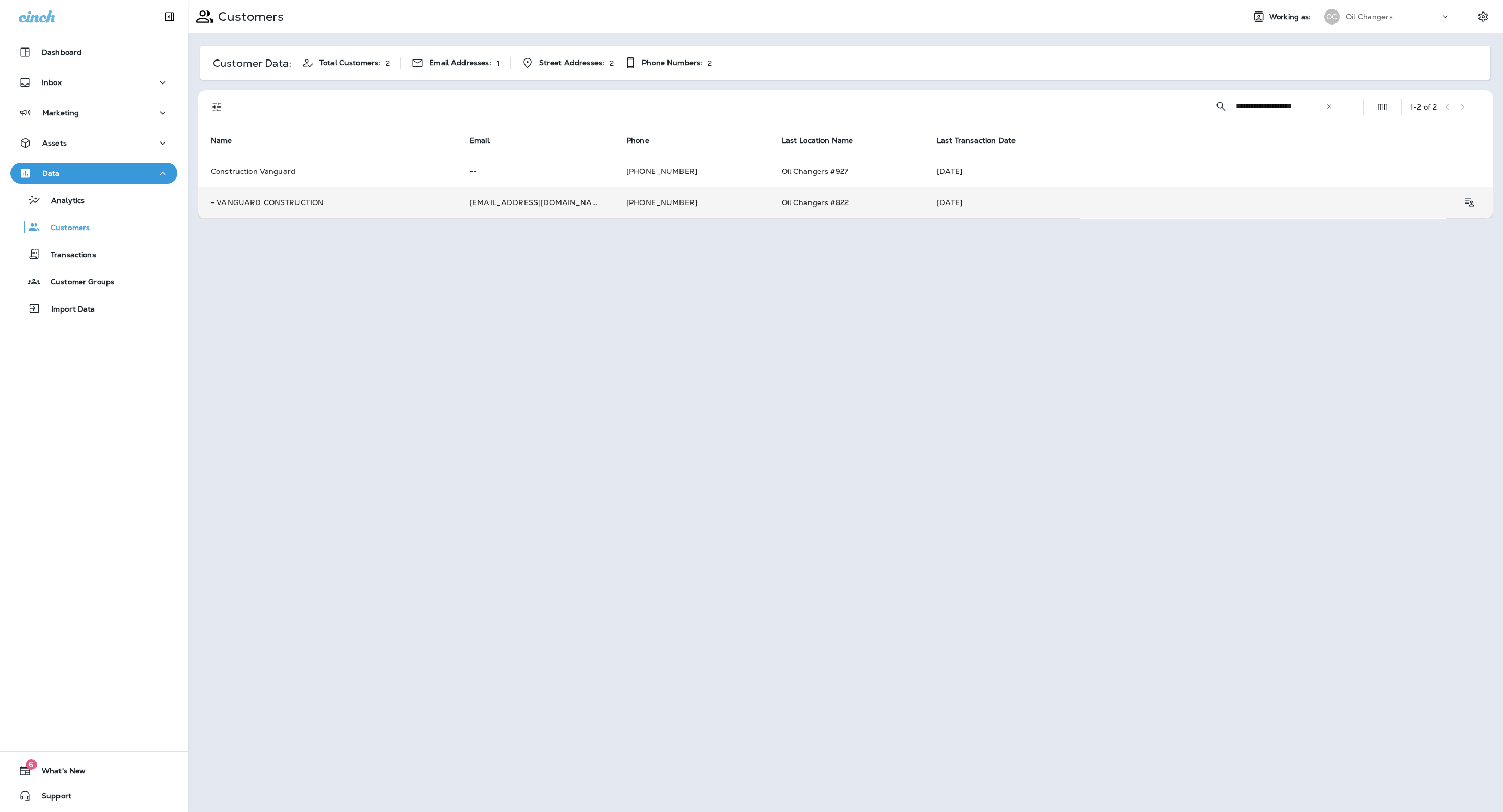
drag, startPoint x: 325, startPoint y: 192, endPoint x: 334, endPoint y: 216, distance: 25.6
click at [334, 216] on td "- VANGUARD CONSTRUCTION" at bounding box center [328, 202] width 259 height 31
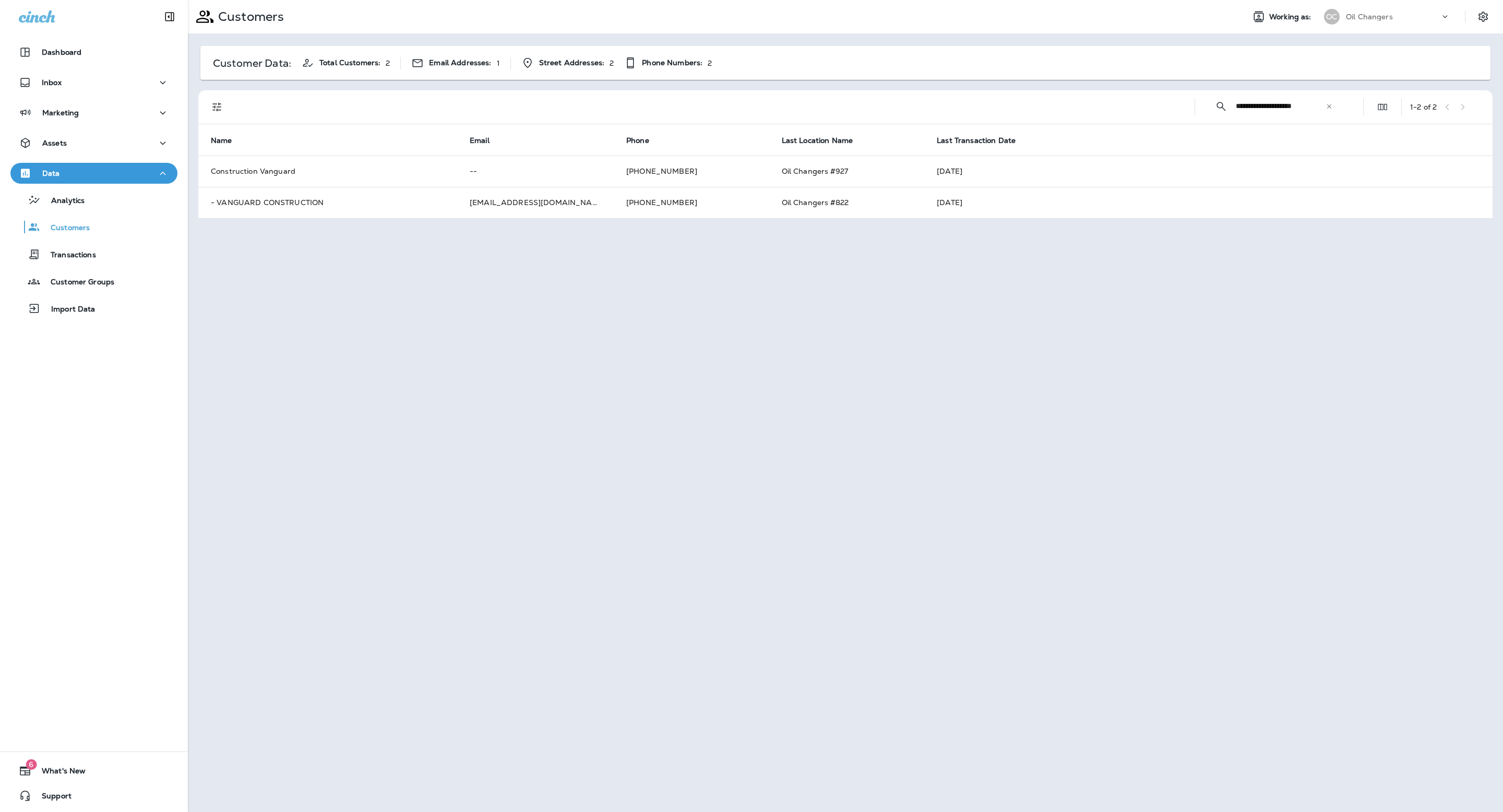
click at [365, 208] on div "- VANGUARD CONSTRUCTION Summary Timeline Messaging Details Customer Info Basic …" at bounding box center [803, 406] width 1503 height 812
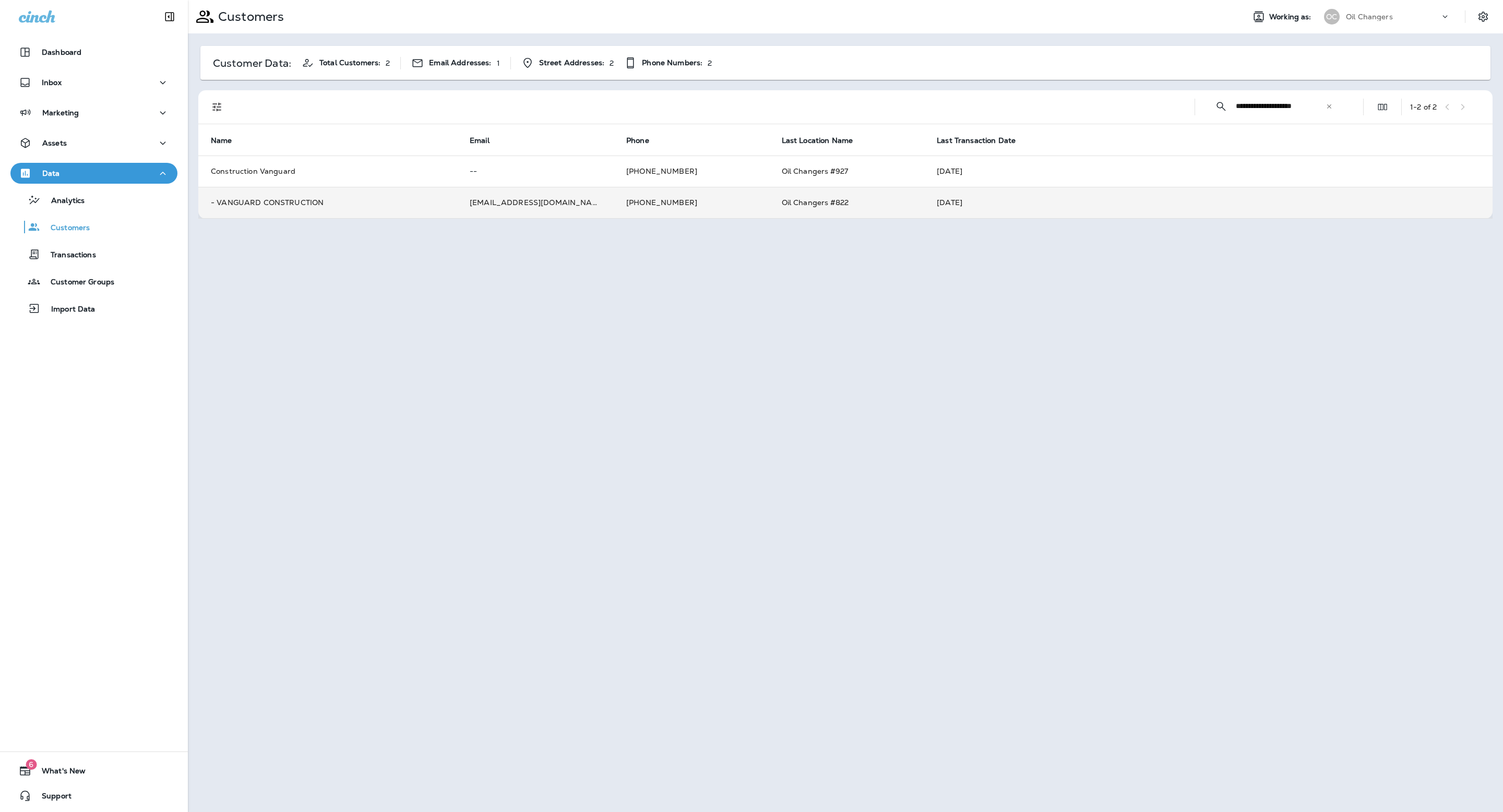
click at [266, 202] on td "- VANGUARD CONSTRUCTION" at bounding box center [328, 202] width 259 height 31
drag, startPoint x: 1386, startPoint y: 243, endPoint x: 1273, endPoint y: 366, distance: 167.0
click at [1273, 366] on tr "Anniversary --" at bounding box center [1366, 361] width 319 height 26
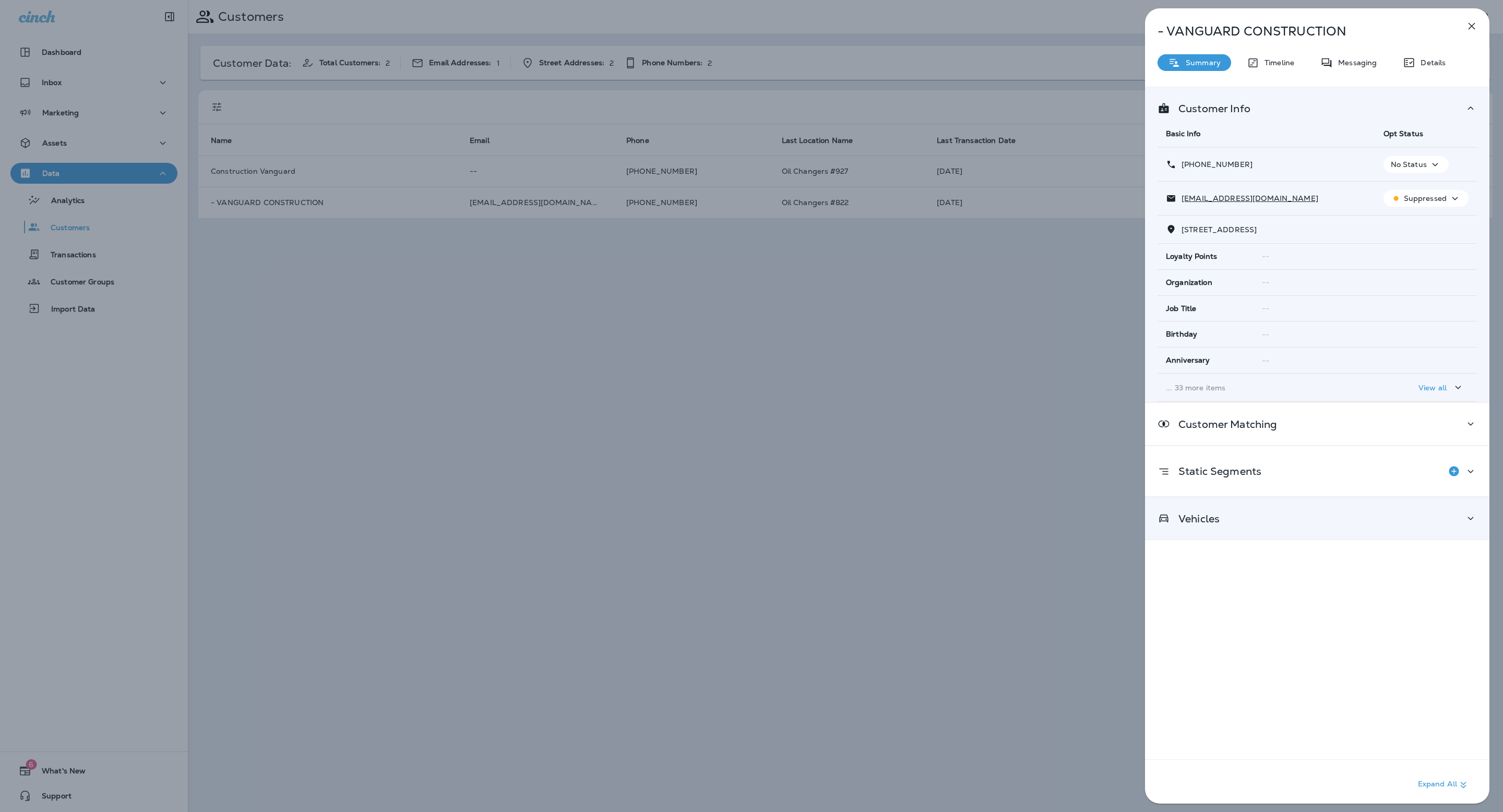
click at [1348, 533] on div "Vehicles" at bounding box center [1317, 518] width 344 height 42
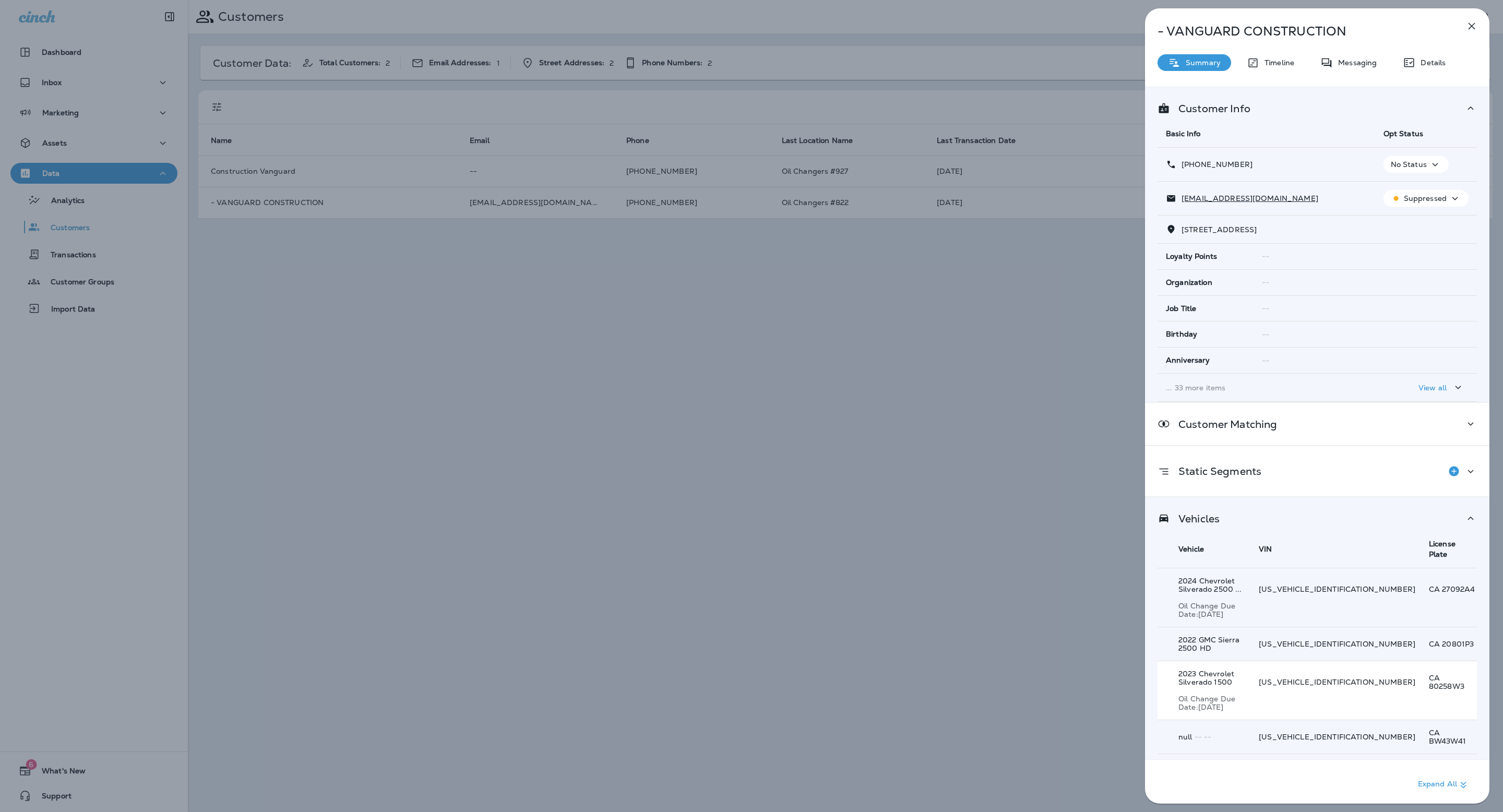
scroll to position [28, 0]
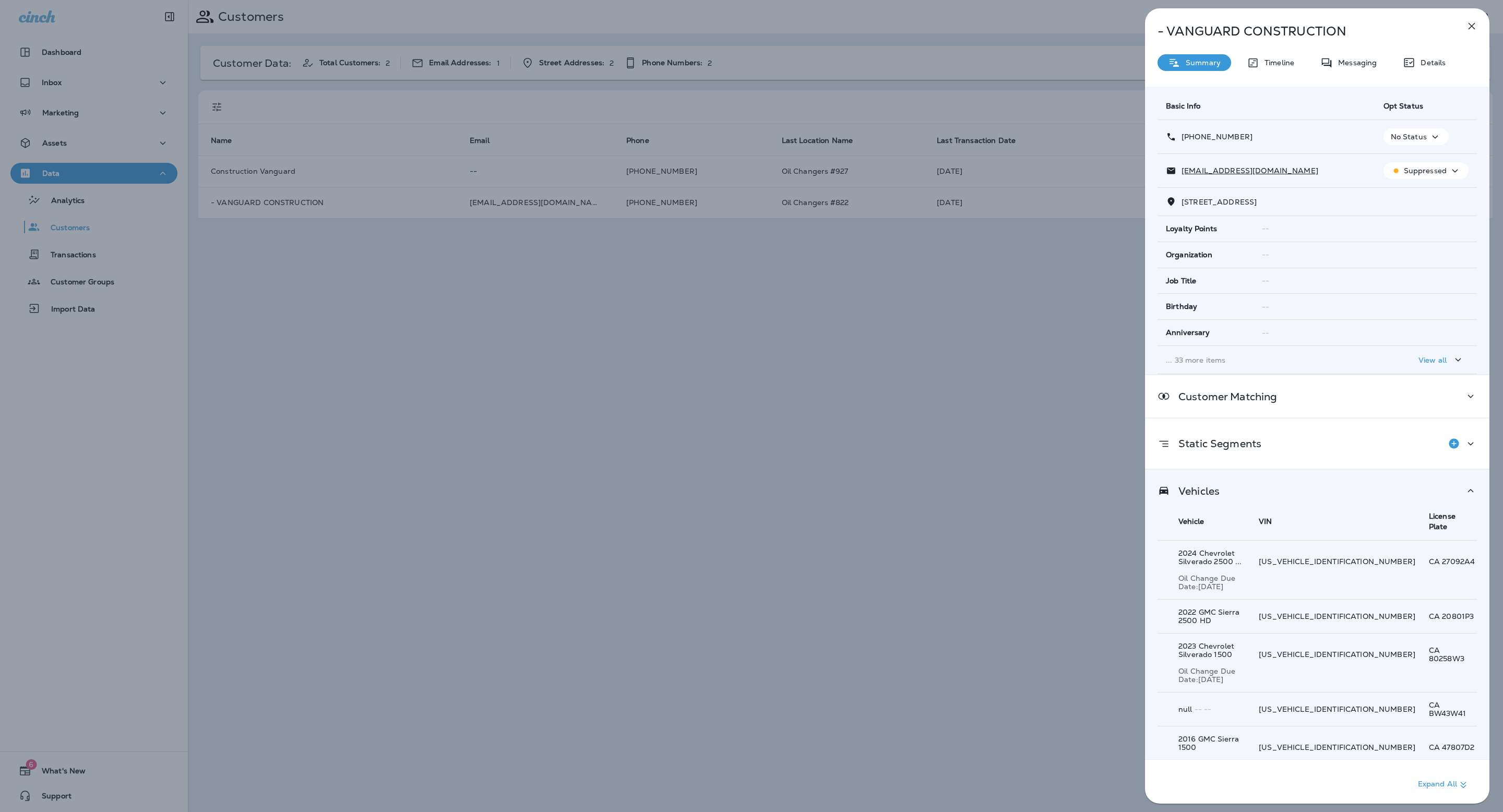
click at [1191, 794] on p "Show 102 more item(s)" at bounding box center [1217, 798] width 83 height 8
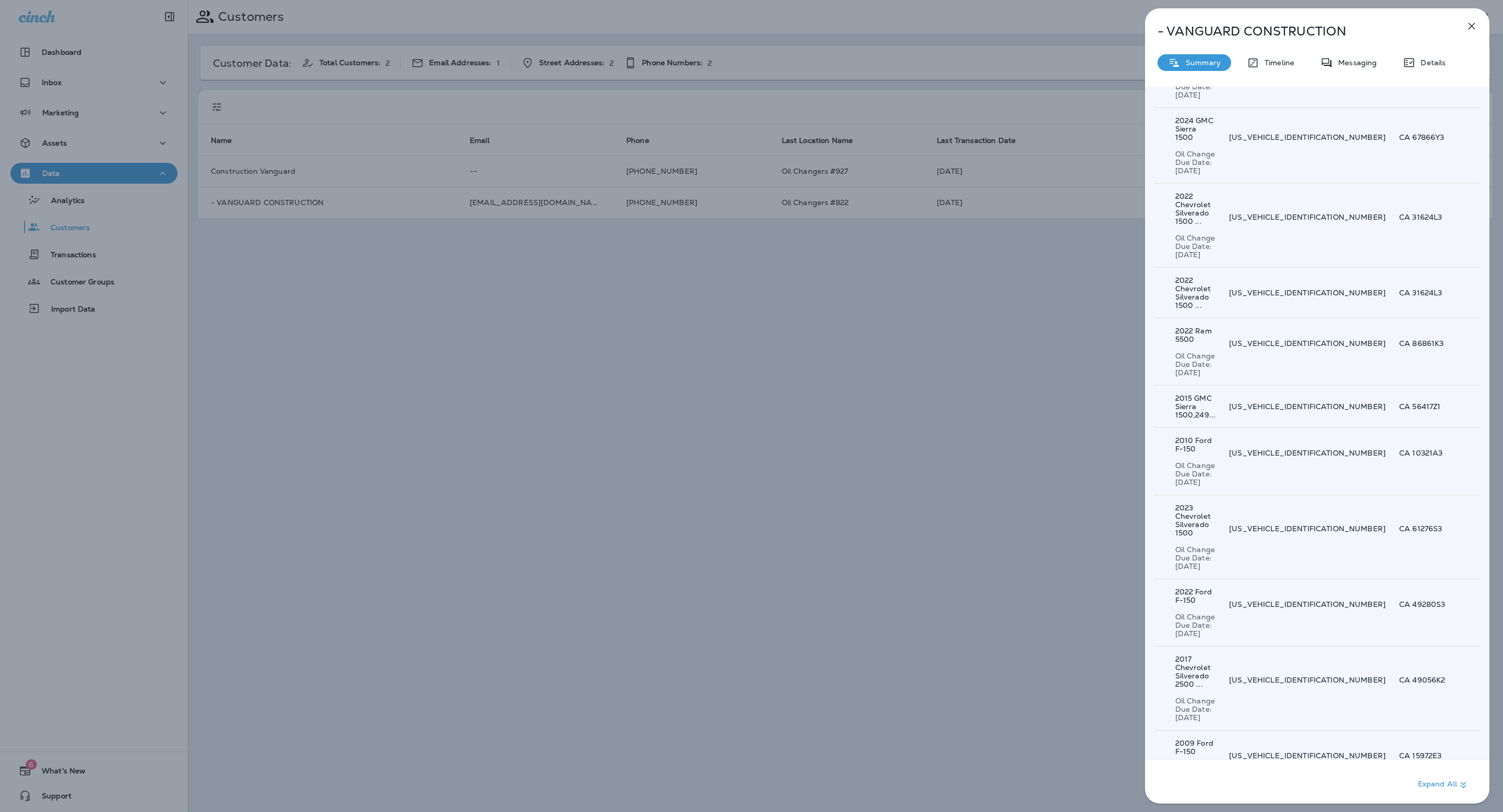
scroll to position [0, 0]
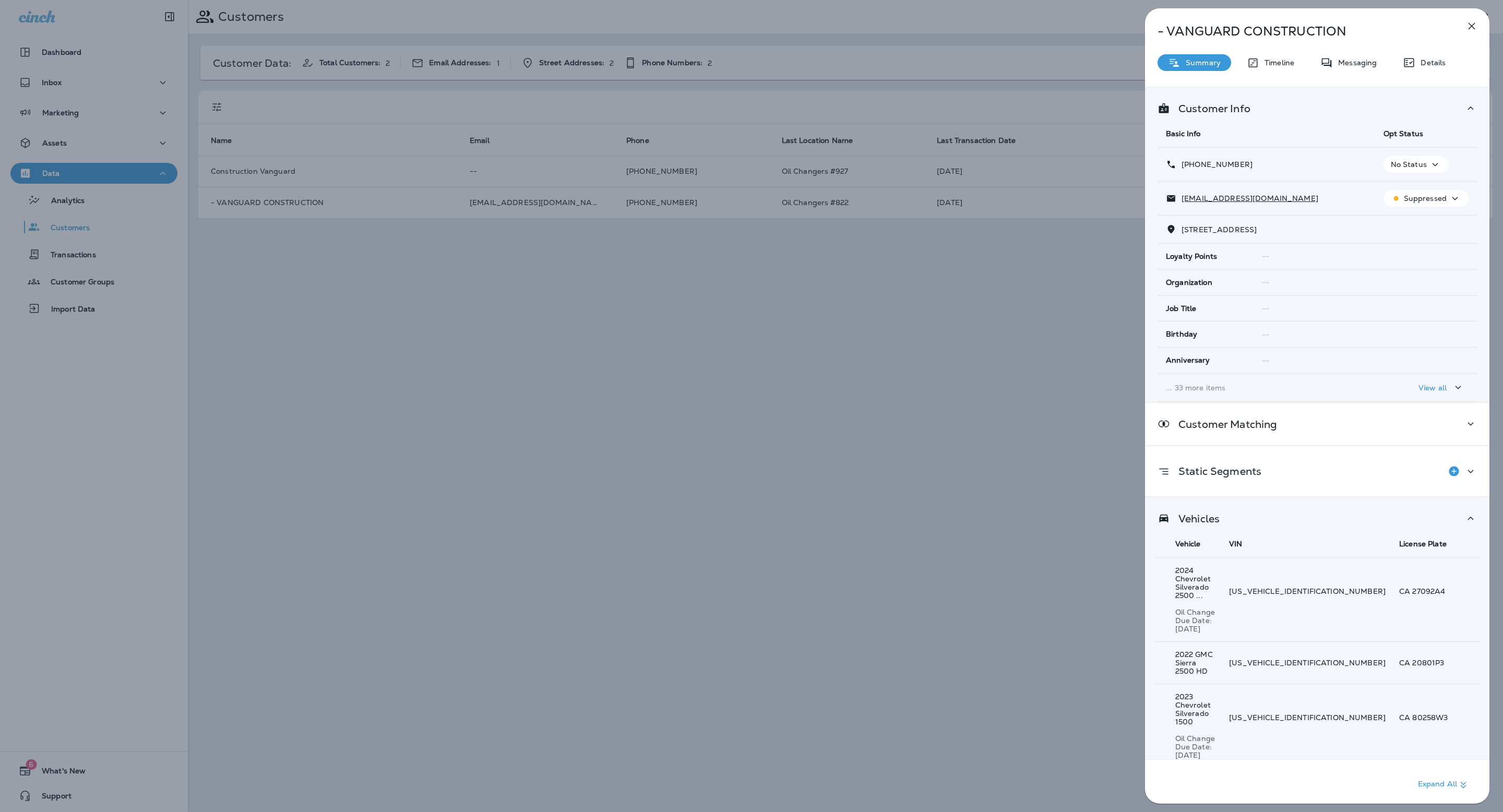
click at [1473, 24] on icon "button" at bounding box center [1472, 26] width 13 height 13
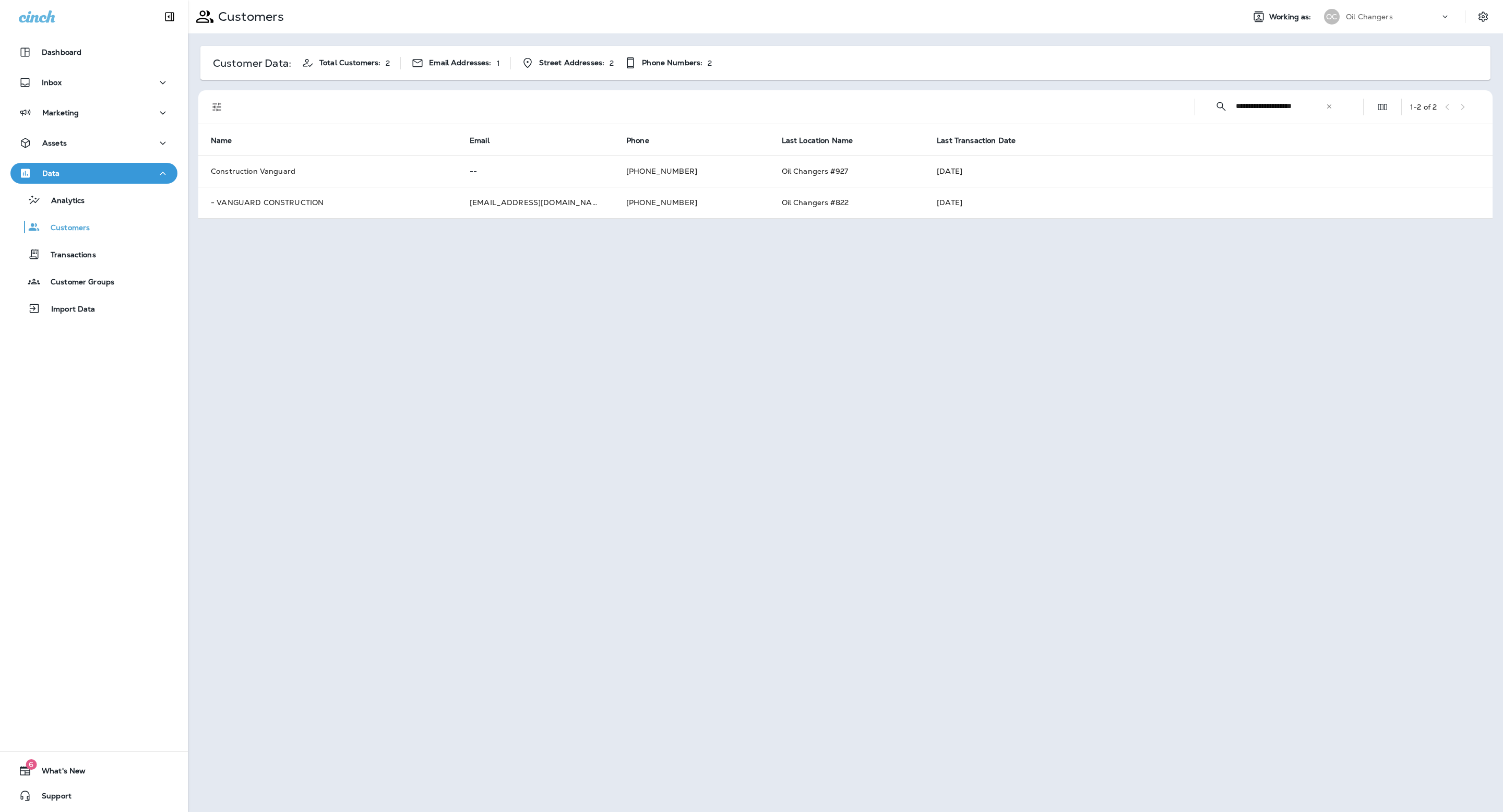
click at [1418, 8] on div "OC Oil Changers" at bounding box center [1387, 16] width 139 height 21
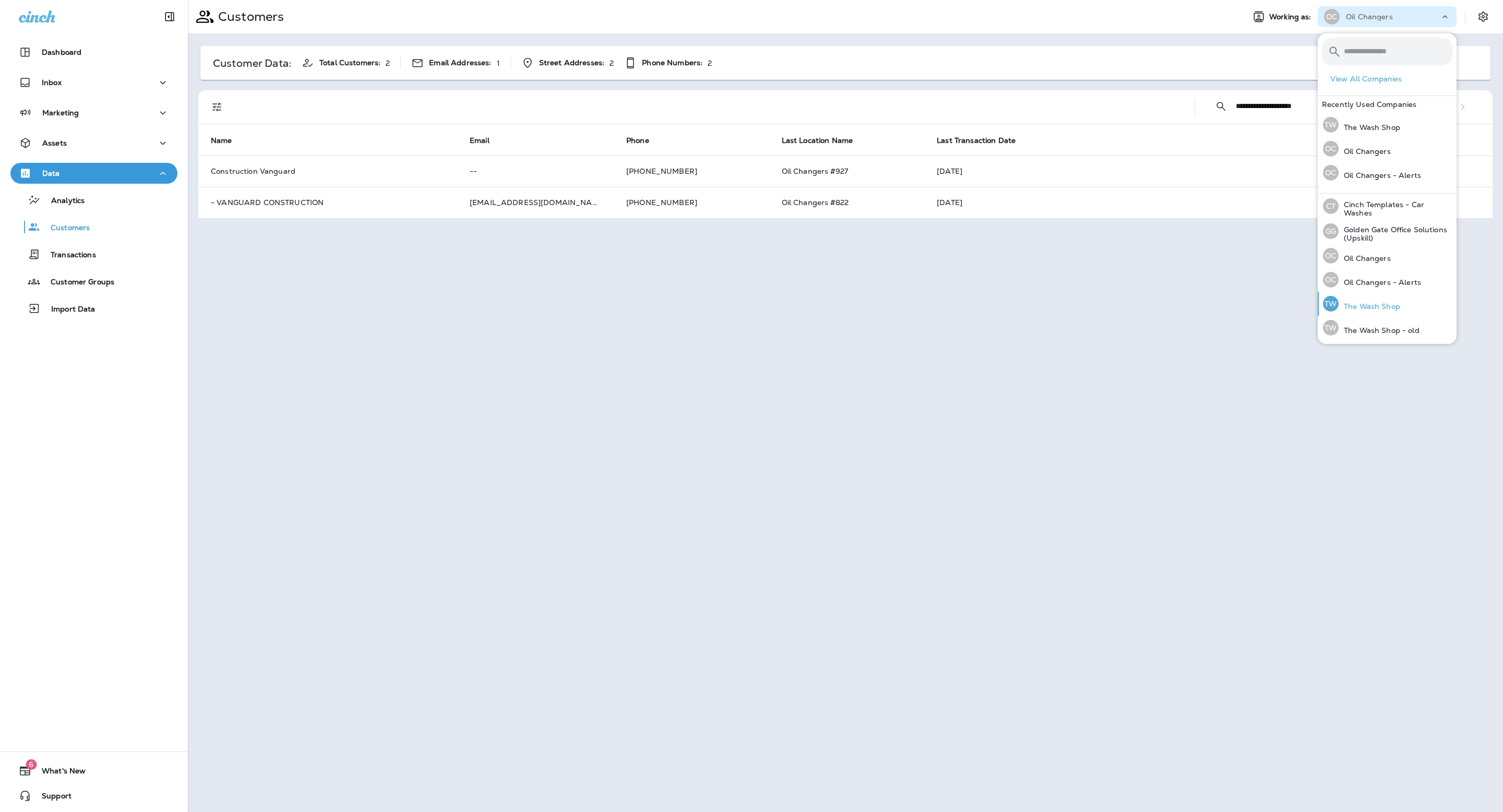
click at [1394, 305] on p "The Wash Shop" at bounding box center [1369, 307] width 62 height 8
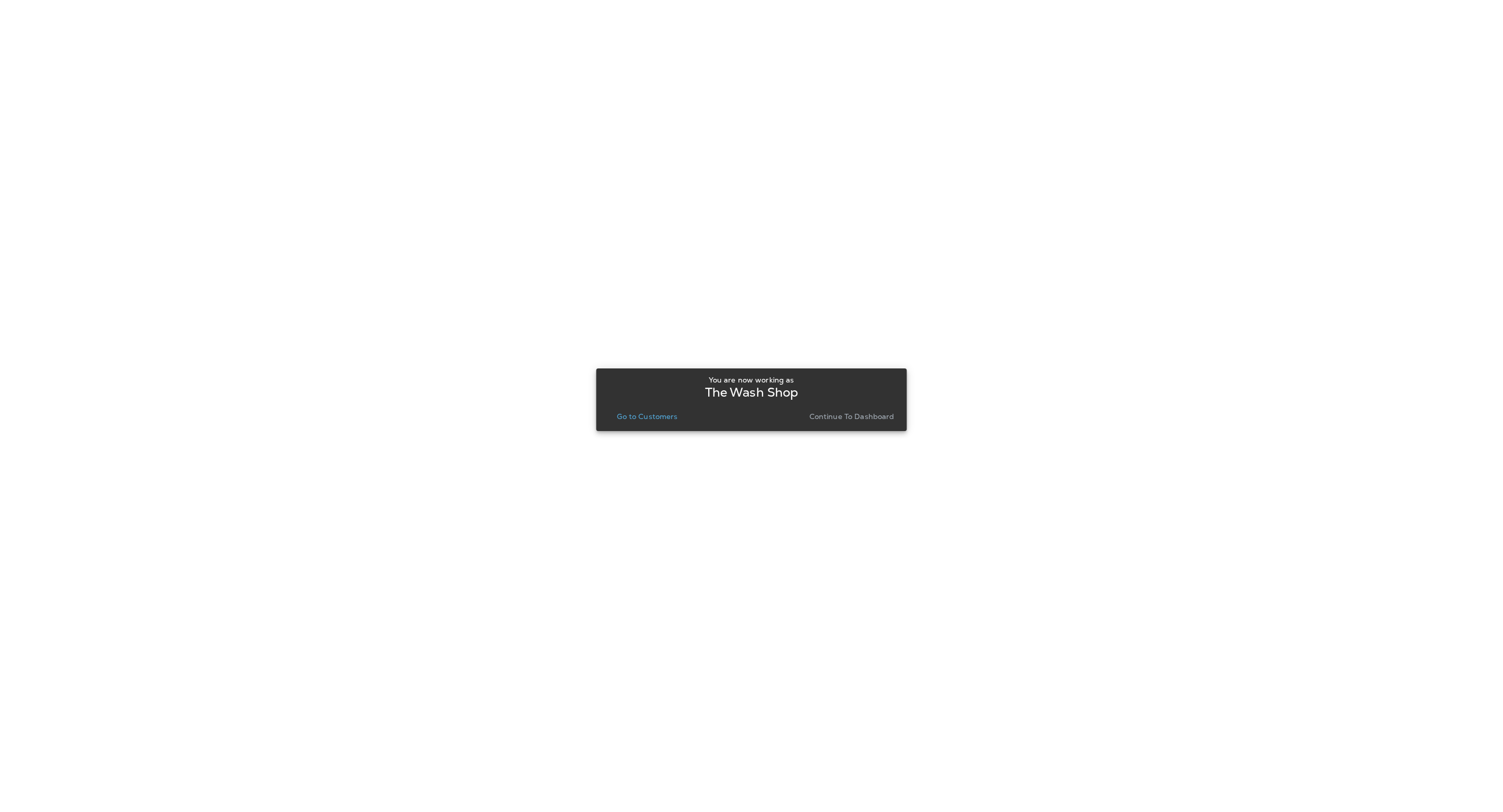
click at [617, 417] on button "Go to Customers" at bounding box center [647, 417] width 69 height 15
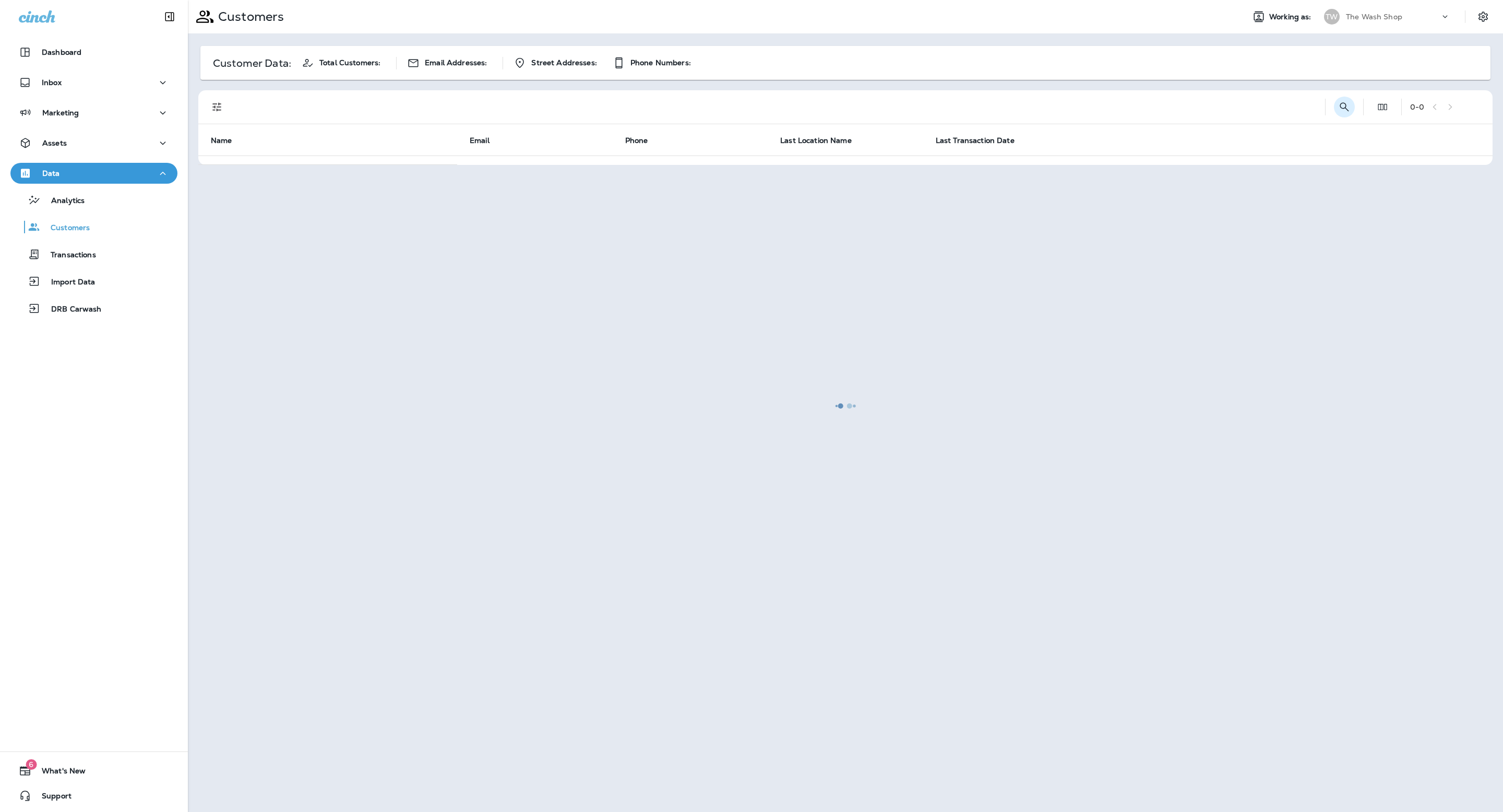
click at [1364, 102] on div at bounding box center [1364, 107] width 1 height 17
click at [1339, 102] on icon "Search Customers" at bounding box center [1345, 107] width 13 height 13
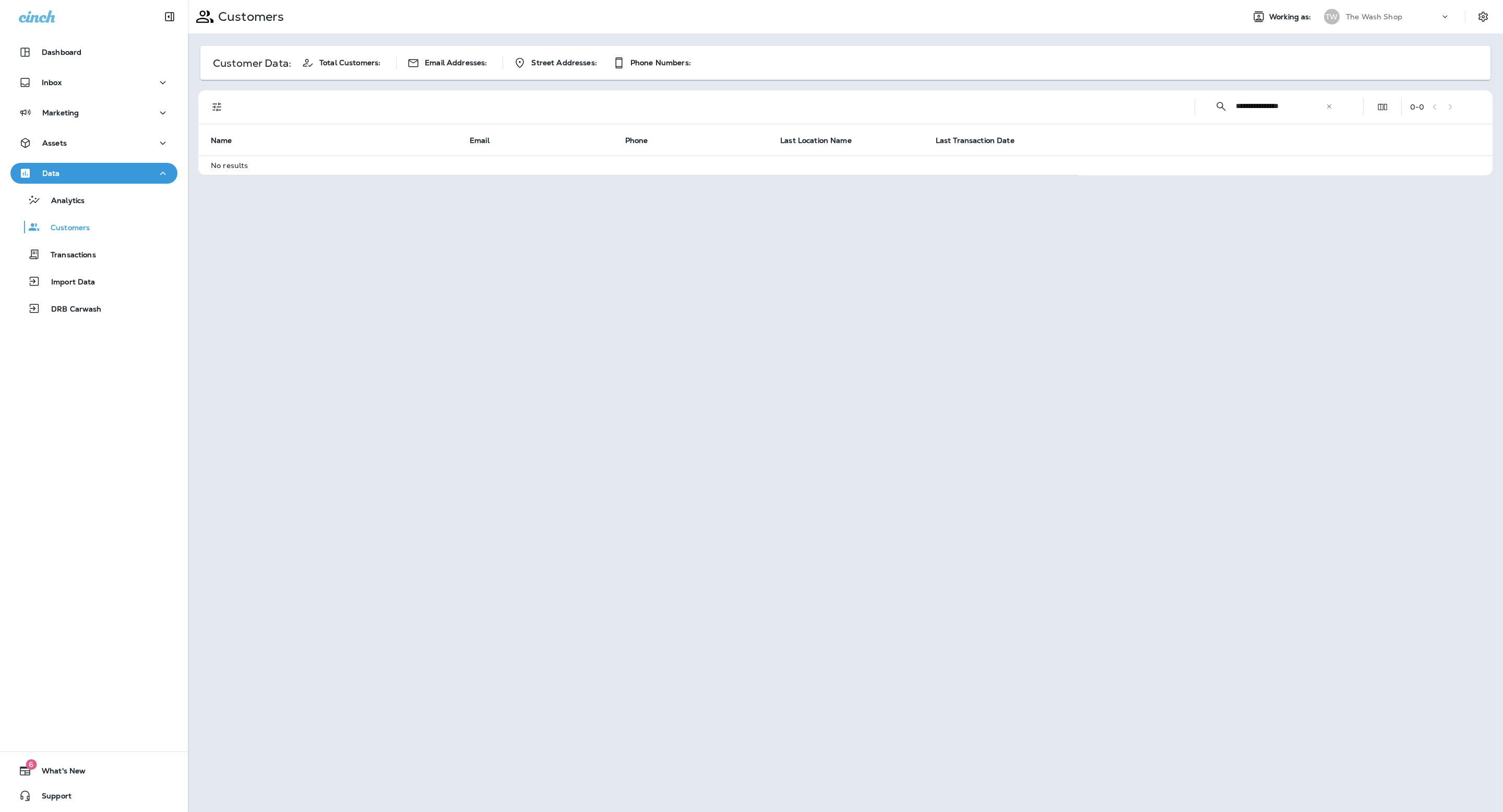
type input "**********"
click at [1331, 106] on icon at bounding box center [1329, 106] width 7 height 7
click at [1304, 110] on input "text" at bounding box center [1290, 106] width 108 height 28
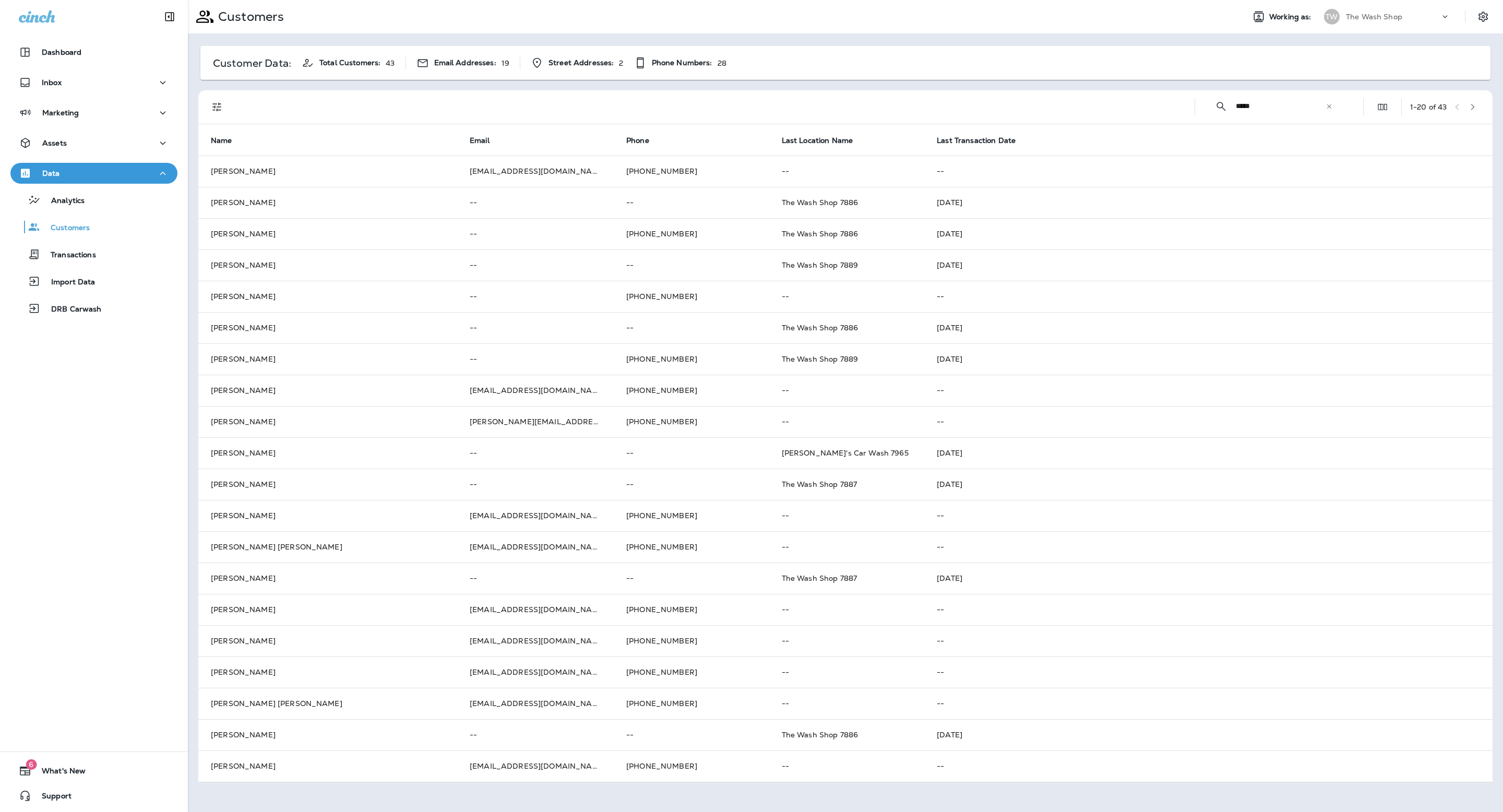
click at [1278, 109] on input "*****" at bounding box center [1280, 106] width 90 height 28
click at [1274, 106] on input "*****" at bounding box center [1280, 106] width 90 height 28
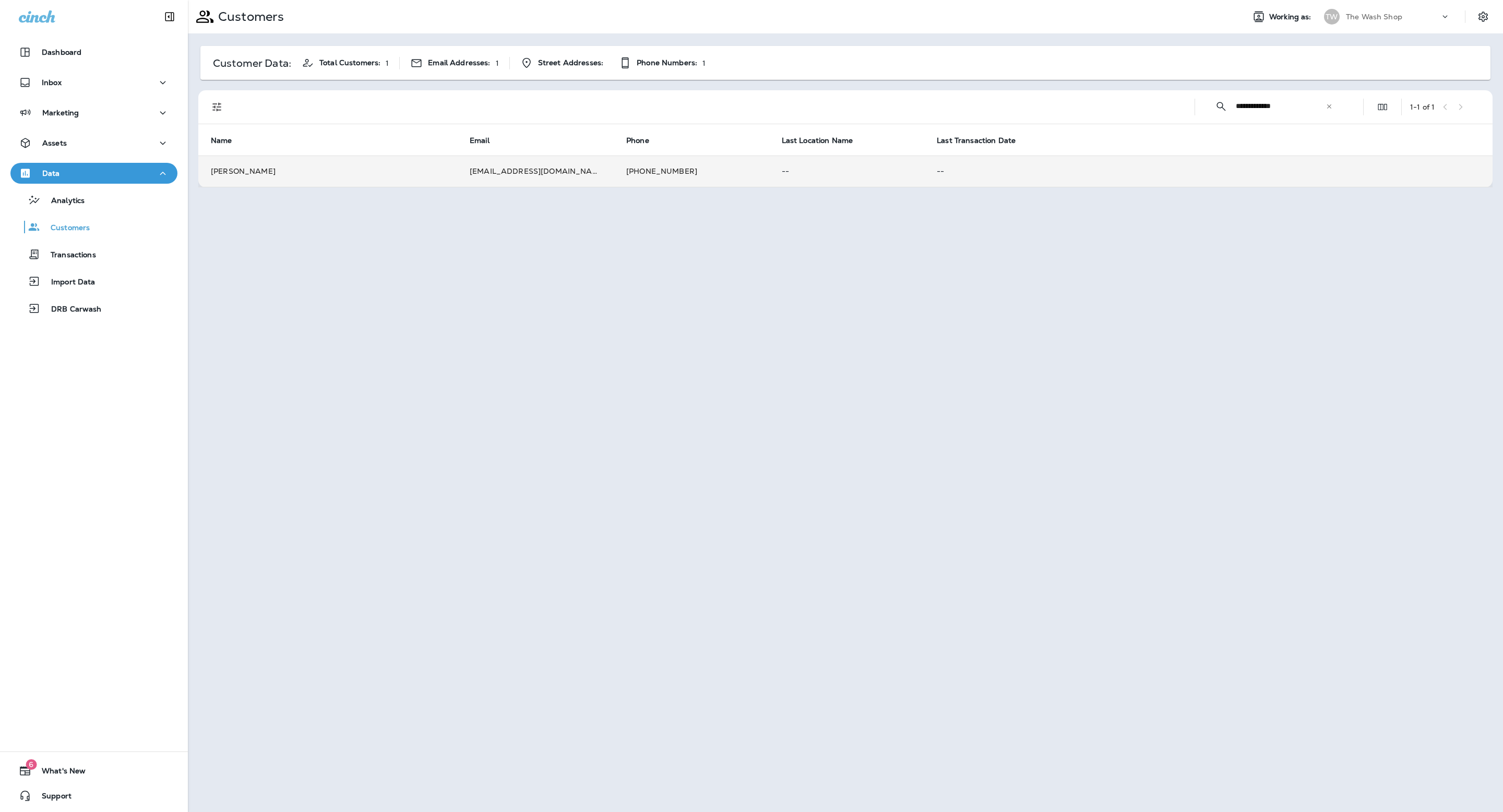
type input "**********"
click at [562, 173] on td "[EMAIL_ADDRESS][DOMAIN_NAME]" at bounding box center [535, 171] width 156 height 31
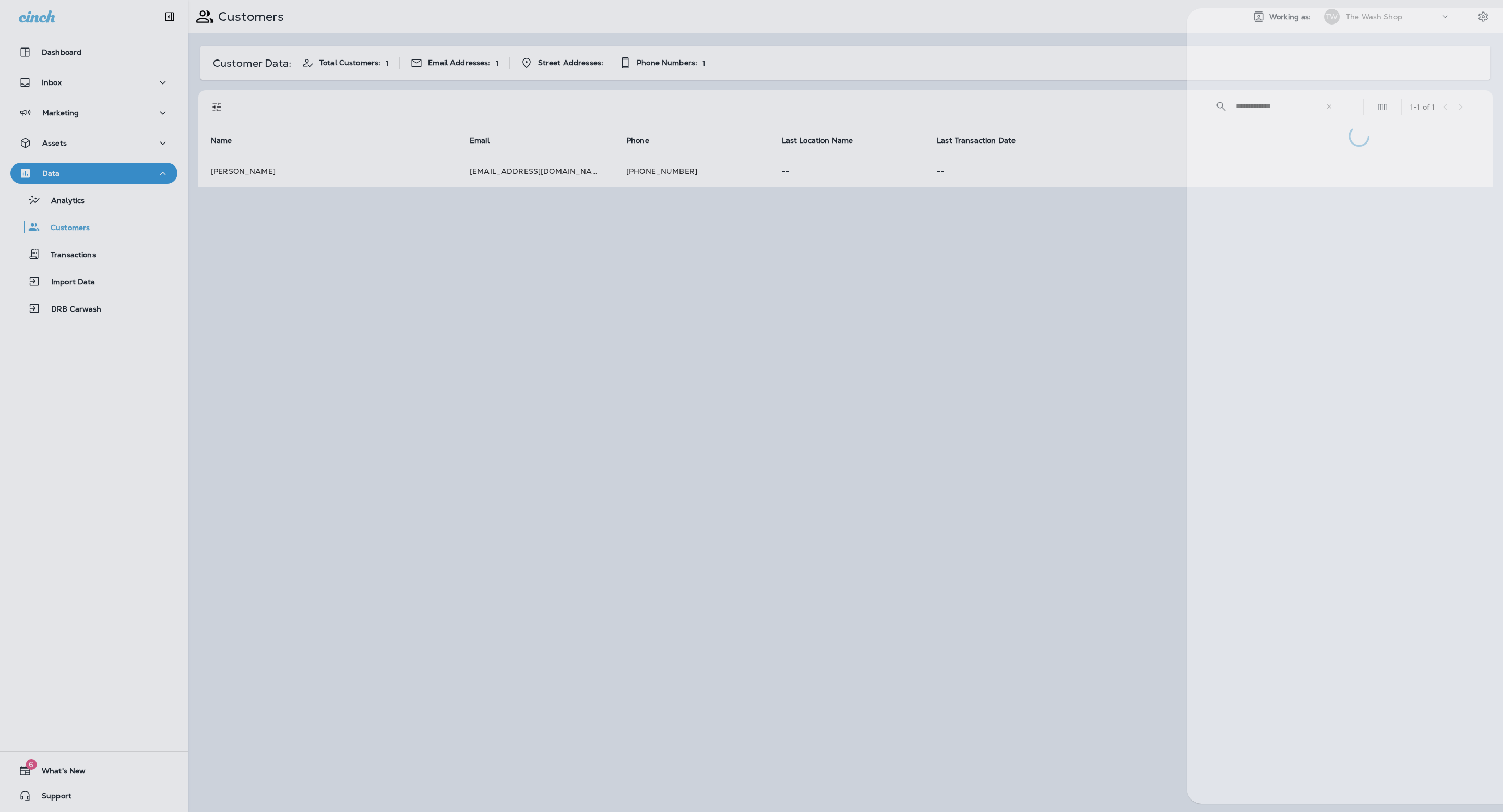
click at [551, 166] on div at bounding box center [793, 406] width 1503 height 812
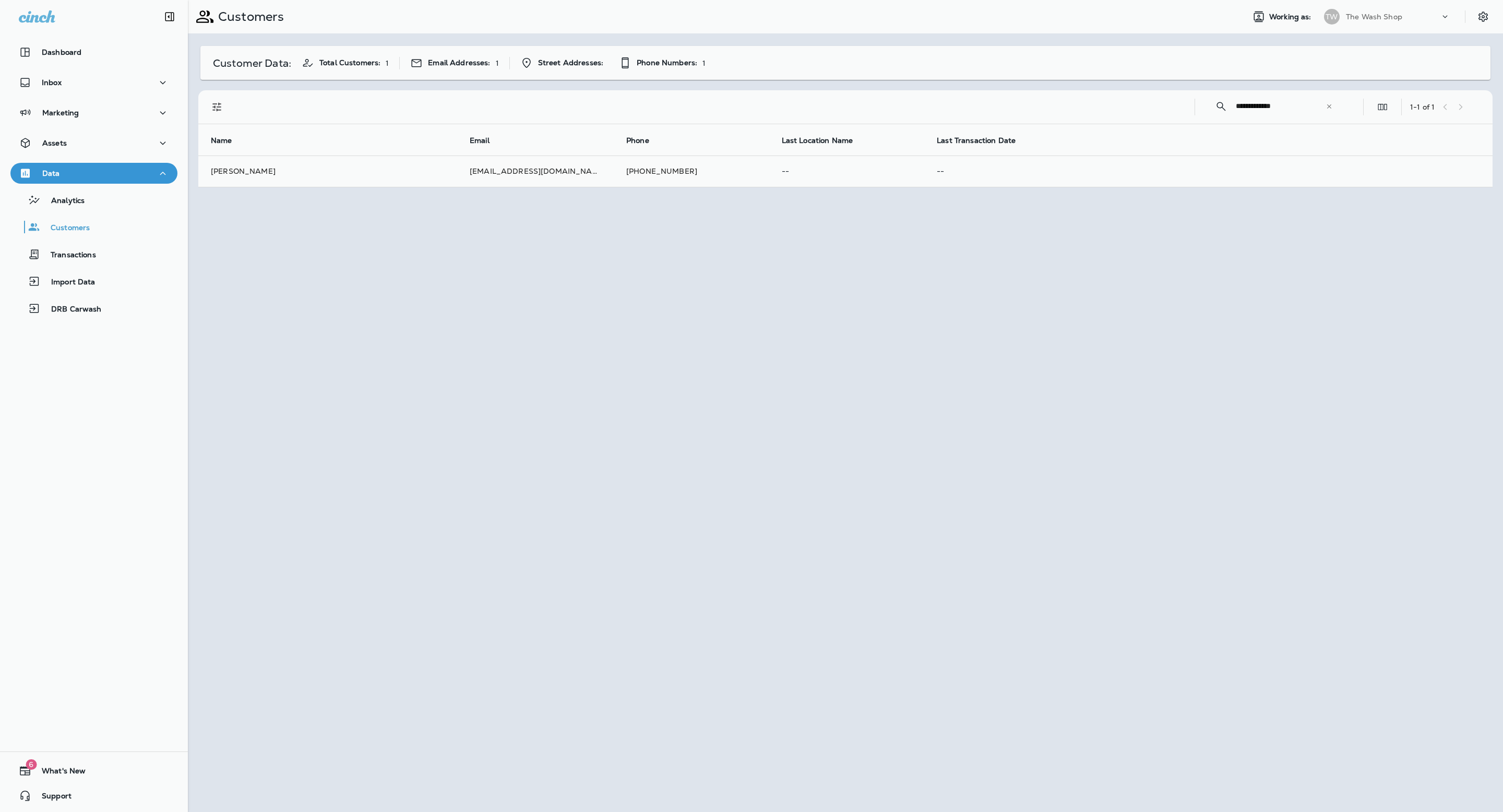
click at [551, 166] on div at bounding box center [805, 406] width 1503 height 812
click at [551, 166] on td "[EMAIL_ADDRESS][DOMAIN_NAME]" at bounding box center [535, 171] width 156 height 31
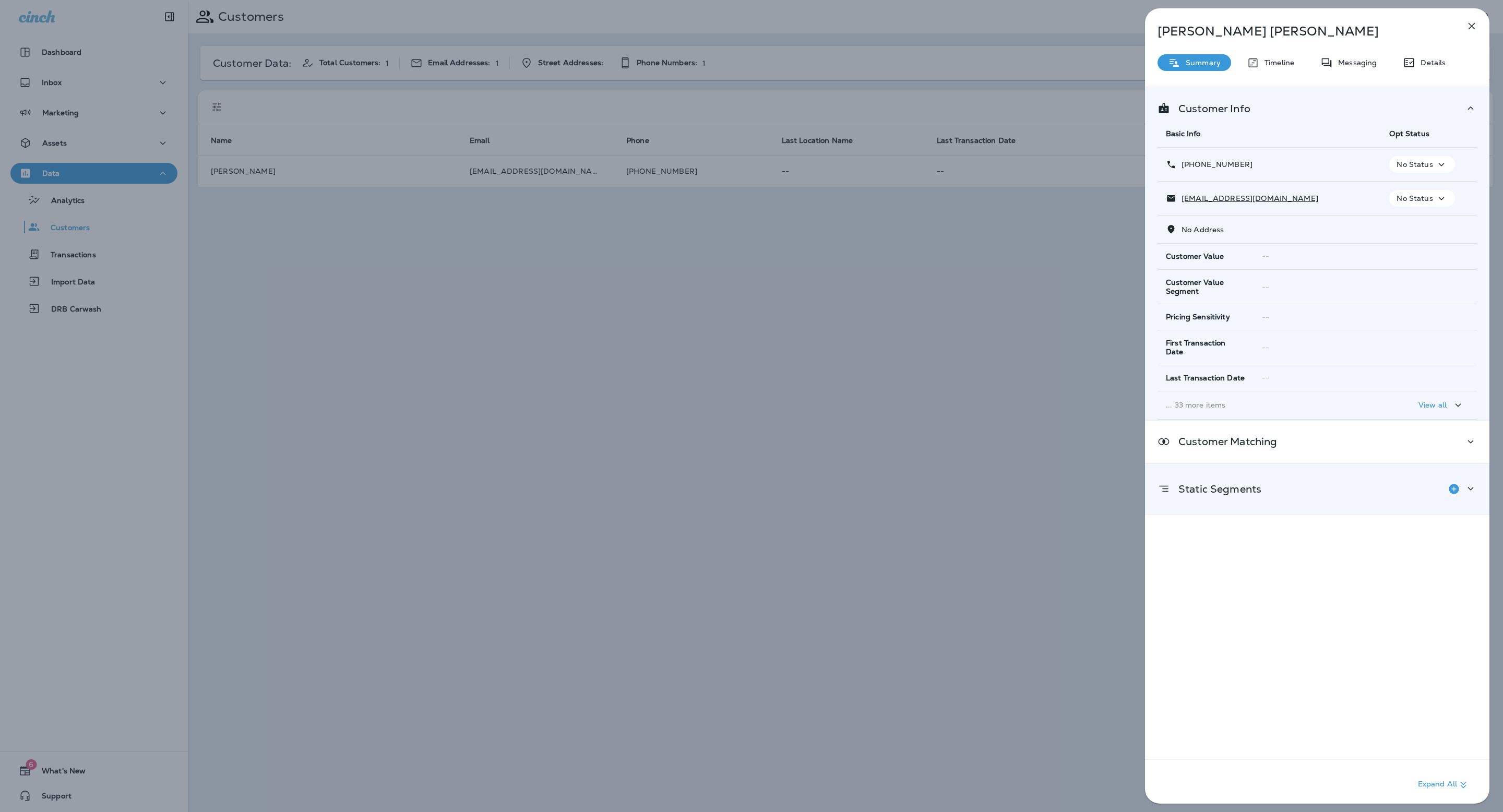
click at [1253, 478] on div "Static Segments" at bounding box center [1209, 489] width 104 height 21
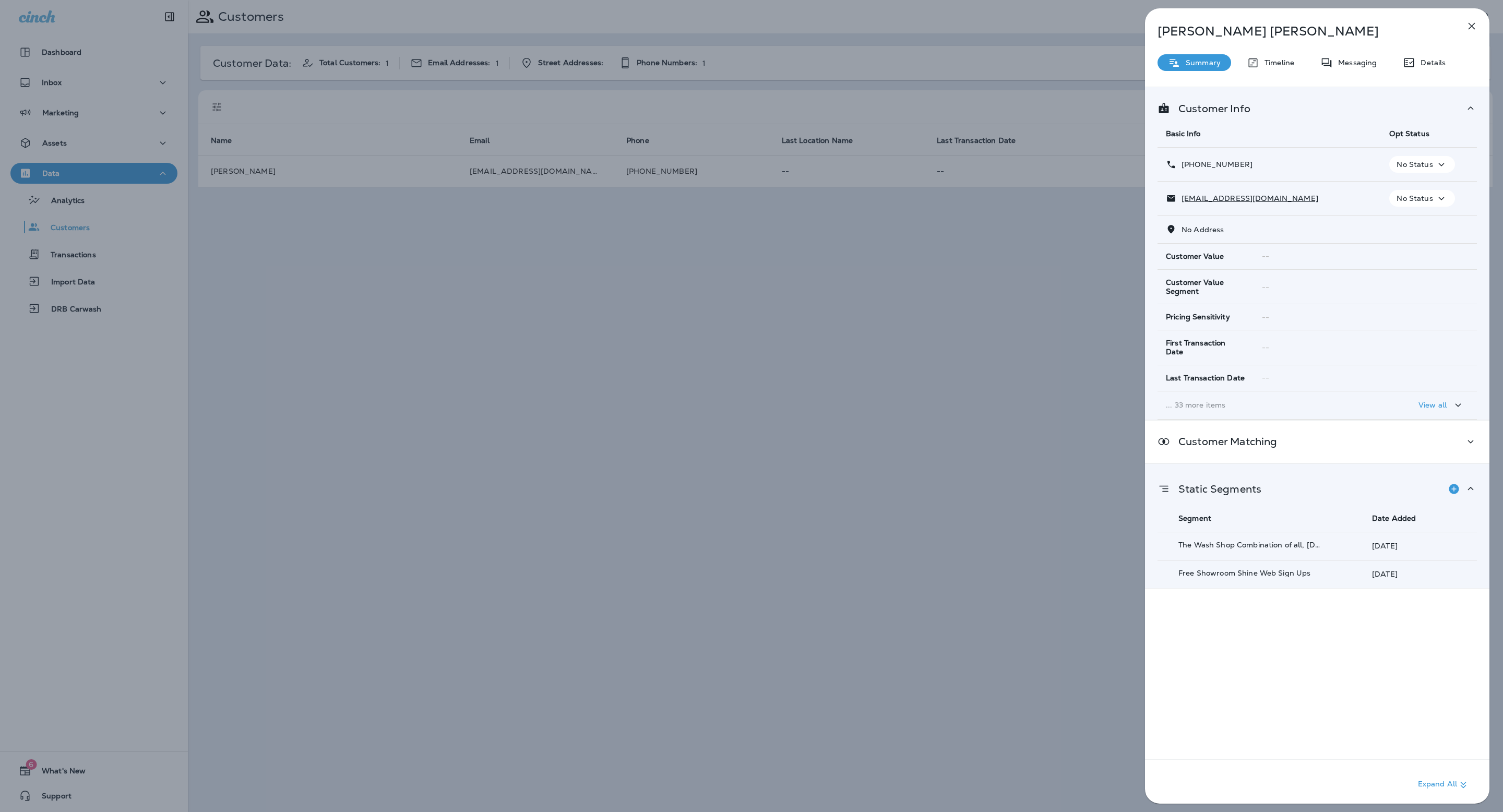
click at [1420, 73] on div "[PERSON_NAME] Summary Timeline Messaging Details Customer Info Basic Info Opt S…" at bounding box center [1317, 409] width 344 height 802
click at [1429, 67] on p "Details" at bounding box center [1431, 62] width 30 height 8
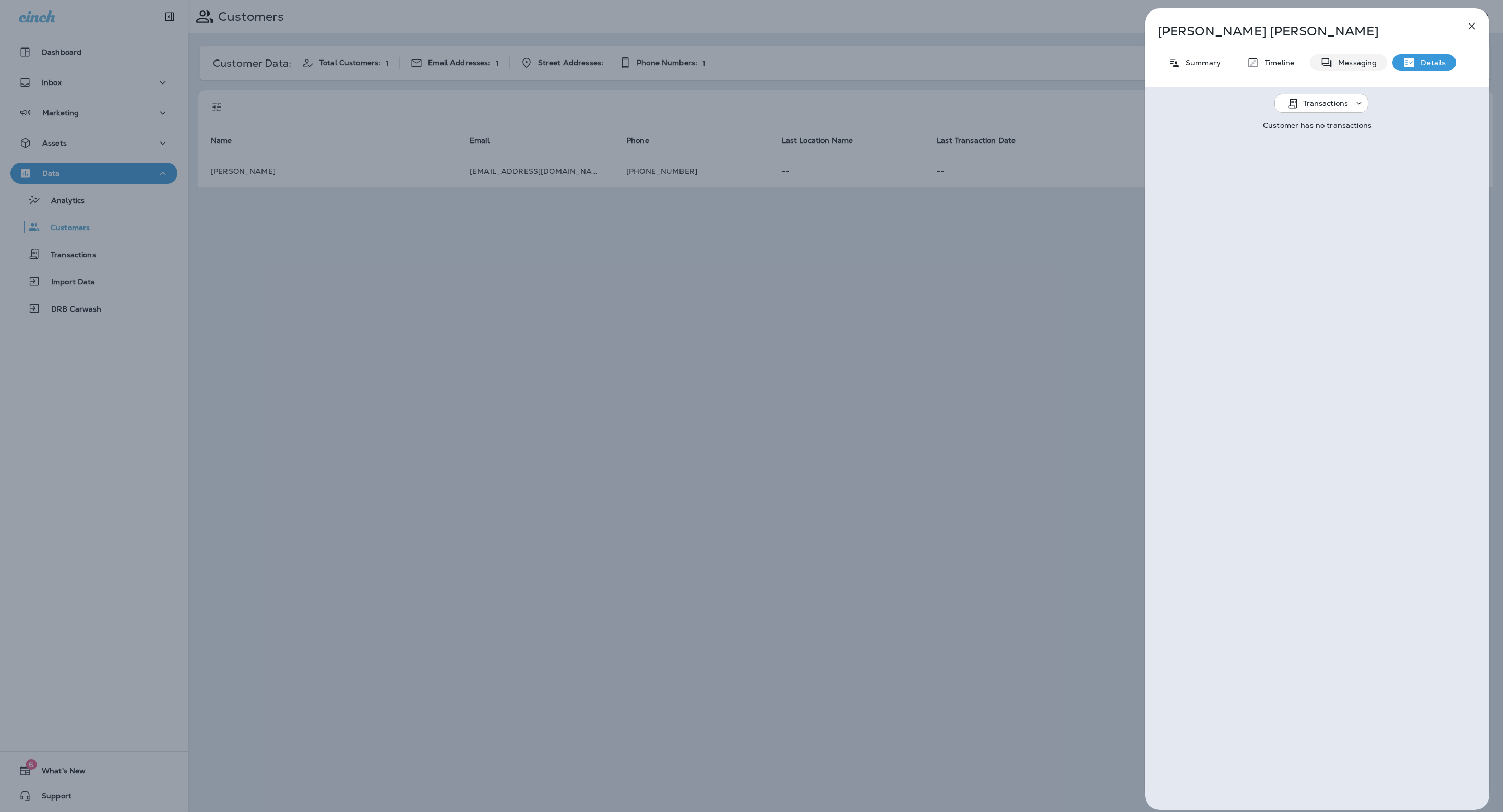
click at [1364, 64] on p "Messaging" at bounding box center [1355, 62] width 44 height 8
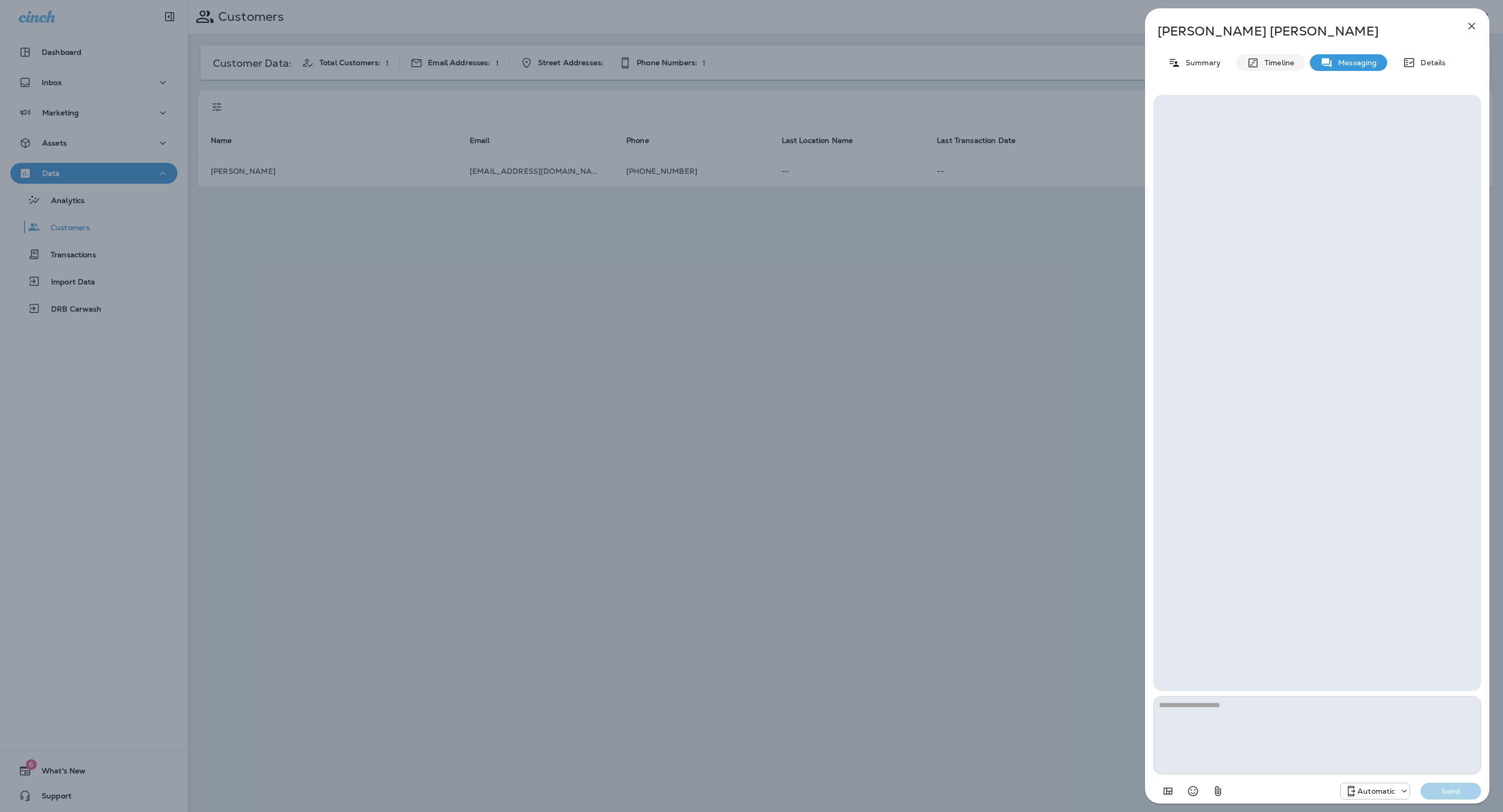
drag, startPoint x: 1284, startPoint y: 67, endPoint x: 1209, endPoint y: 66, distance: 75.0
click at [1284, 67] on div "Timeline" at bounding box center [1270, 62] width 68 height 17
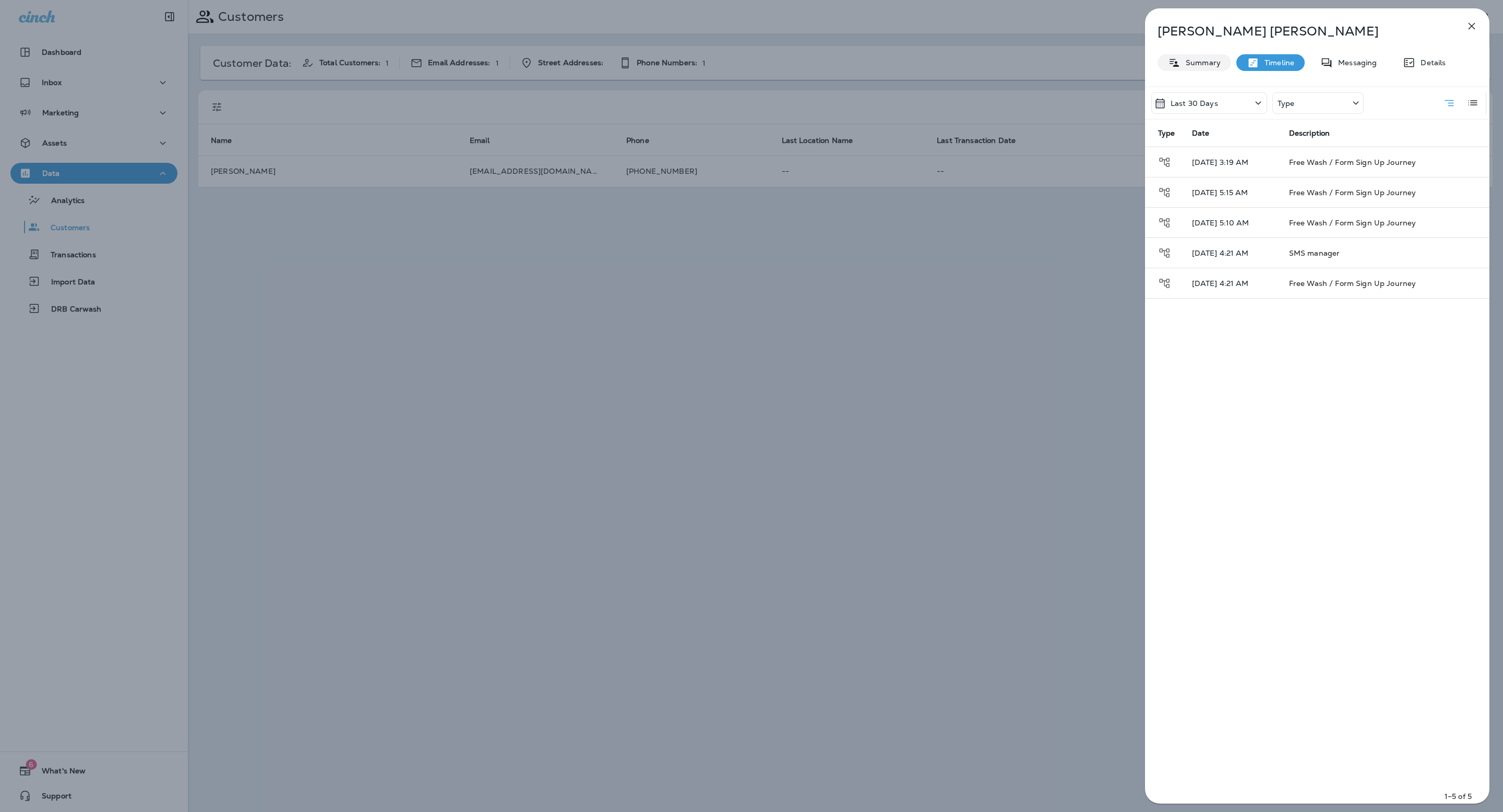
click at [1201, 67] on p "Summary" at bounding box center [1201, 62] width 40 height 8
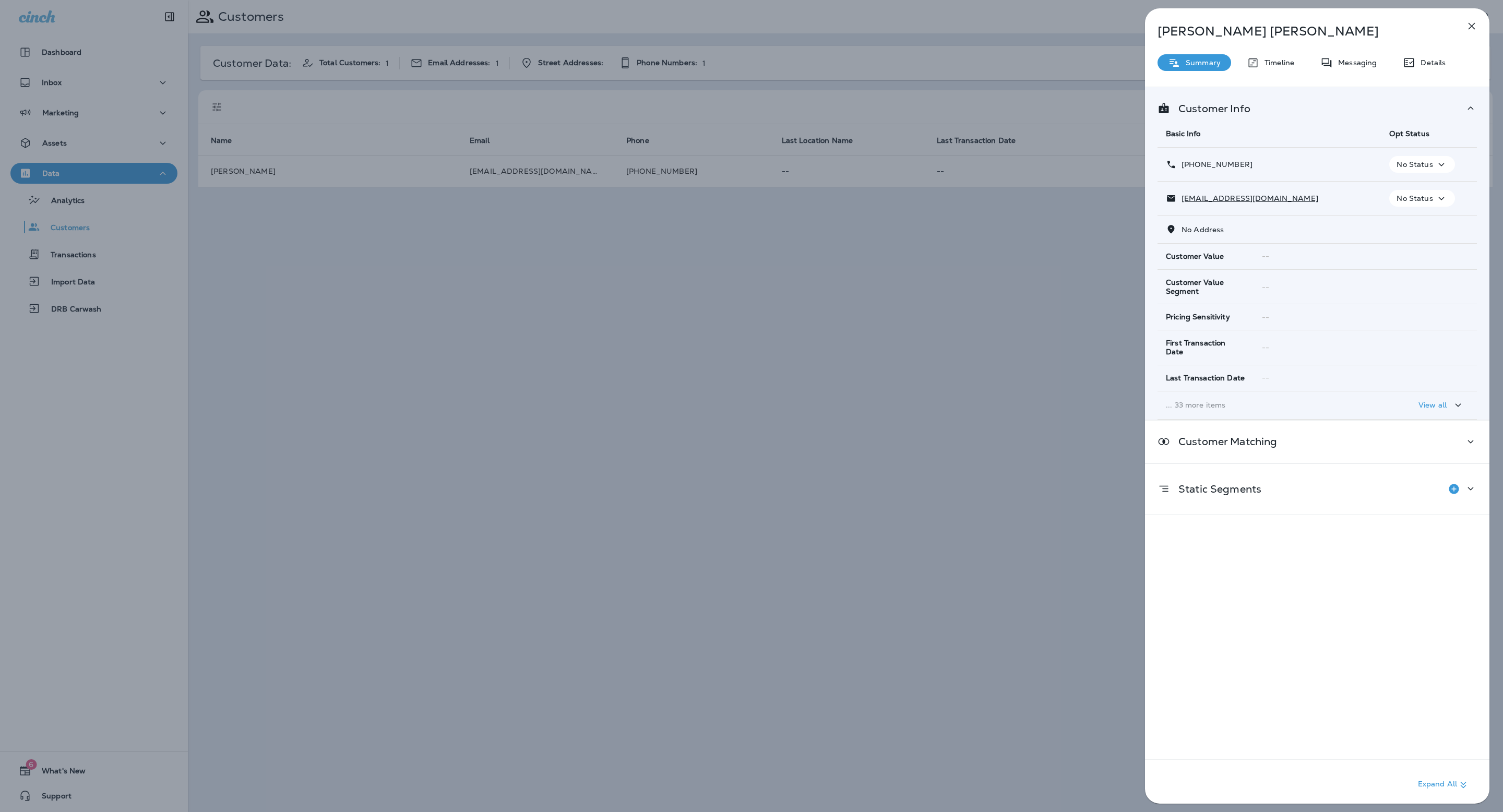
click at [41, 143] on div "[PERSON_NAME] Summary Timeline Messaging Details Customer Info Basic Info Opt S…" at bounding box center [751, 406] width 1503 height 812
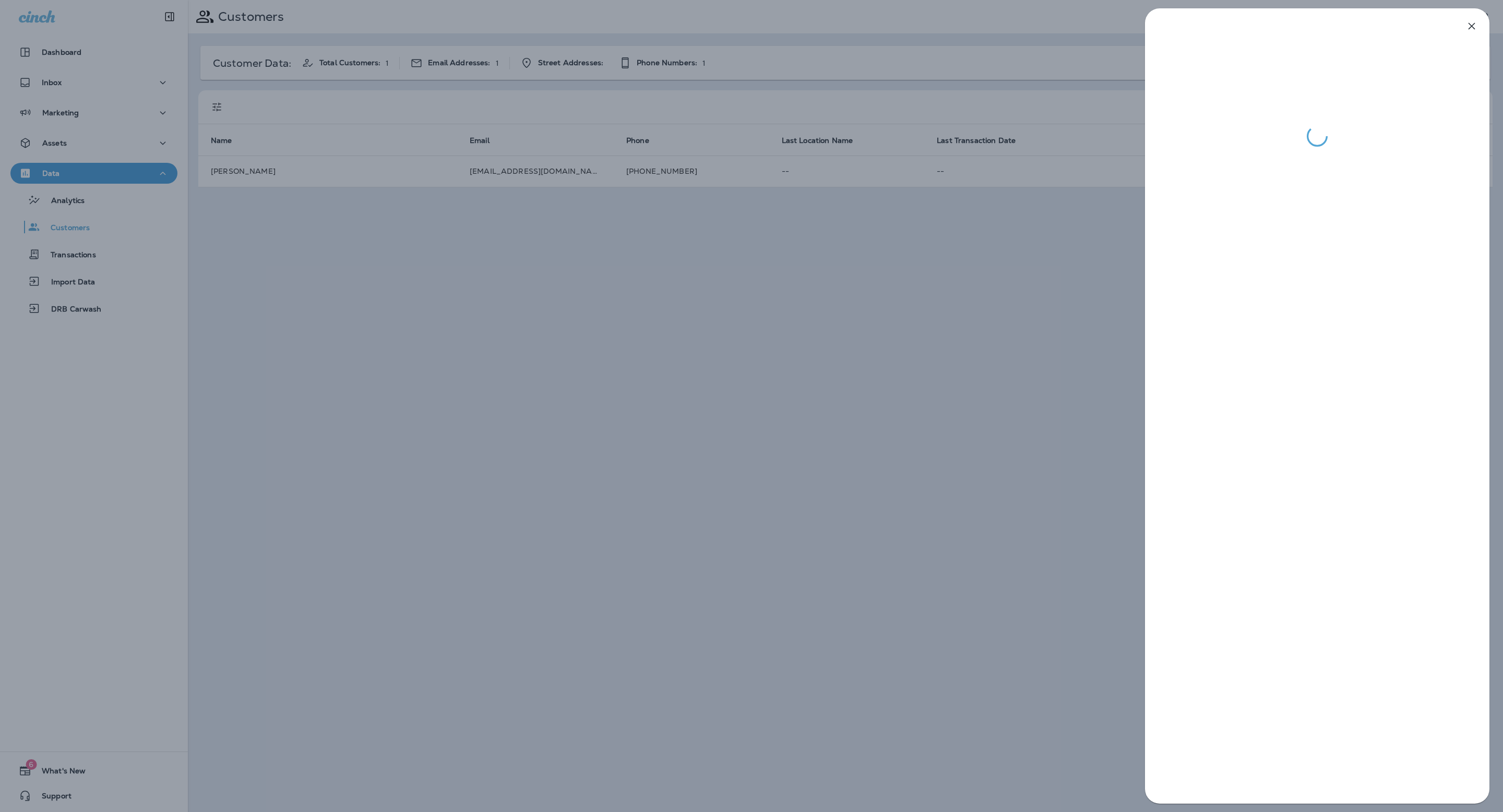
click at [74, 106] on div at bounding box center [751, 406] width 1503 height 812
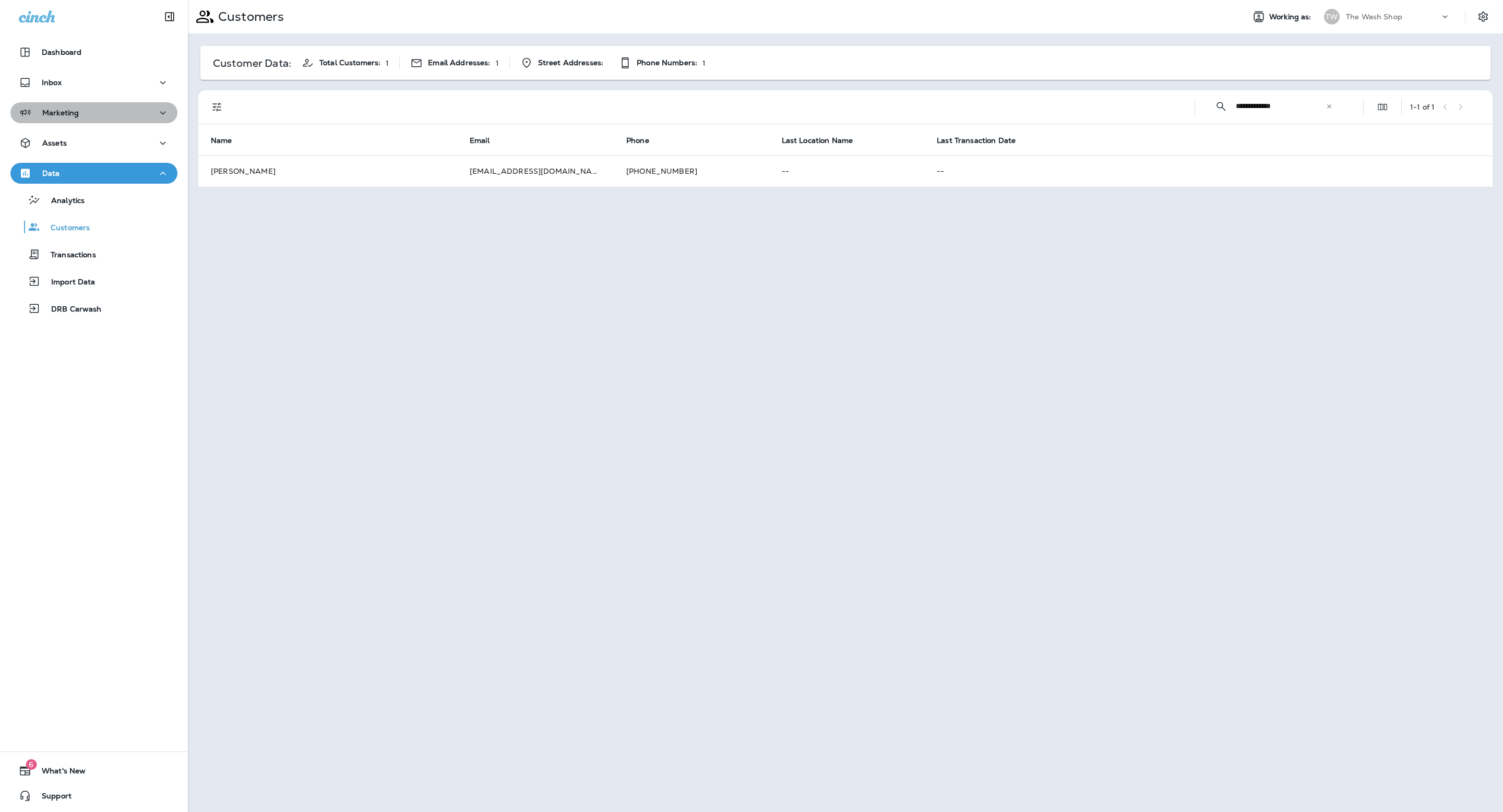
click at [81, 113] on div "Marketing" at bounding box center [94, 112] width 150 height 13
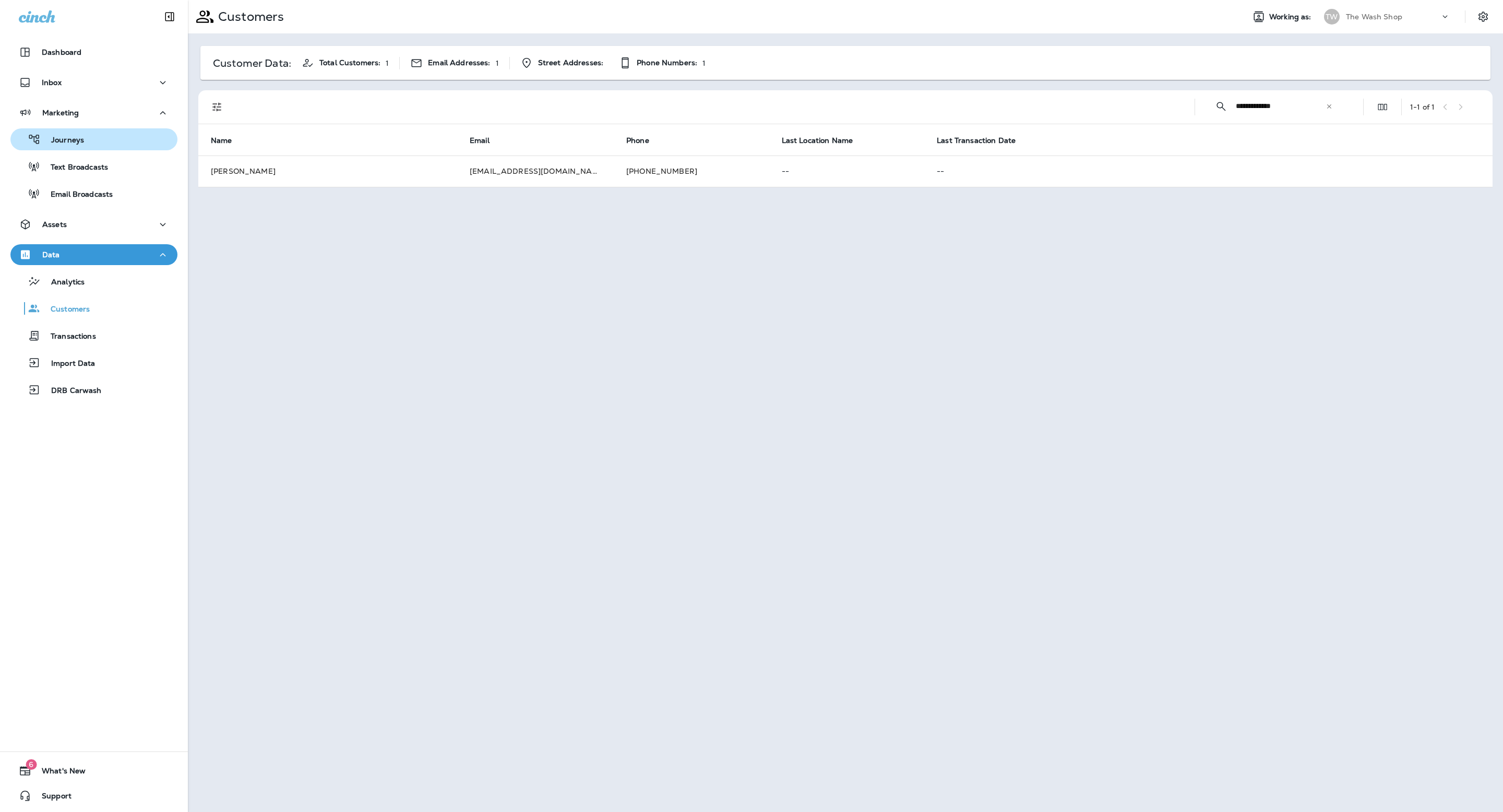
click at [85, 140] on div "Journeys" at bounding box center [94, 139] width 158 height 16
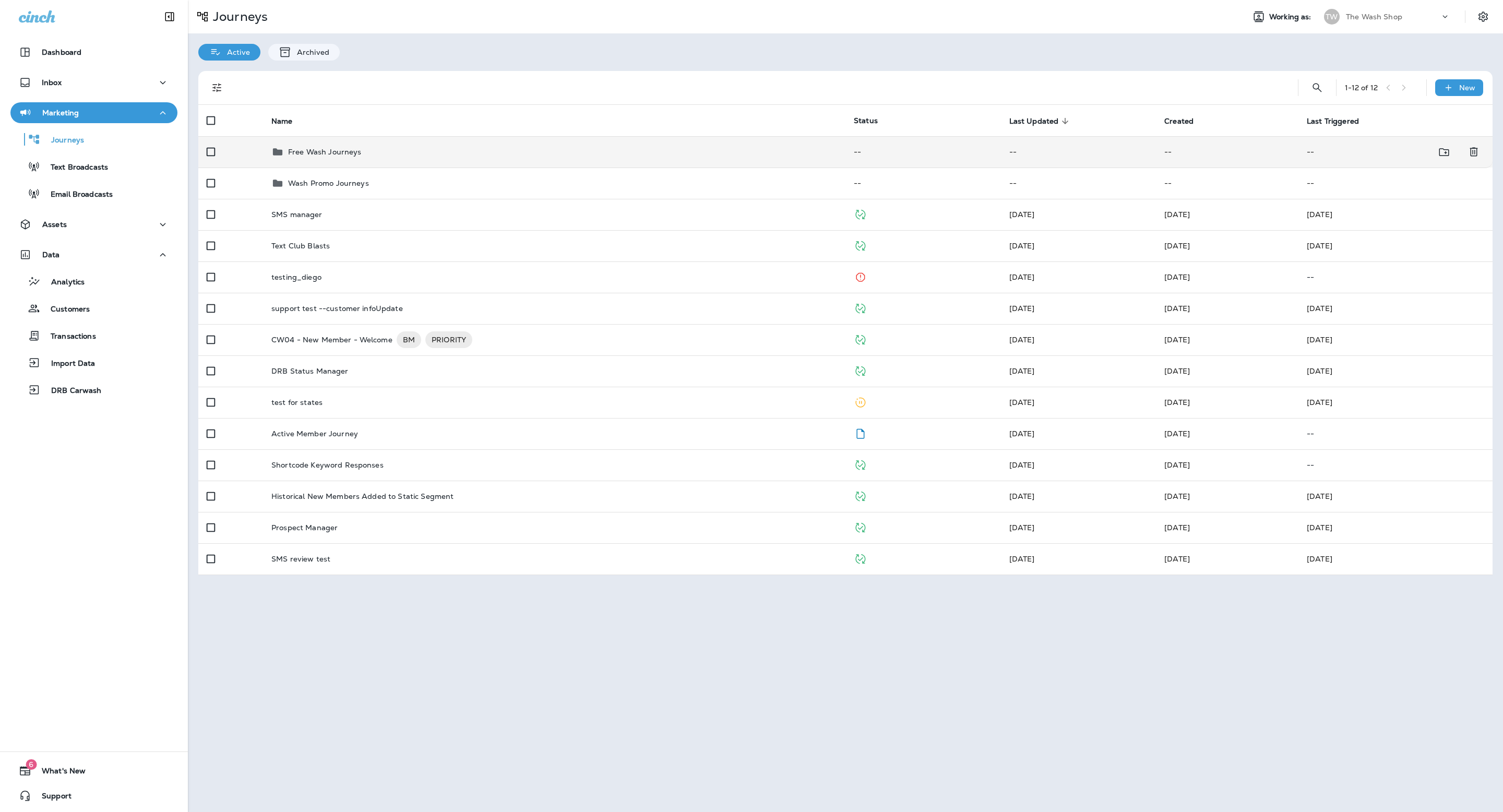
click at [515, 143] on td "Free Wash Journeys" at bounding box center [554, 152] width 583 height 31
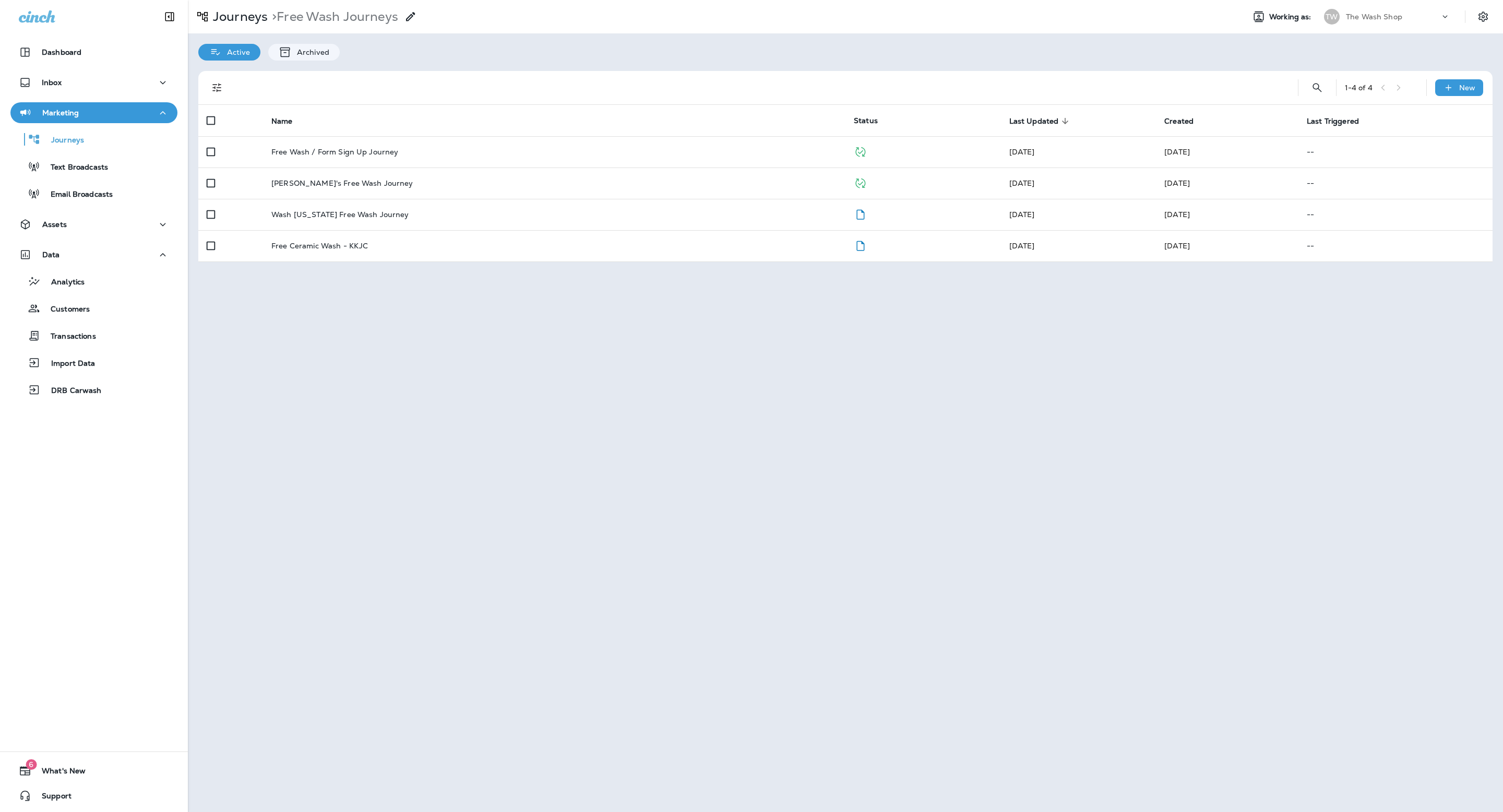
click at [515, 143] on td "Free Wash / Form Sign Up Journey" at bounding box center [554, 152] width 583 height 31
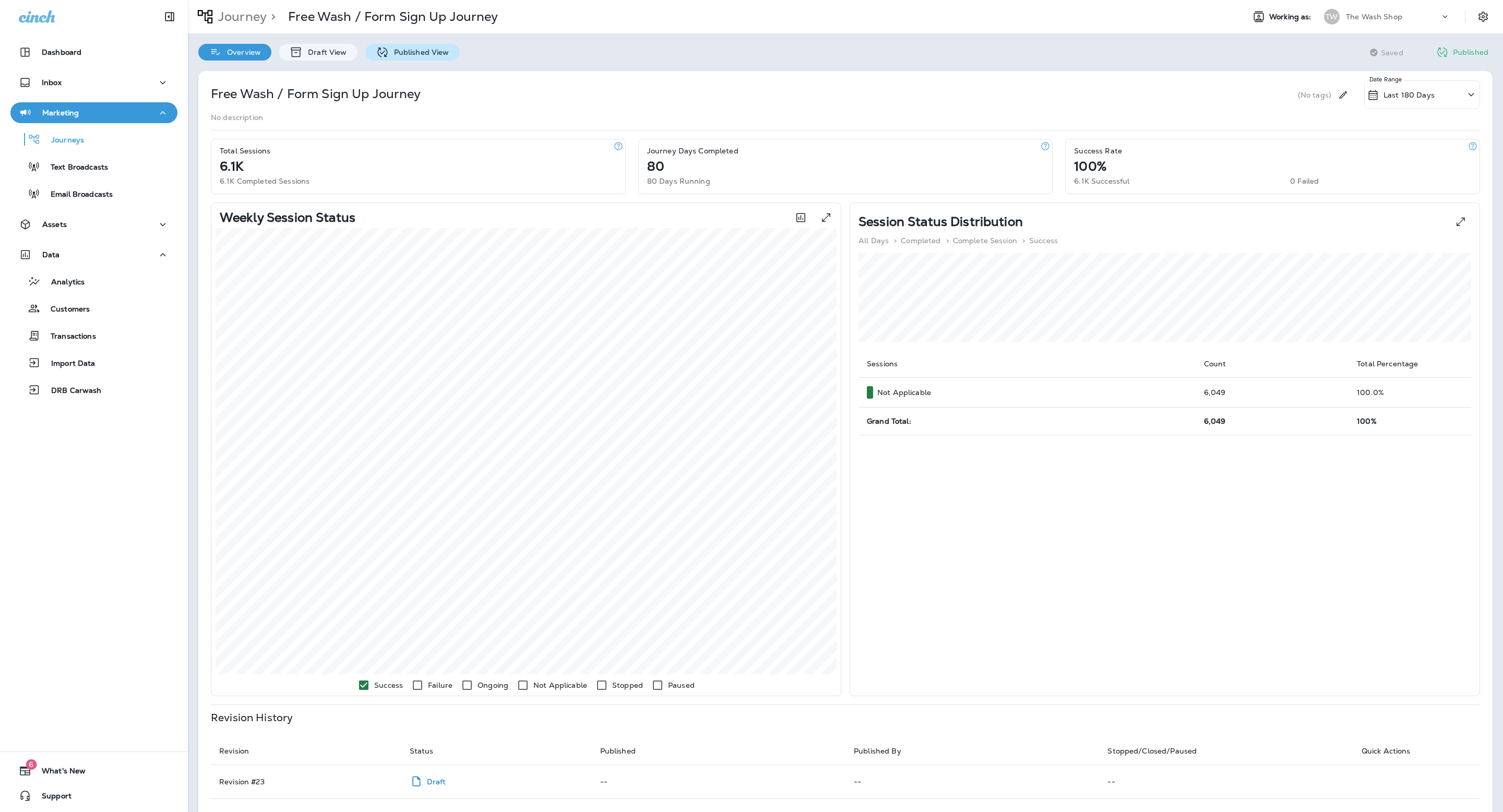
click at [401, 49] on p "Published View" at bounding box center [419, 52] width 60 height 8
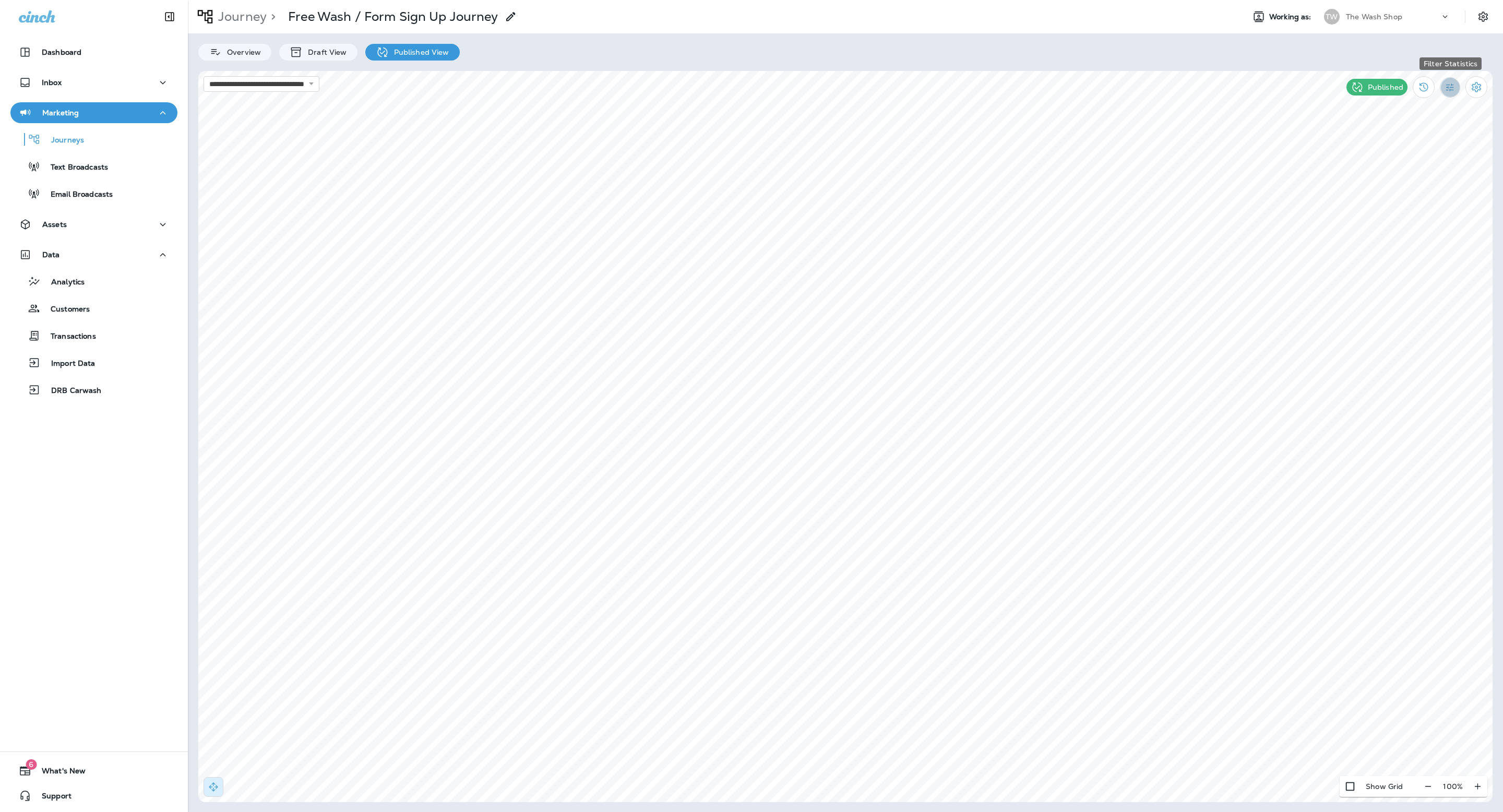
click at [1445, 93] on icon "Filter Statistics" at bounding box center [1450, 87] width 11 height 11
click at [1389, 158] on p "7 Days" at bounding box center [1390, 161] width 24 height 8
drag, startPoint x: 337, startPoint y: 55, endPoint x: 342, endPoint y: 53, distance: 5.4
click at [336, 55] on p "Draft View" at bounding box center [324, 52] width 44 height 8
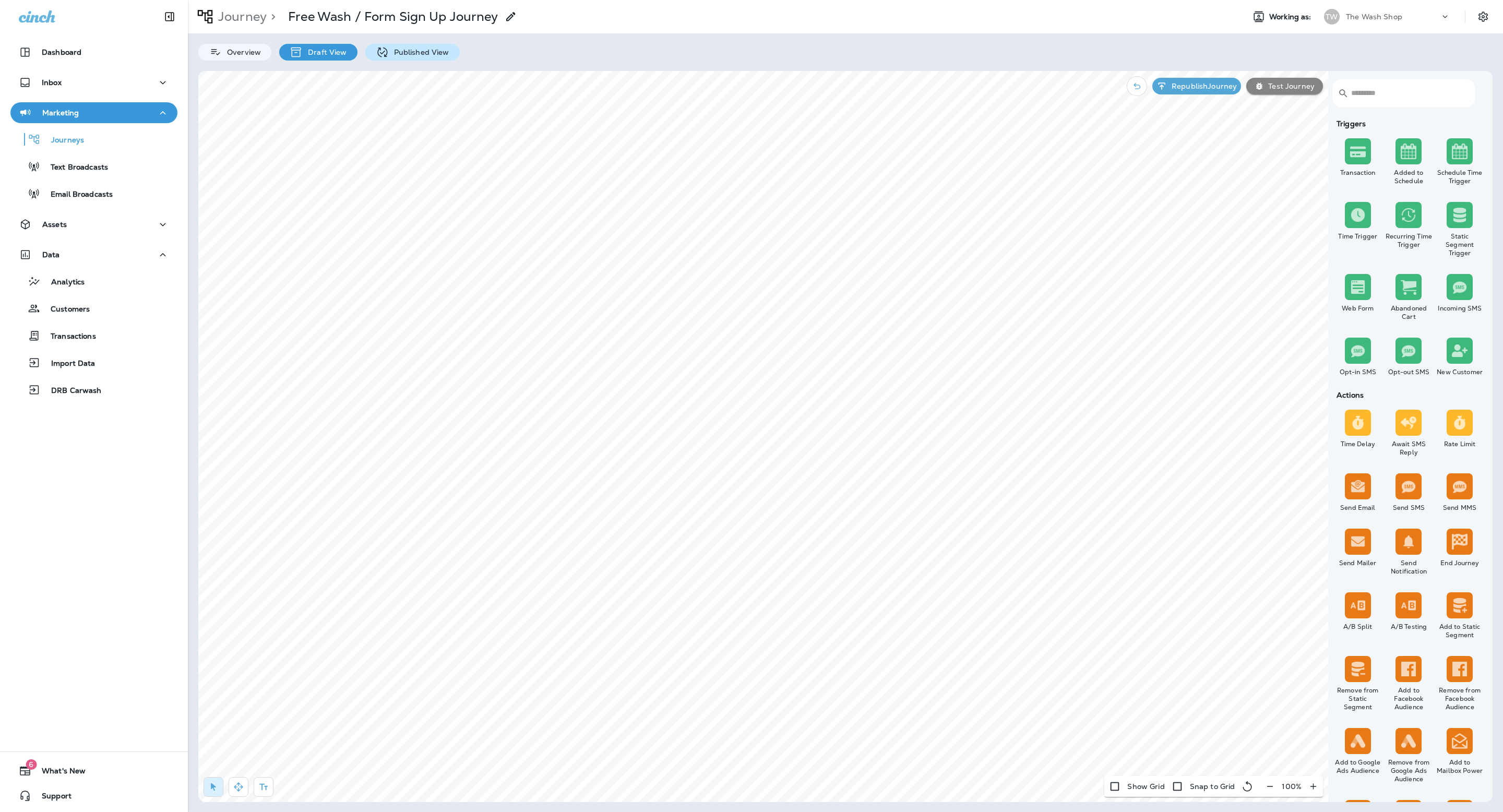
click at [381, 51] on icon at bounding box center [382, 51] width 10 height 10
